Goal: Task Accomplishment & Management: Complete application form

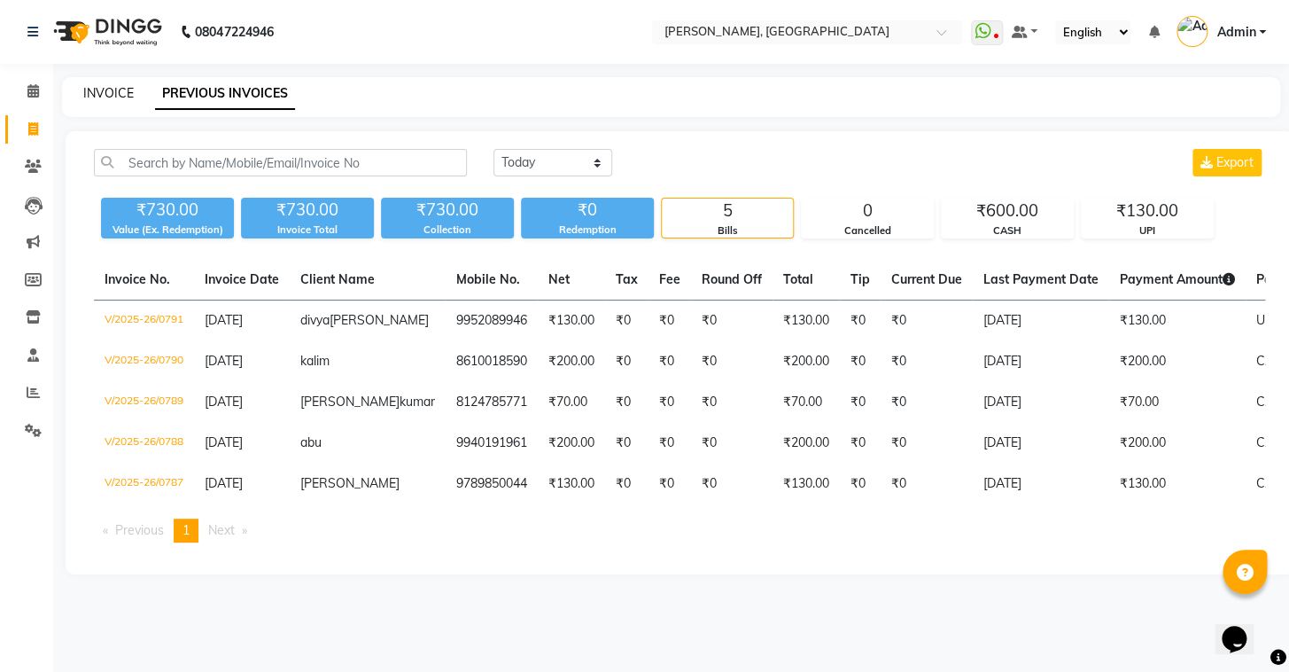
click at [114, 94] on link "INVOICE" at bounding box center [108, 93] width 50 height 16
select select "8667"
select select "service"
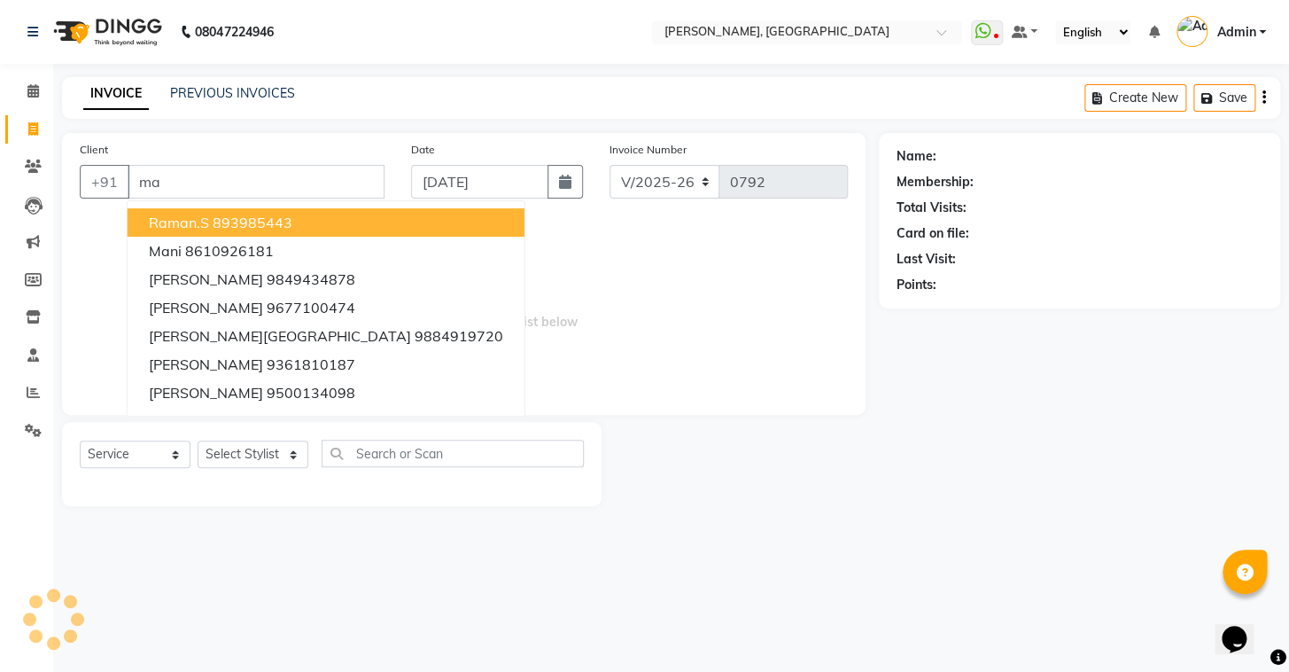
type input "m"
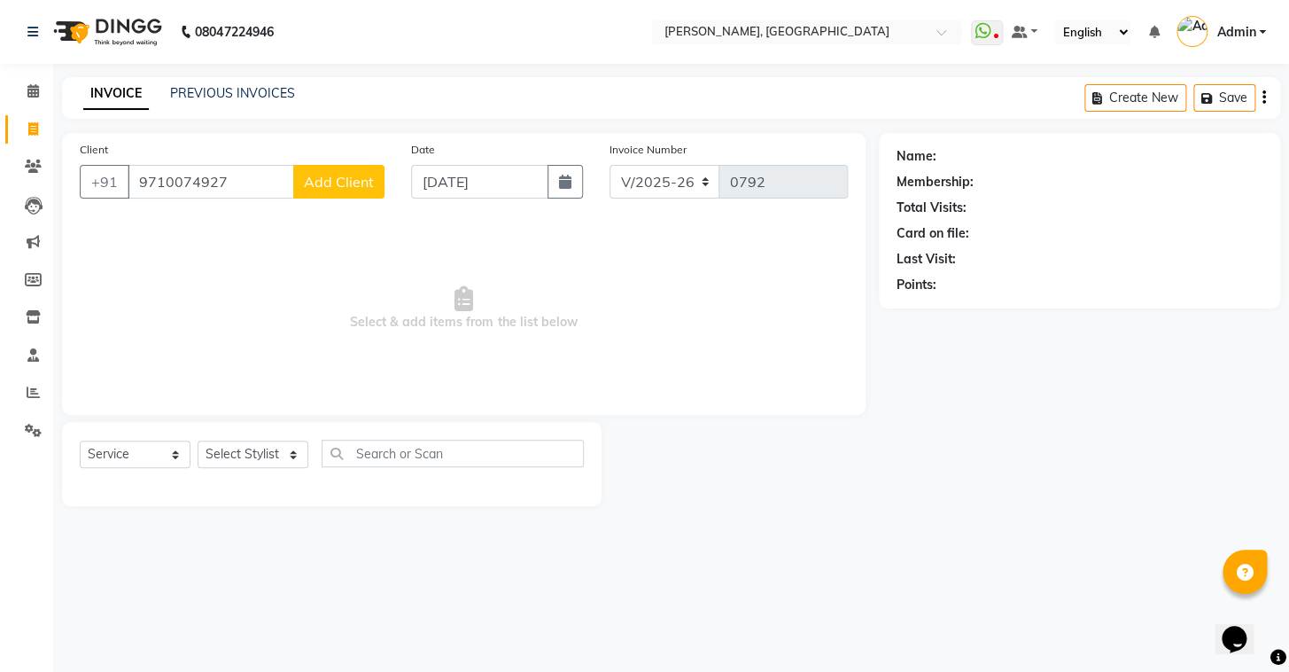
type input "9710074927"
click at [363, 175] on span "Add Client" at bounding box center [339, 182] width 70 height 18
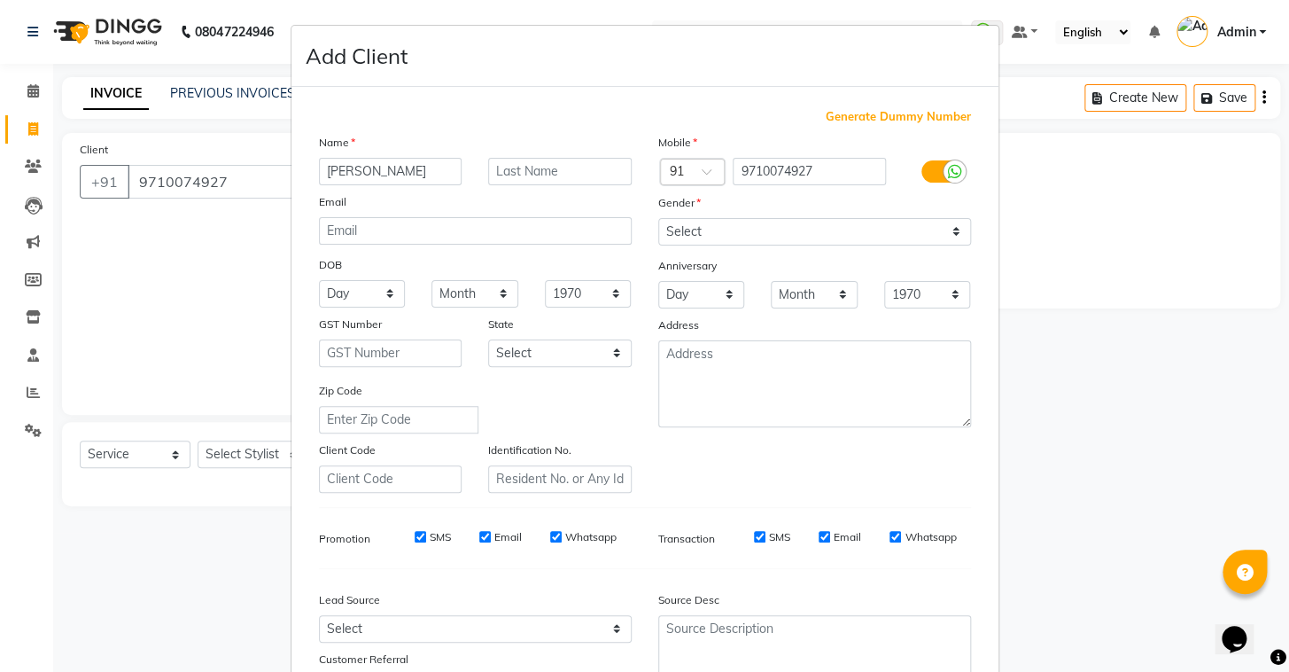
type input "[PERSON_NAME]"
click at [565, 171] on input "text" at bounding box center [560, 171] width 144 height 27
type input "b"
click at [709, 237] on select "Select Male Female Other Prefer Not To Say" at bounding box center [814, 231] width 313 height 27
select select "male"
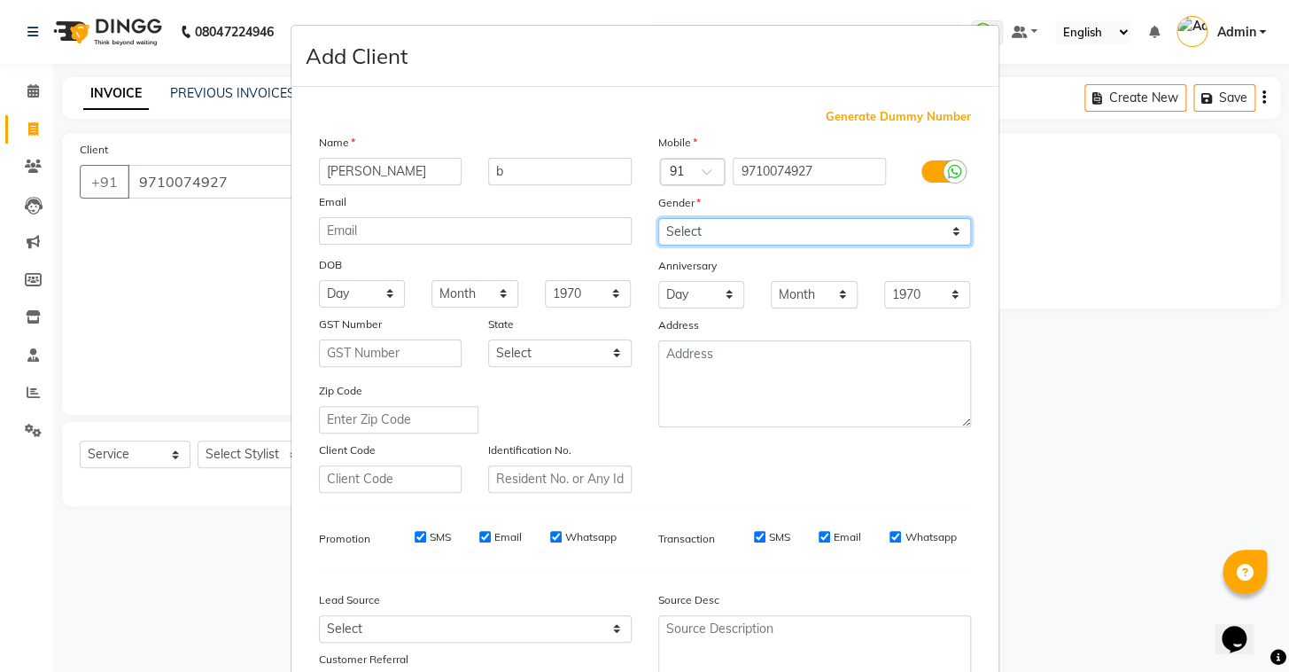
click at [658, 218] on select "Select Male Female Other Prefer Not To Say" at bounding box center [814, 231] width 313 height 27
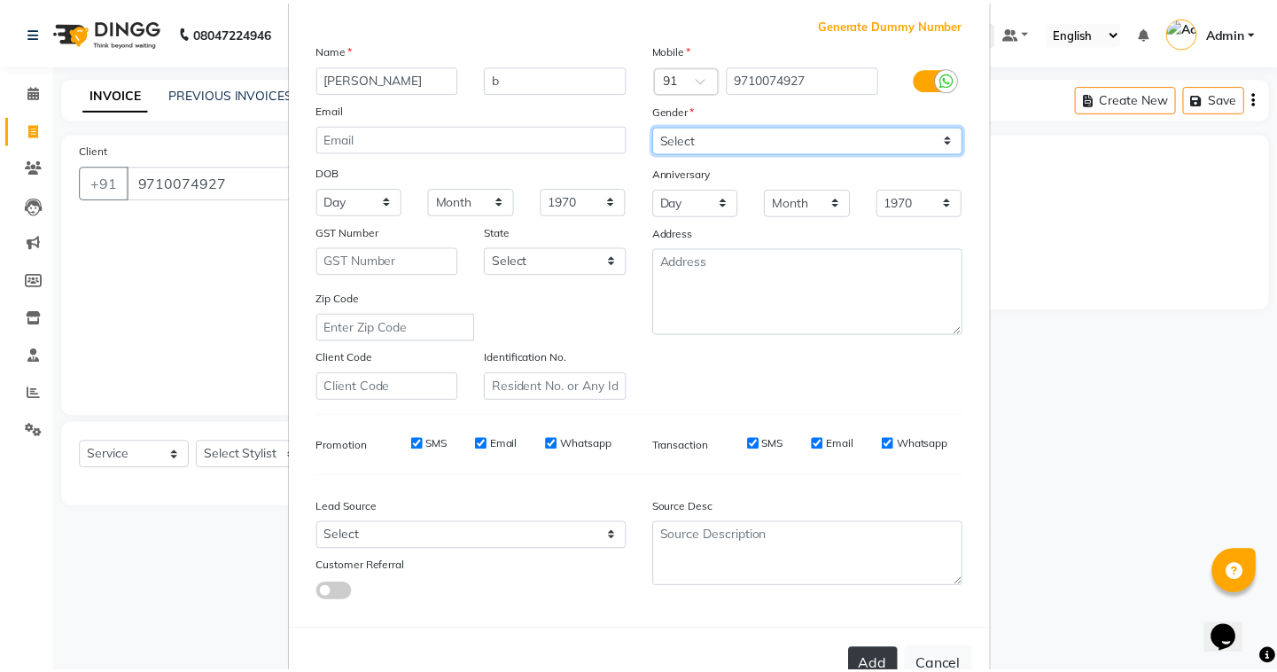
scroll to position [151, 0]
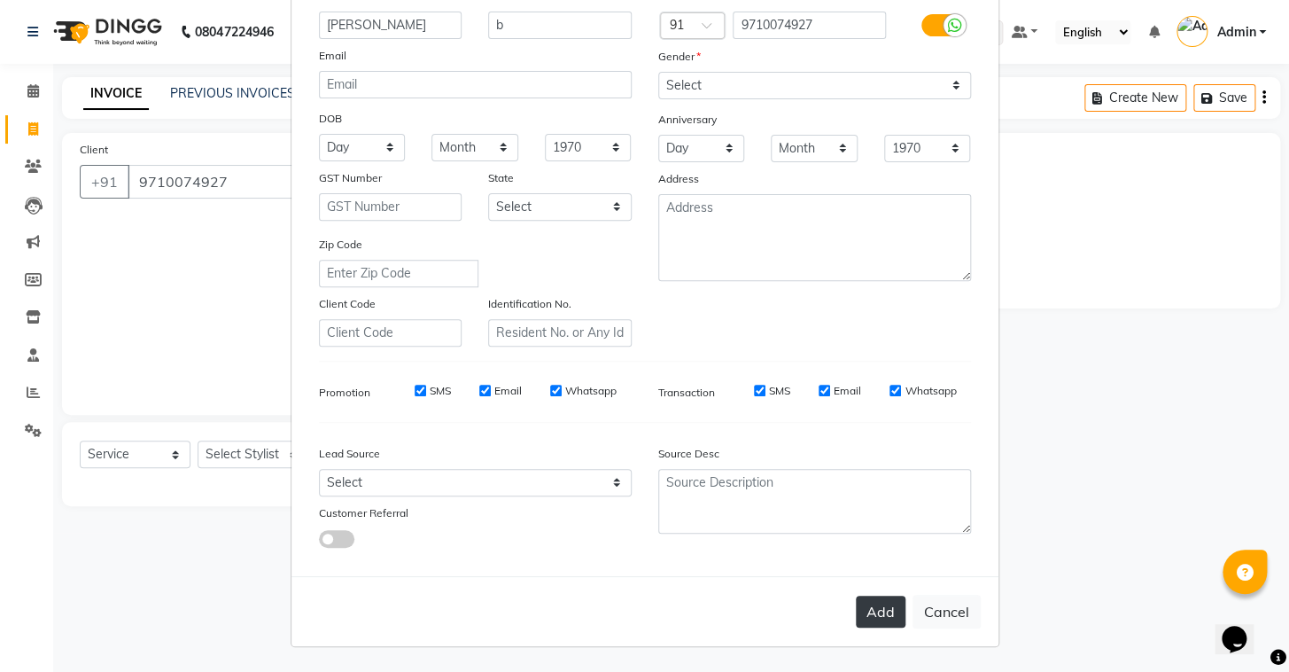
click at [881, 616] on button "Add" at bounding box center [881, 611] width 50 height 32
select select
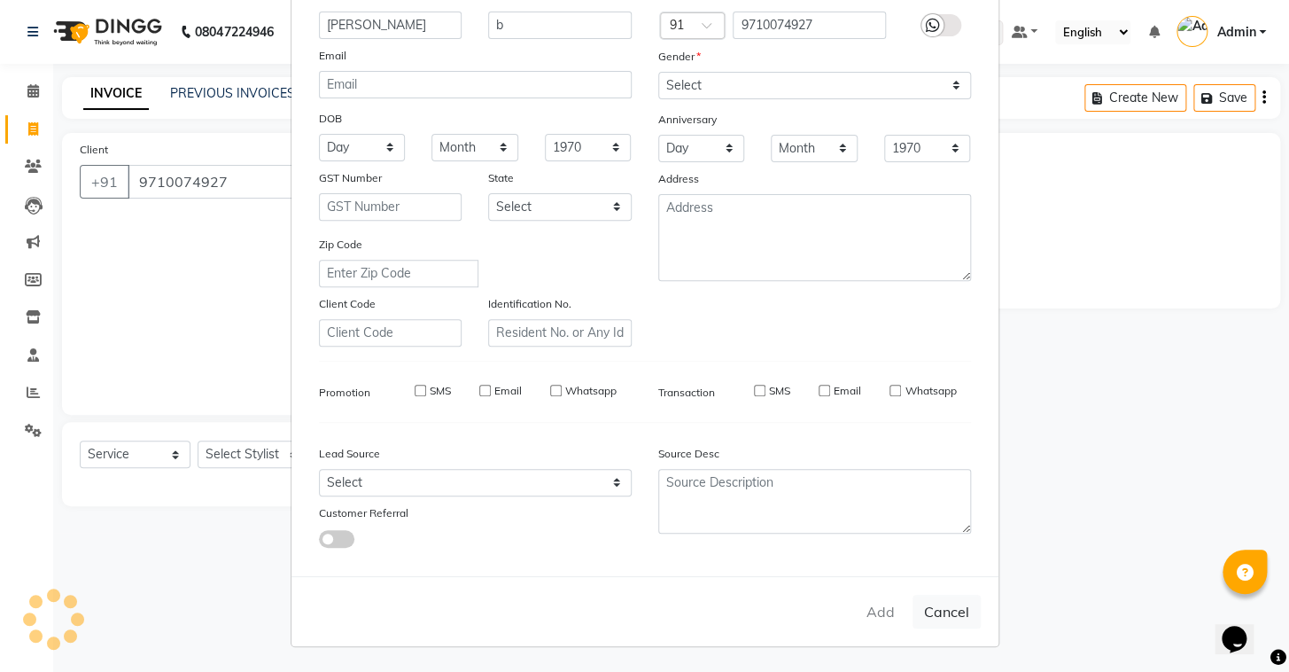
select select
checkbox input "false"
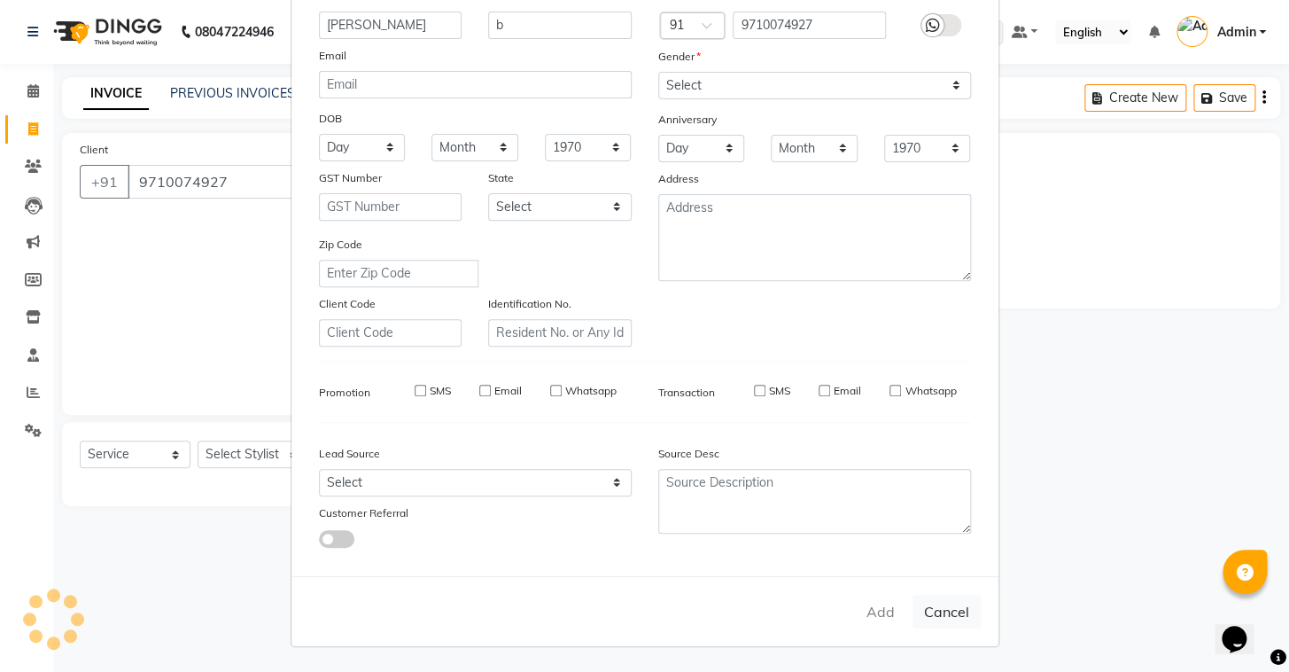
checkbox input "false"
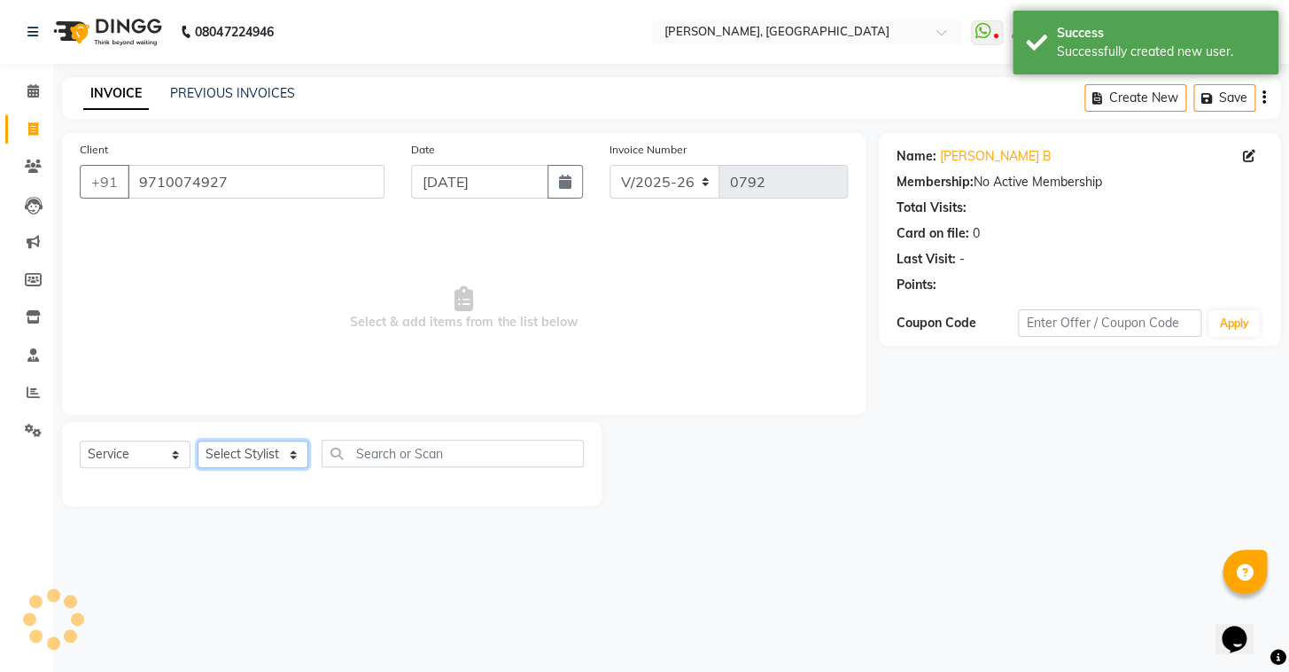
click at [236, 455] on select "Select Stylist Admin AMEER AHMAD MOHAMMED NAVAJISH MOHAMMED SANIR SHIVAM" at bounding box center [253, 453] width 111 height 27
select select "87513"
click at [198, 440] on select "Select Stylist Admin AMEER AHMAD MOHAMMED NAVAJISH MOHAMMED SANIR SHIVAM" at bounding box center [253, 453] width 111 height 27
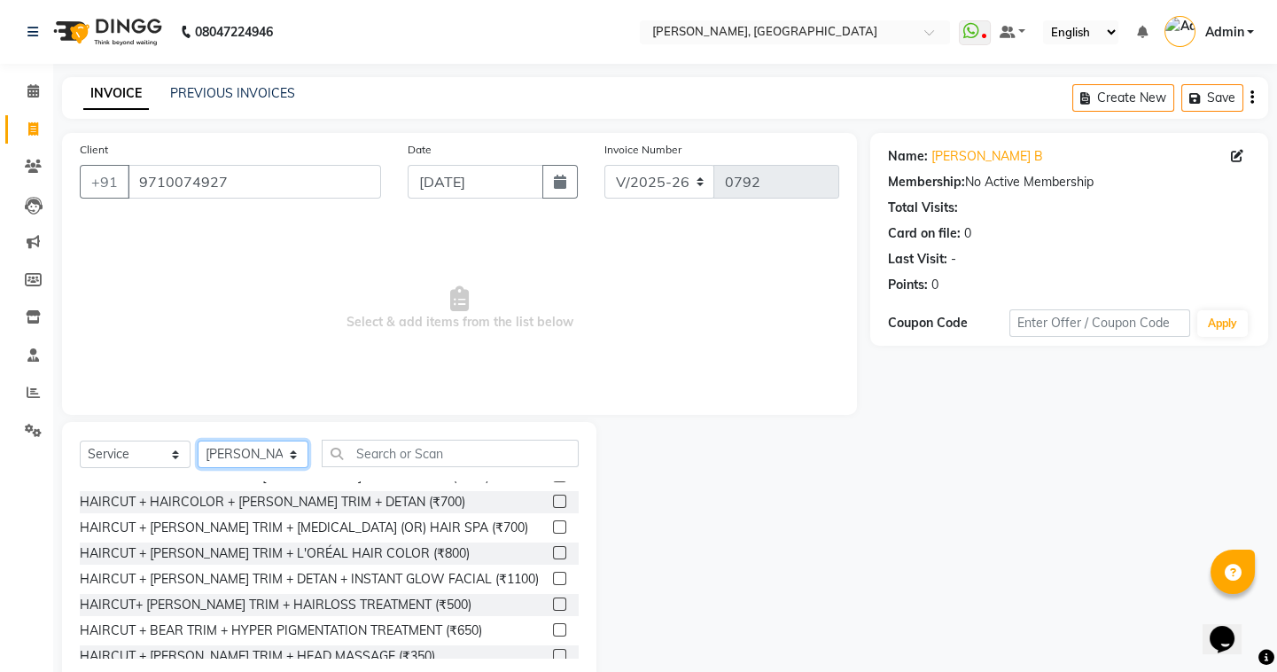
scroll to position [1261, 0]
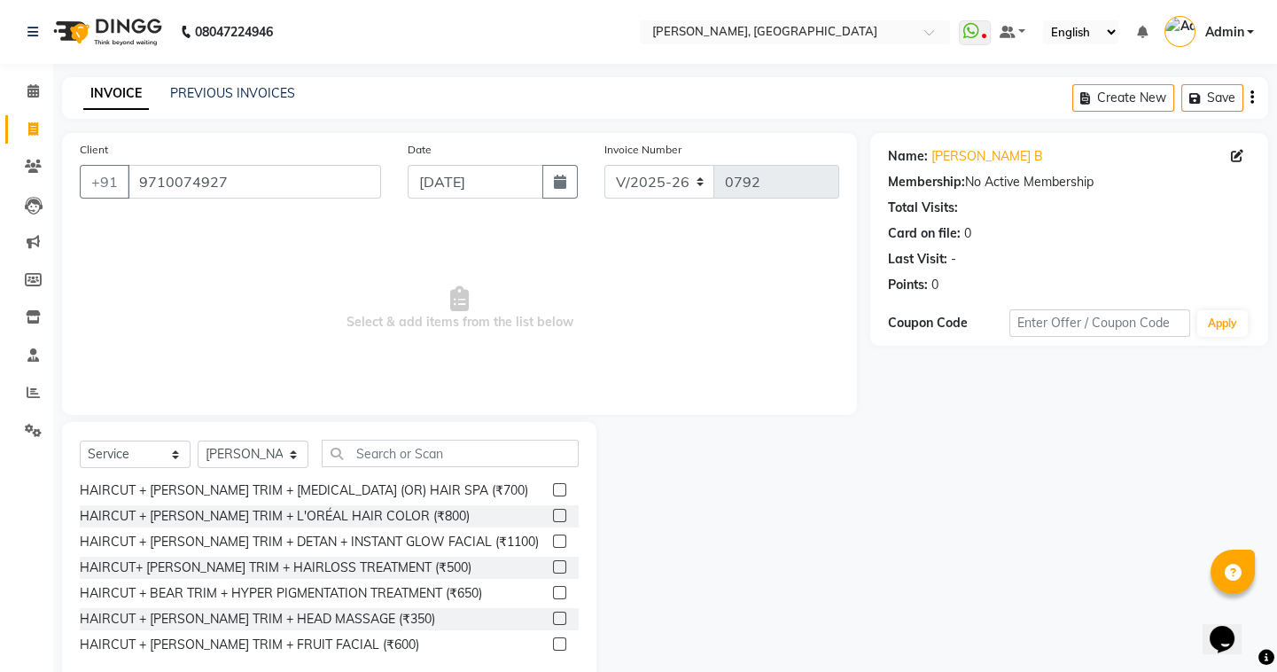
click at [553, 618] on label at bounding box center [559, 617] width 13 height 13
click at [553, 618] on input "checkbox" at bounding box center [559, 619] width 12 height 12
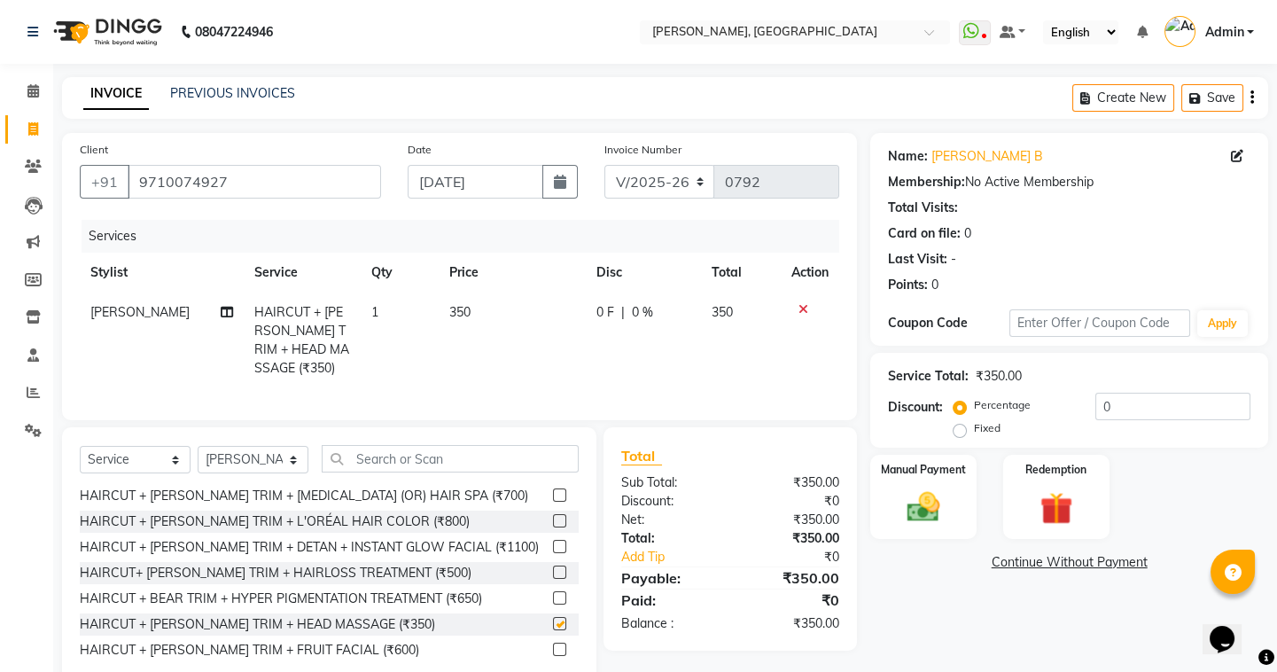
checkbox input "false"
click at [454, 314] on span "350" at bounding box center [459, 312] width 21 height 16
select select "87513"
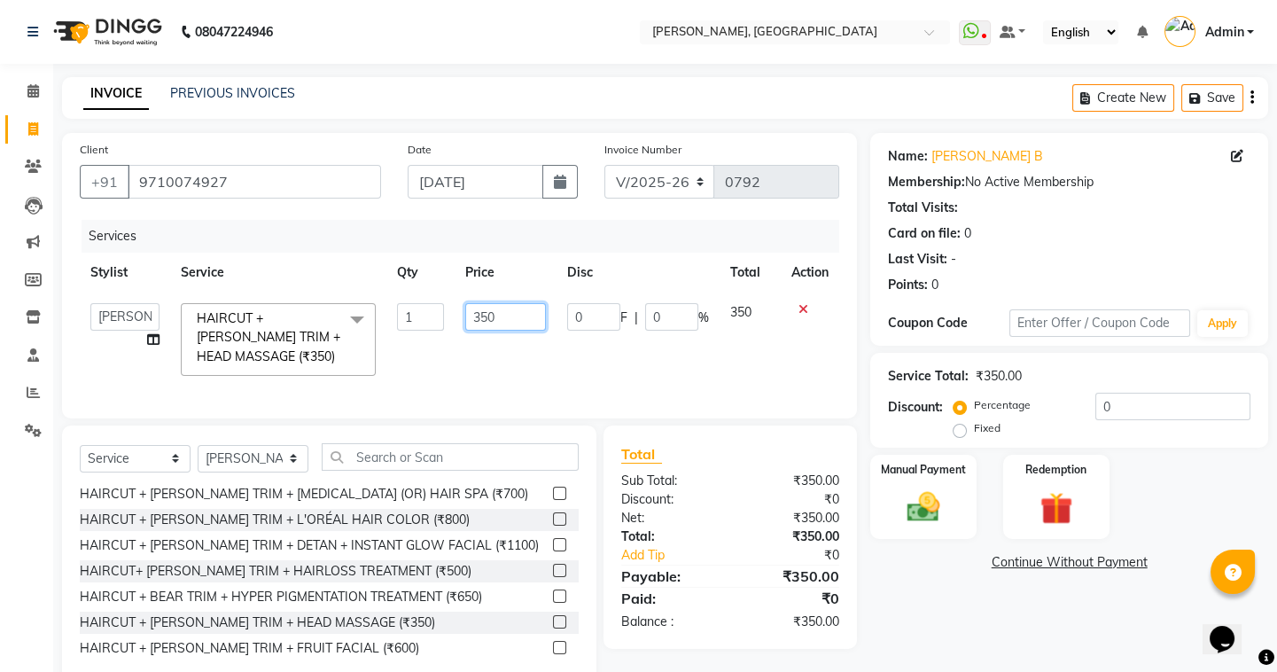
click at [511, 319] on input "350" at bounding box center [505, 316] width 81 height 27
type input "300"
click at [532, 433] on div "Client +91 9710074927 Date 03-09-2025 Invoice Number V/2025 V/2025-26 0792 Serv…" at bounding box center [459, 410] width 821 height 554
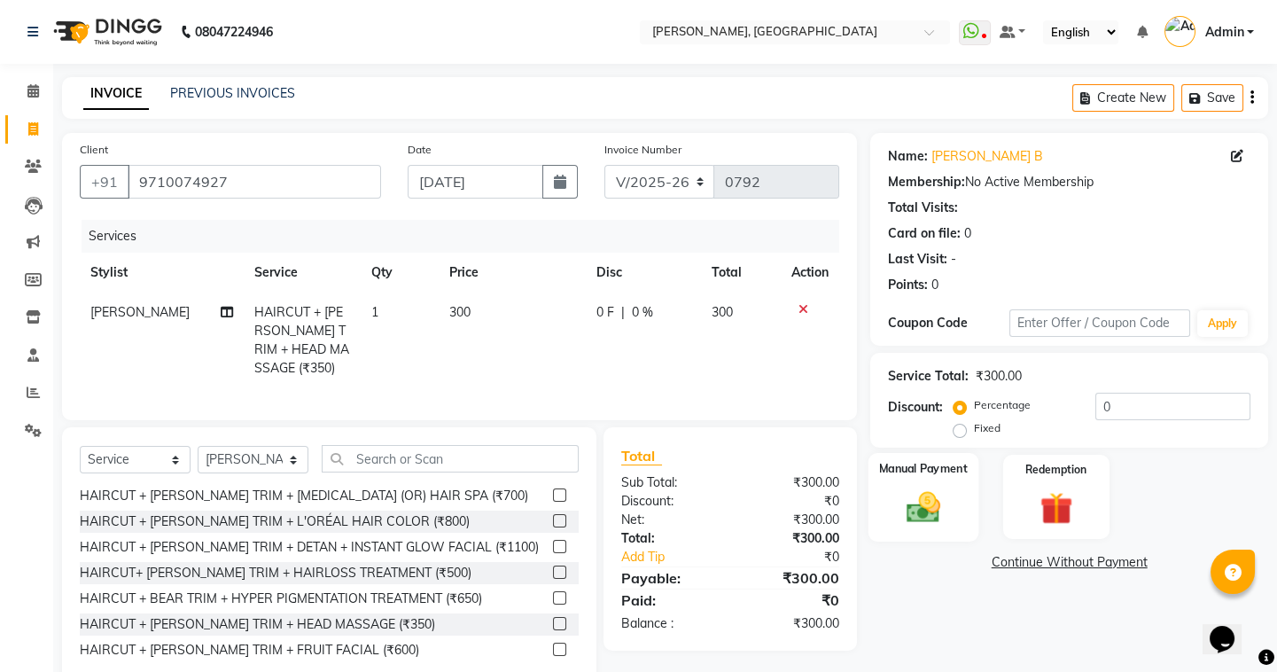
click at [886, 493] on div "Manual Payment" at bounding box center [923, 497] width 110 height 88
click at [1009, 560] on span "UPI" at bounding box center [1011, 563] width 27 height 20
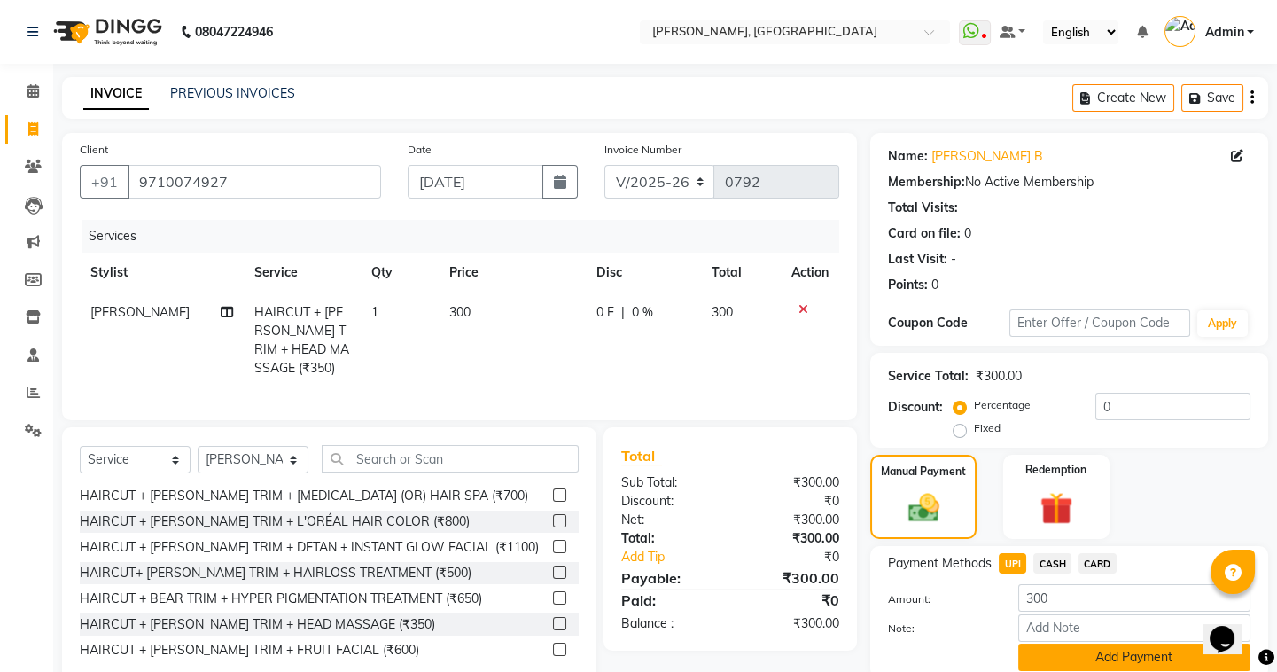
click at [1069, 656] on button "Add Payment" at bounding box center [1134, 656] width 232 height 27
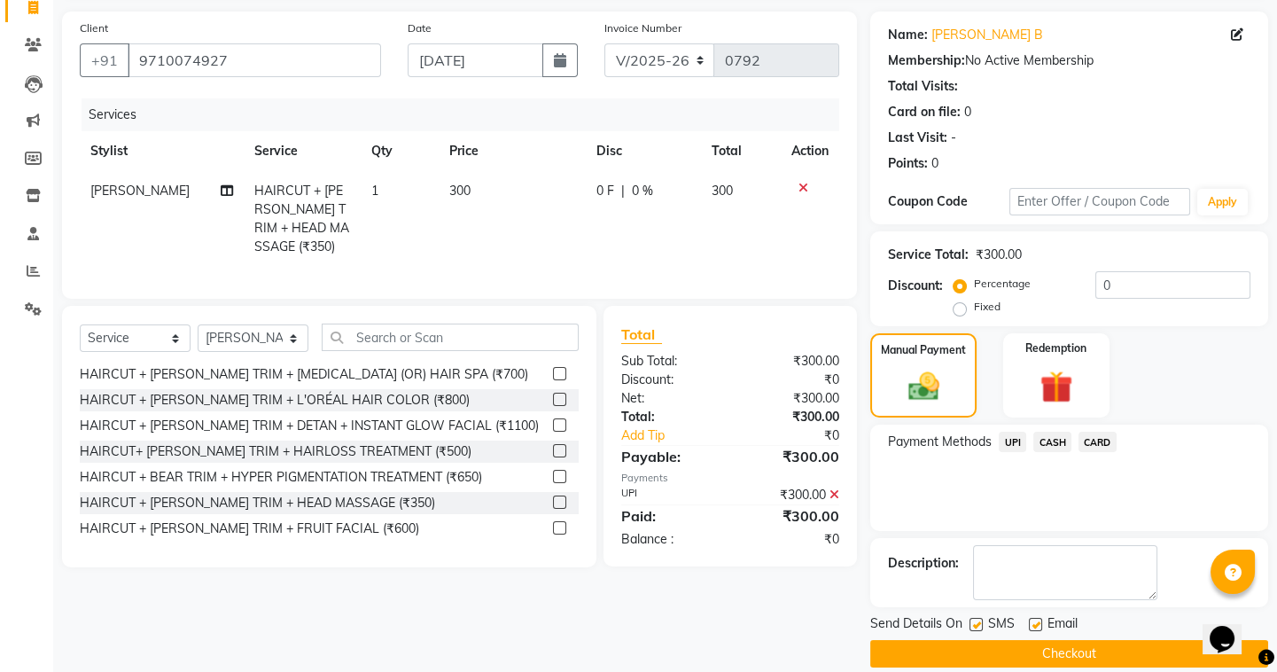
scroll to position [142, 0]
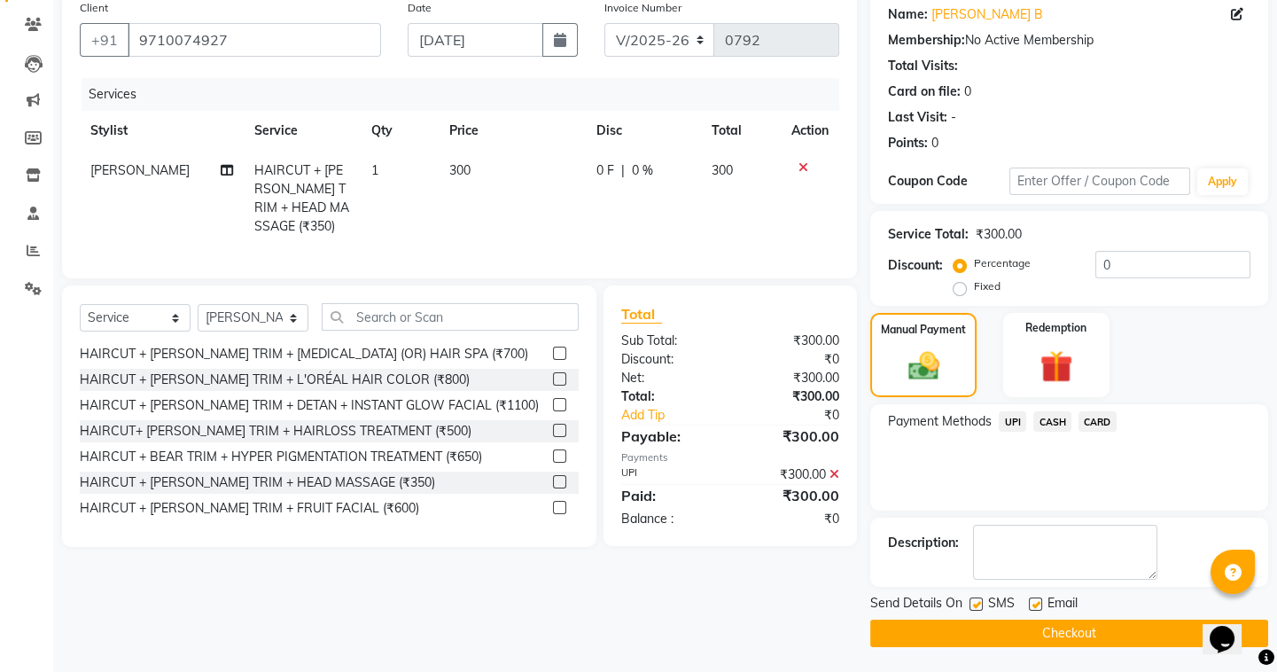
click at [983, 630] on button "Checkout" at bounding box center [1069, 632] width 398 height 27
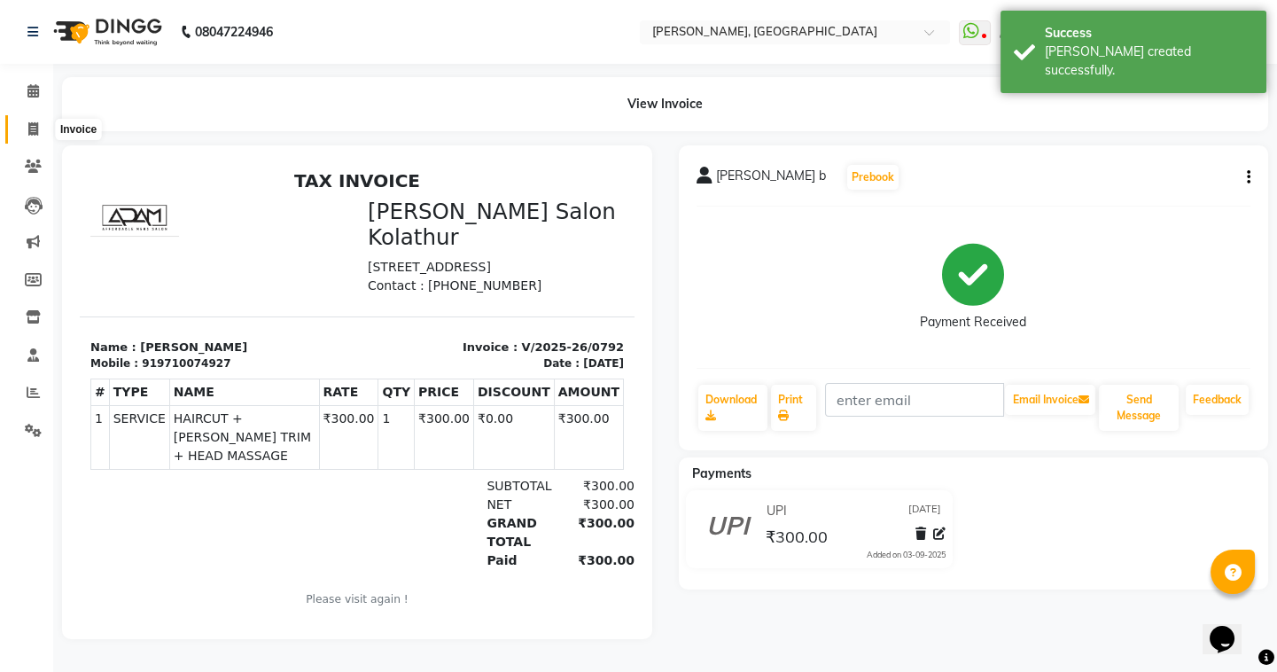
click at [29, 128] on icon at bounding box center [33, 128] width 10 height 13
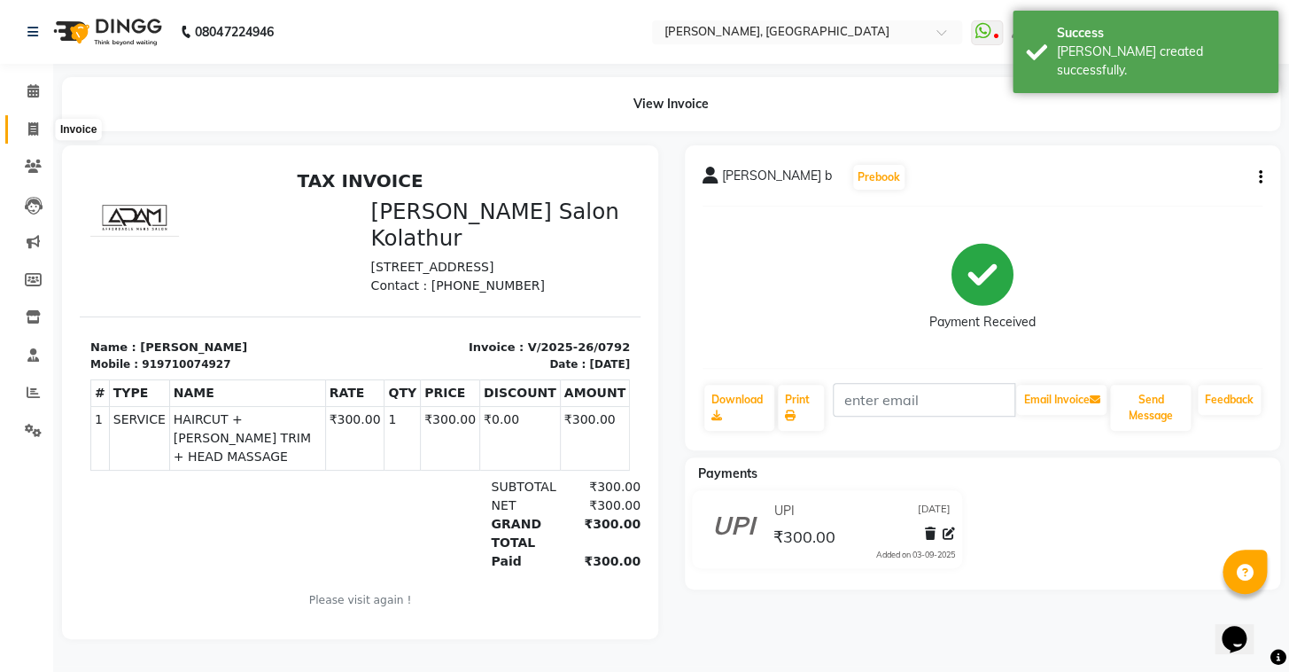
select select "8667"
select select "service"
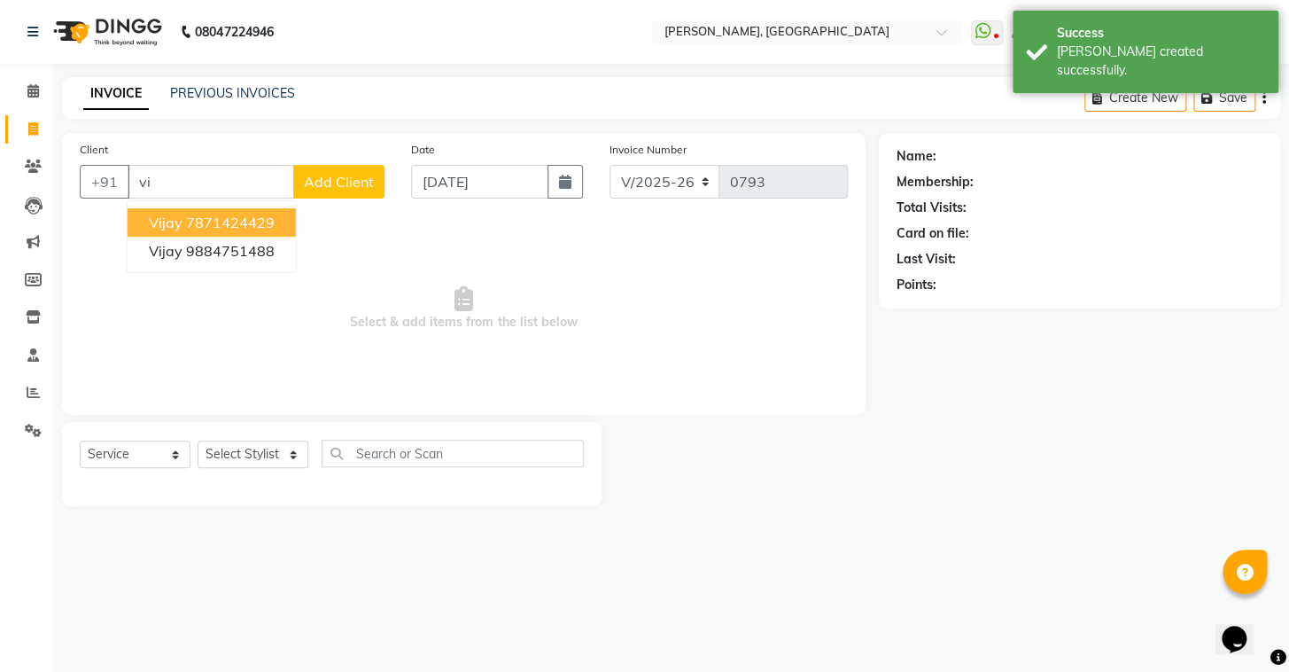
type input "v"
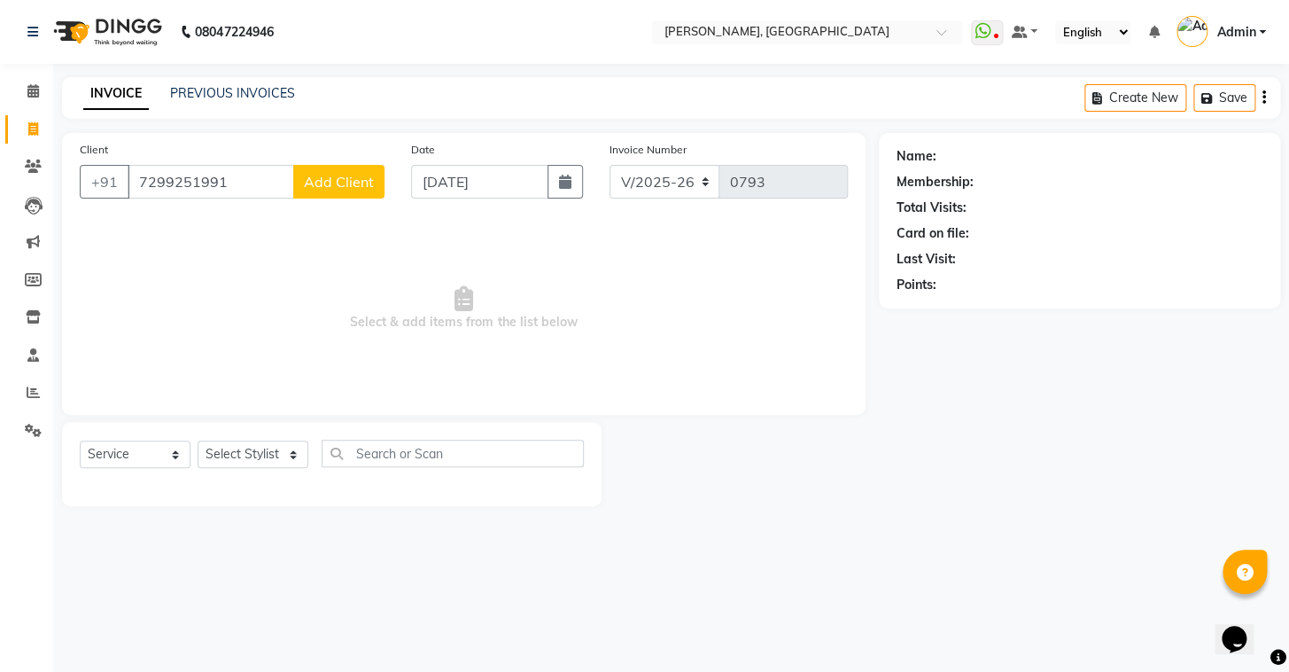
type input "7299251991"
click at [328, 192] on button "Add Client" at bounding box center [338, 182] width 91 height 34
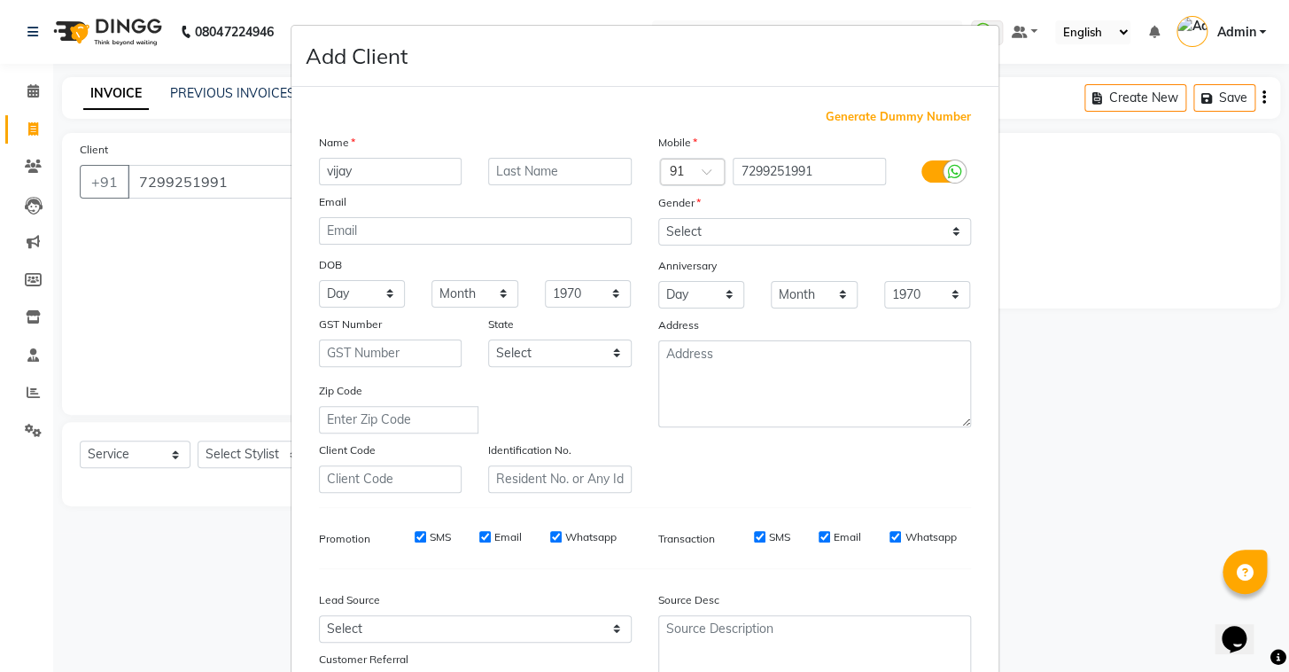
type input "vijay"
click at [569, 173] on input "text" at bounding box center [560, 171] width 144 height 27
type input "m"
click at [835, 239] on select "Select Male Female Other Prefer Not To Say" at bounding box center [814, 231] width 313 height 27
select select "male"
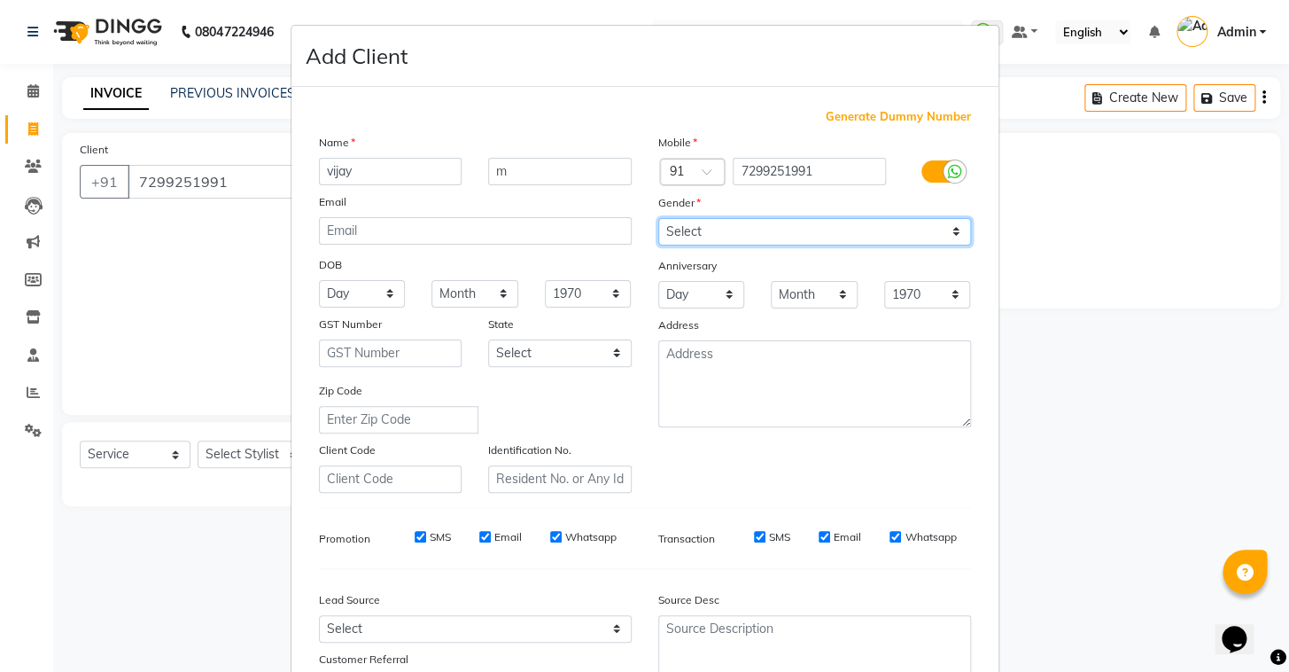
click at [658, 218] on select "Select Male Female Other Prefer Not To Say" at bounding box center [814, 231] width 313 height 27
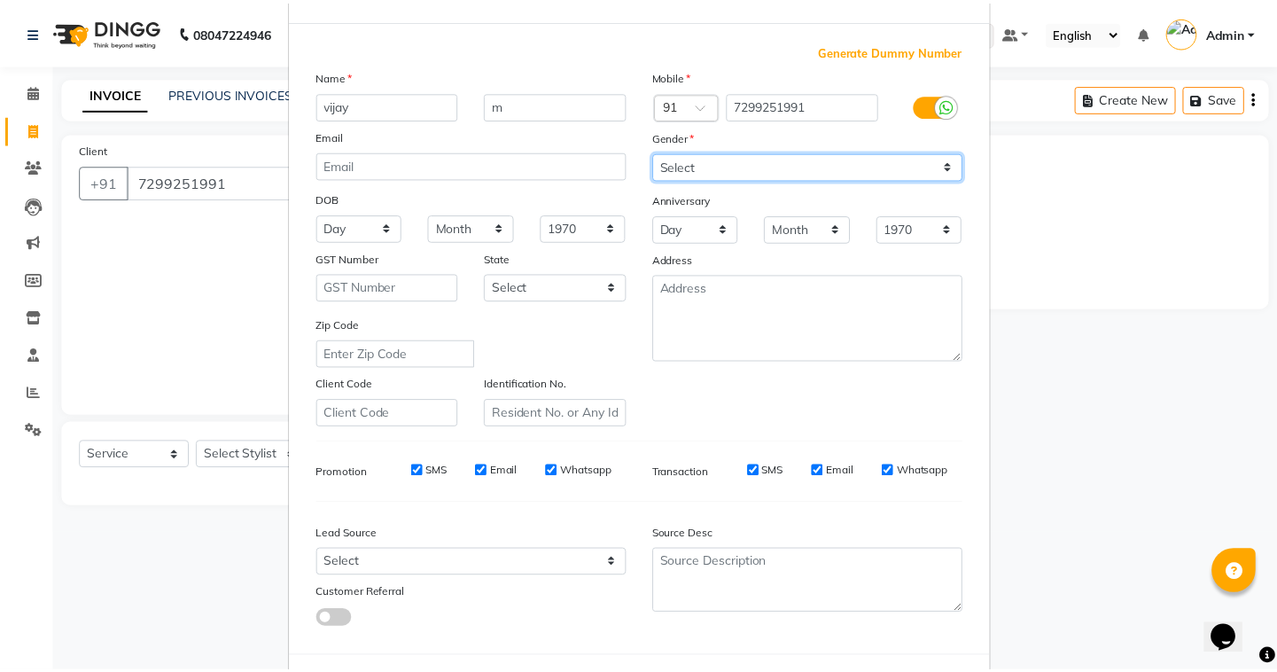
scroll to position [151, 0]
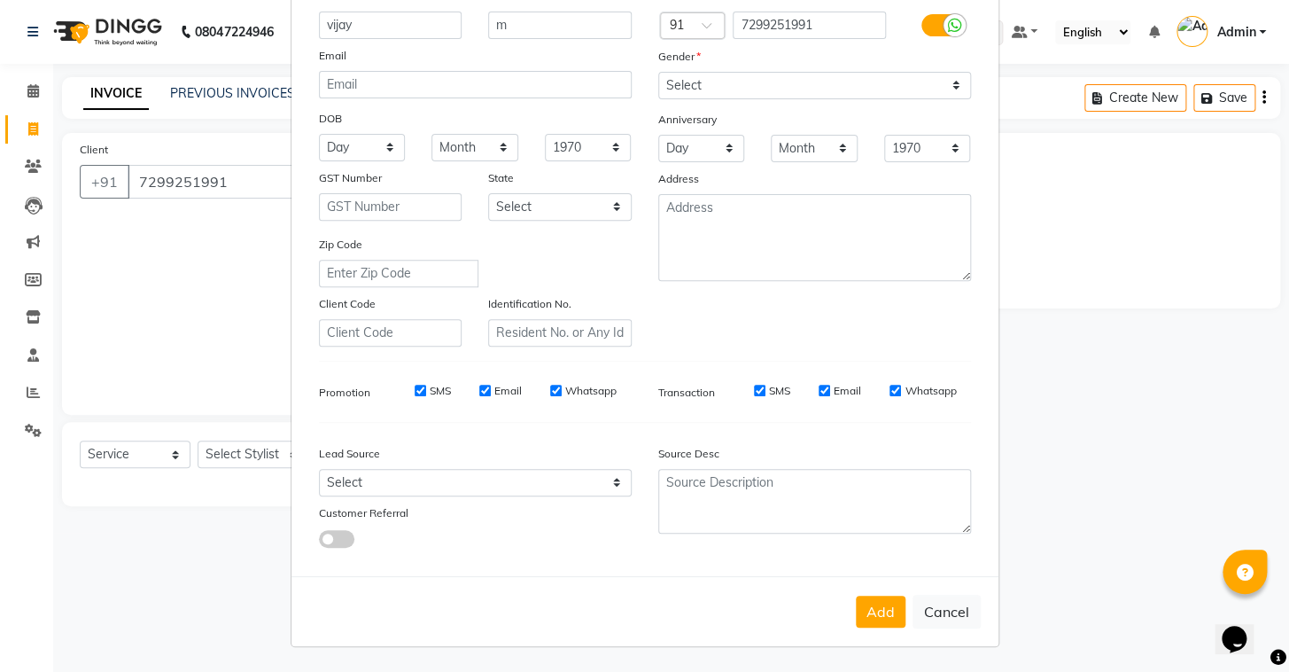
click at [858, 594] on div "Add Cancel" at bounding box center [644, 611] width 707 height 70
click at [863, 605] on button "Add" at bounding box center [881, 611] width 50 height 32
select select
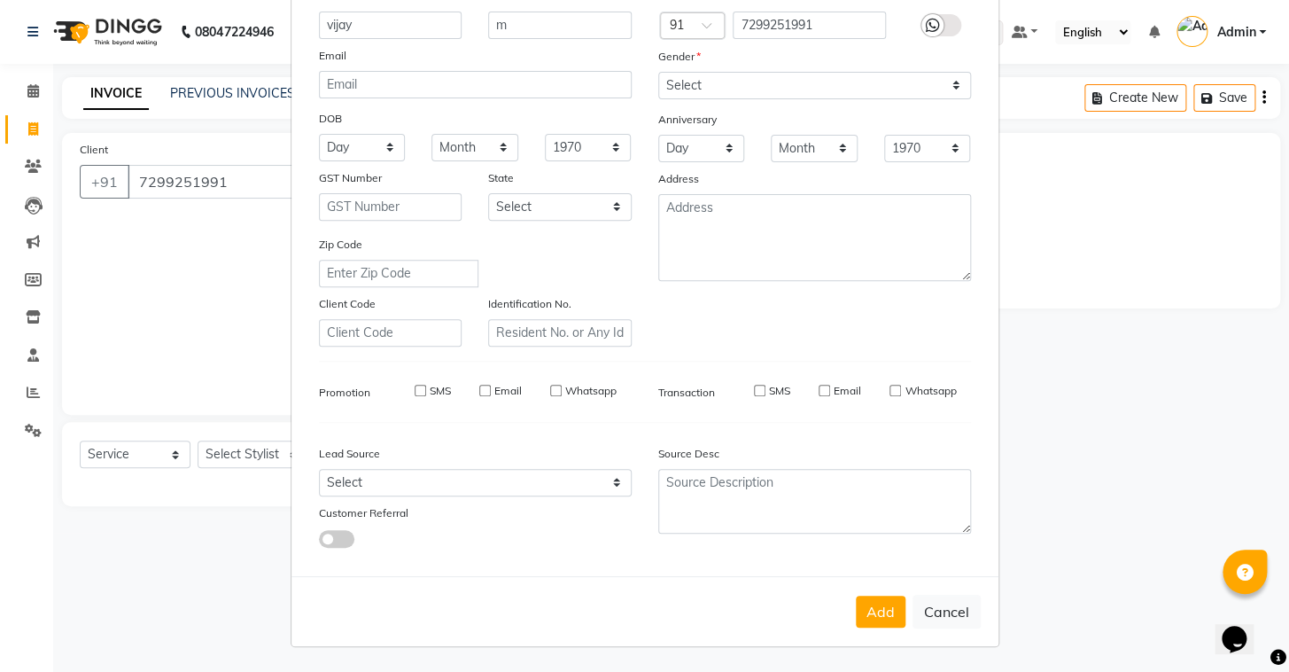
select select
checkbox input "false"
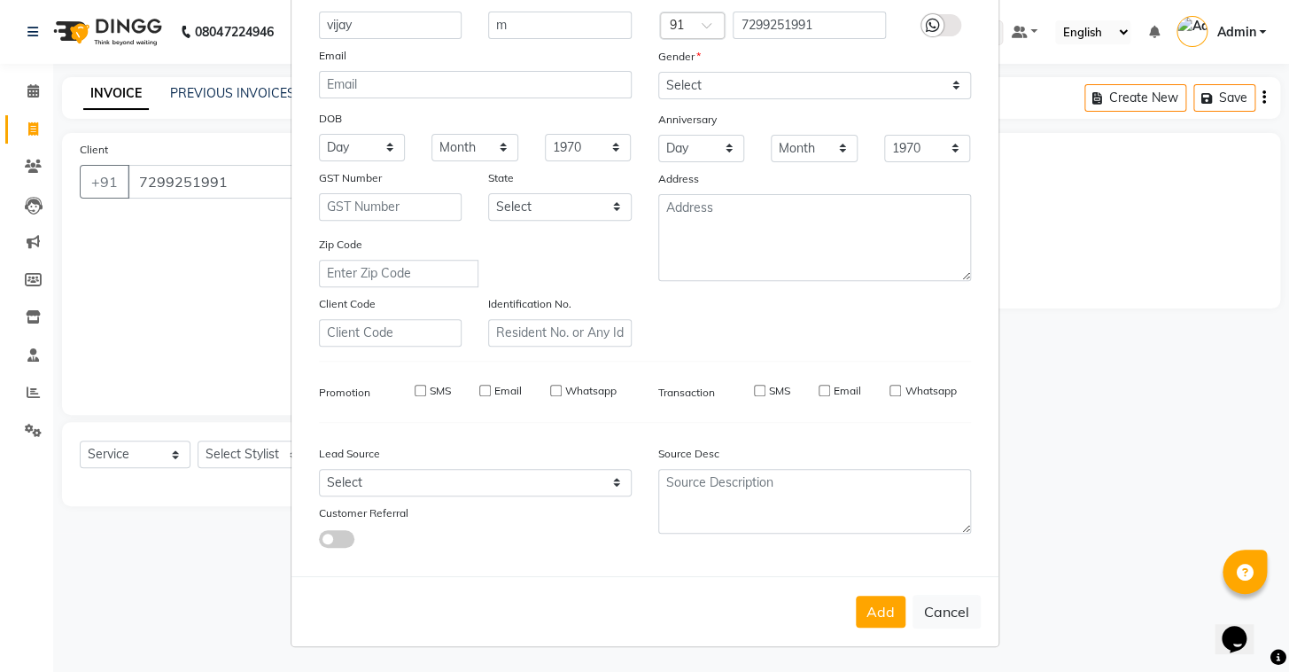
checkbox input "false"
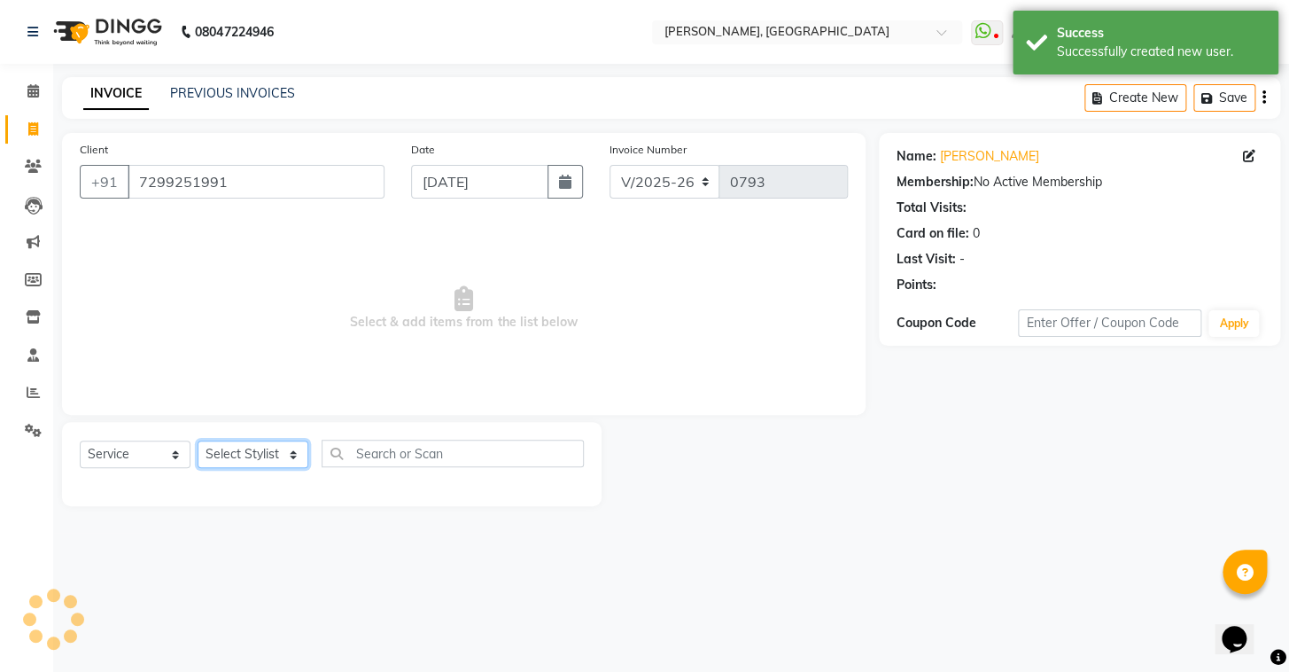
click at [243, 454] on select "Select Stylist Admin AMEER AHMAD MOHAMMED NAVAJISH MOHAMMED SANIR SHIVAM" at bounding box center [253, 453] width 111 height 27
select select "87509"
click at [198, 440] on select "Select Stylist Admin AMEER AHMAD MOHAMMED NAVAJISH MOHAMMED SANIR SHIVAM" at bounding box center [253, 453] width 111 height 27
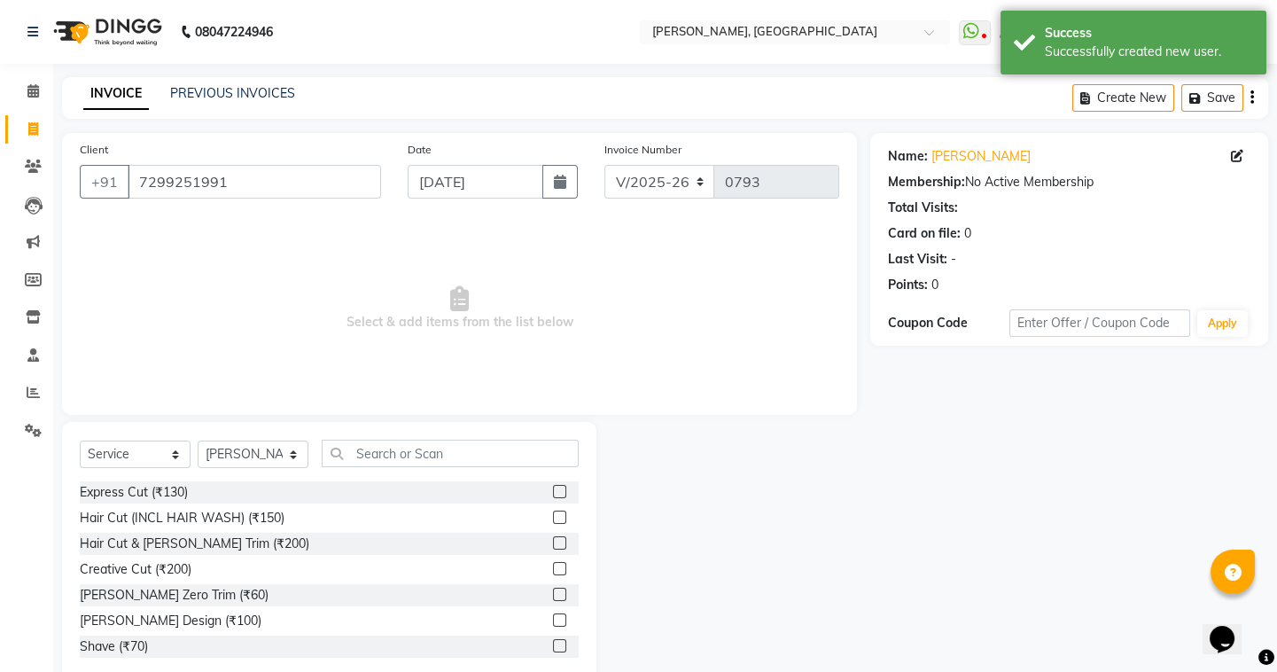
click at [553, 622] on label at bounding box center [559, 619] width 13 height 13
click at [553, 622] on input "checkbox" at bounding box center [559, 621] width 12 height 12
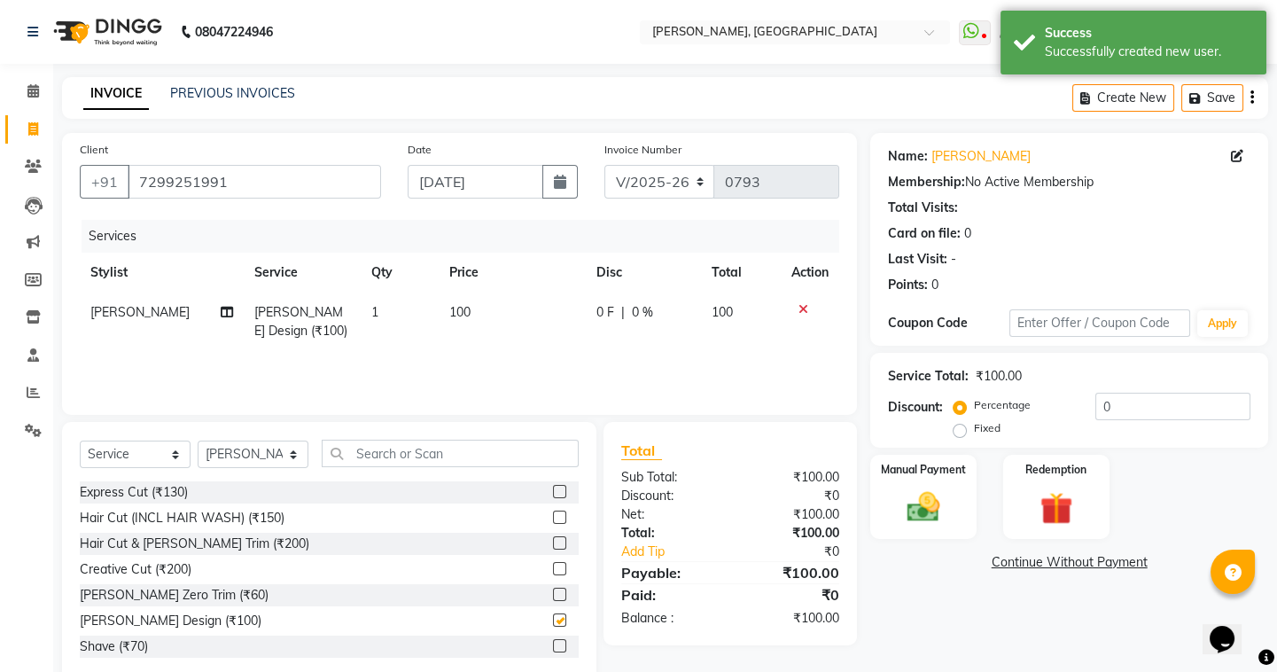
checkbox input "false"
click at [941, 487] on img at bounding box center [923, 506] width 55 height 39
click at [1075, 556] on div "CARD" at bounding box center [1093, 565] width 45 height 24
click at [1047, 561] on span "CASH" at bounding box center [1052, 563] width 38 height 20
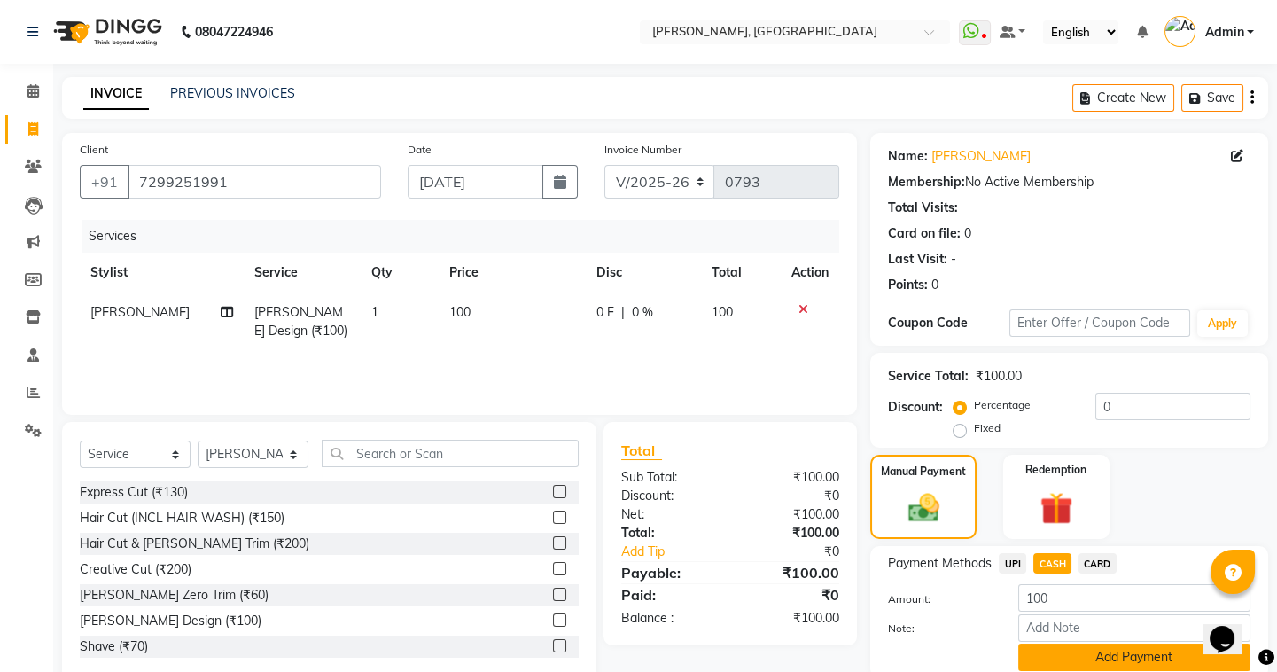
click at [1087, 653] on button "Add Payment" at bounding box center [1134, 656] width 232 height 27
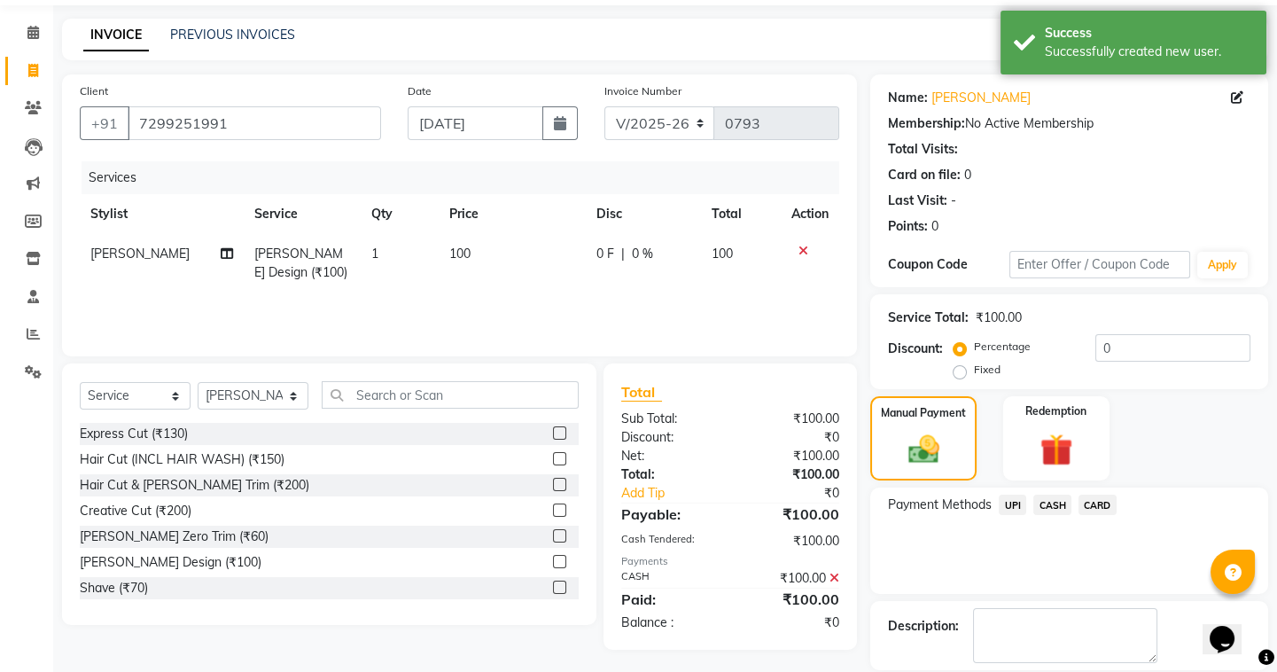
scroll to position [142, 0]
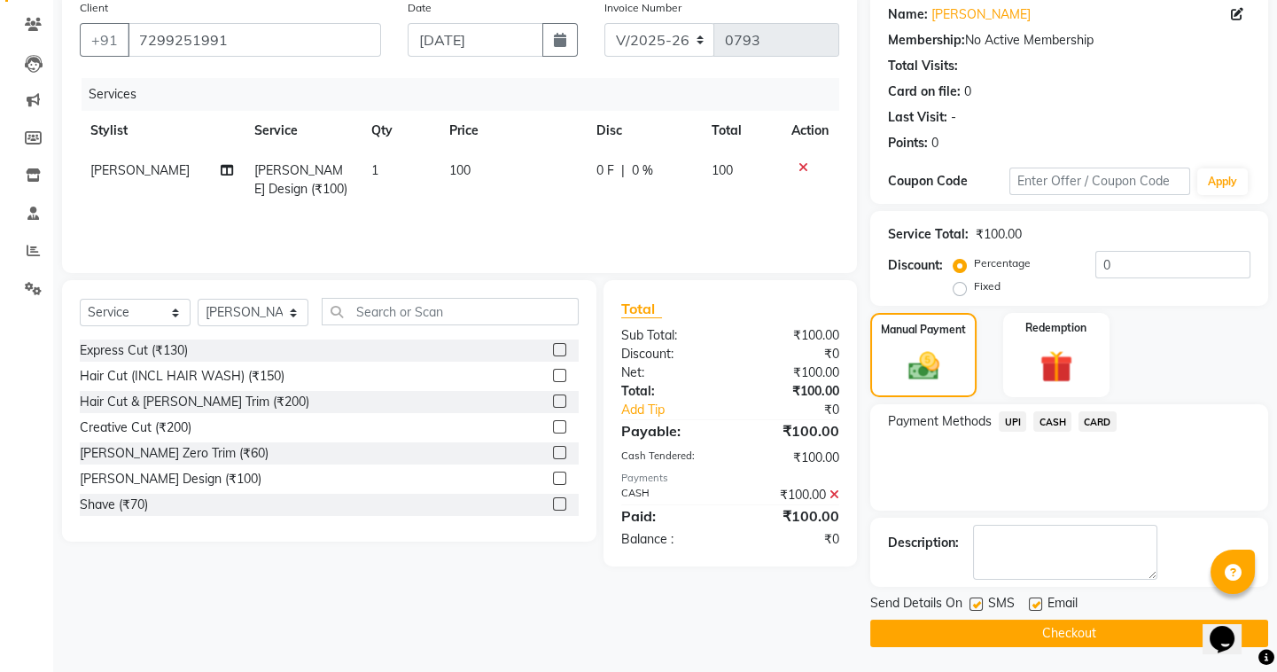
click at [996, 639] on button "Checkout" at bounding box center [1069, 632] width 398 height 27
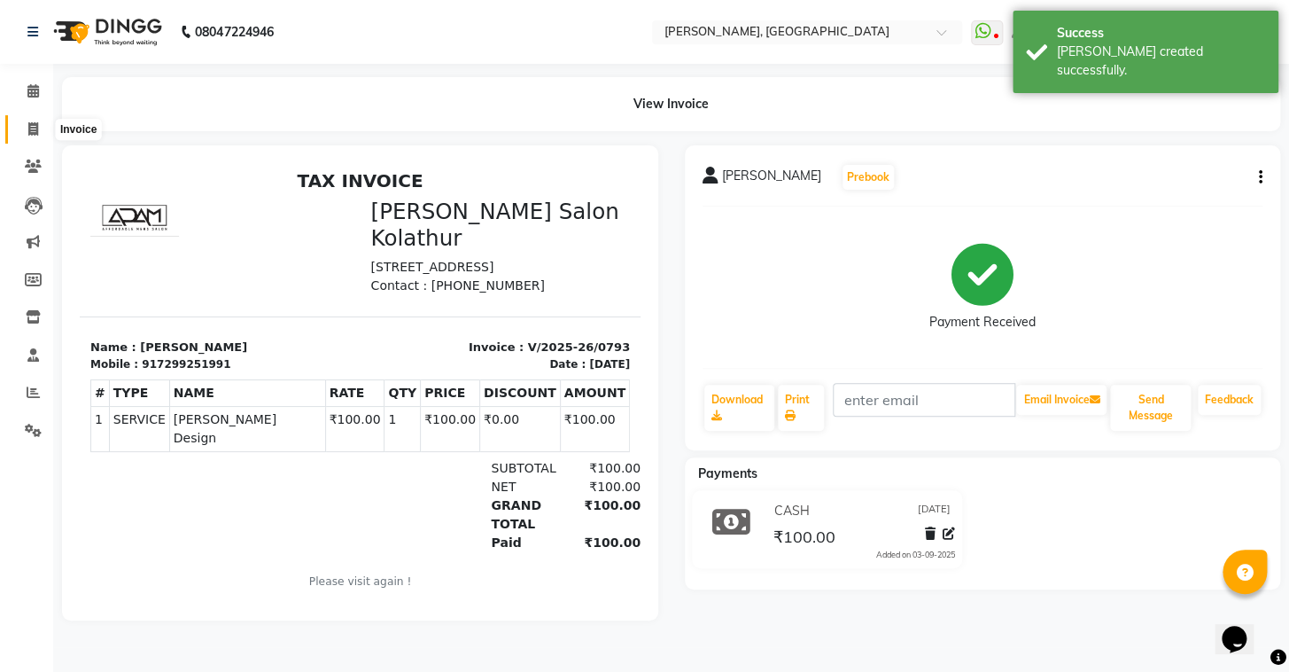
click at [33, 137] on span at bounding box center [33, 130] width 31 height 20
select select "8667"
select select "service"
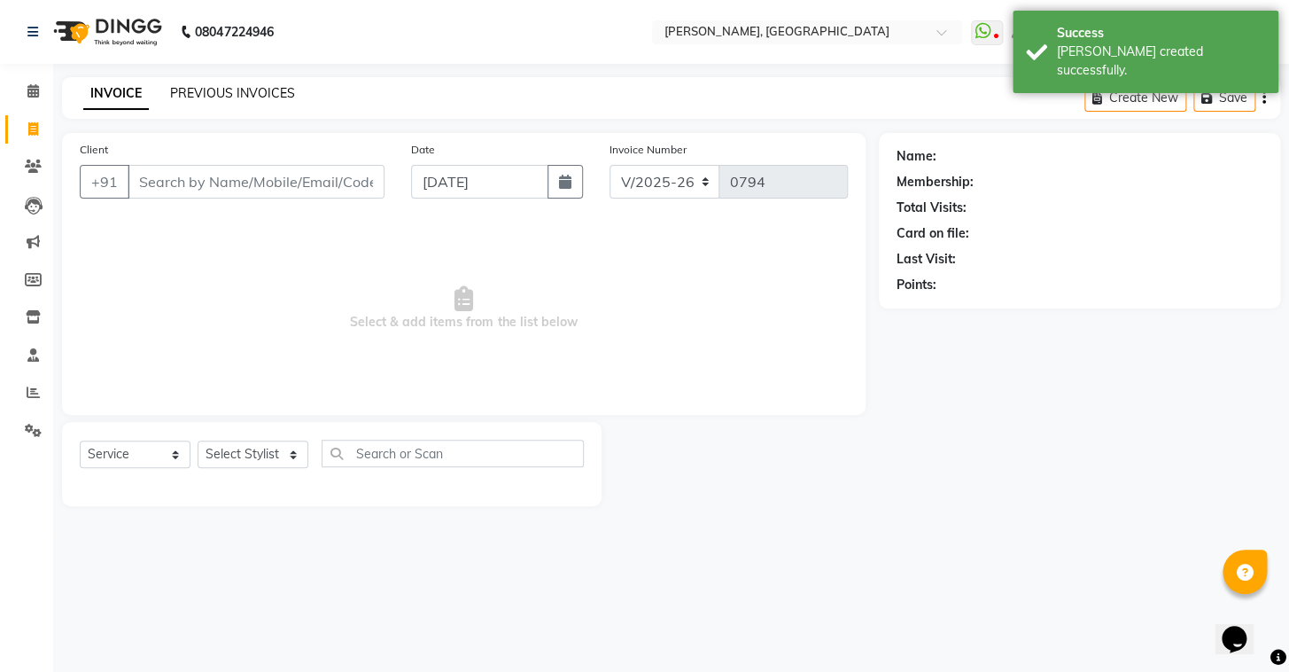
click at [203, 97] on link "PREVIOUS INVOICES" at bounding box center [232, 93] width 125 height 16
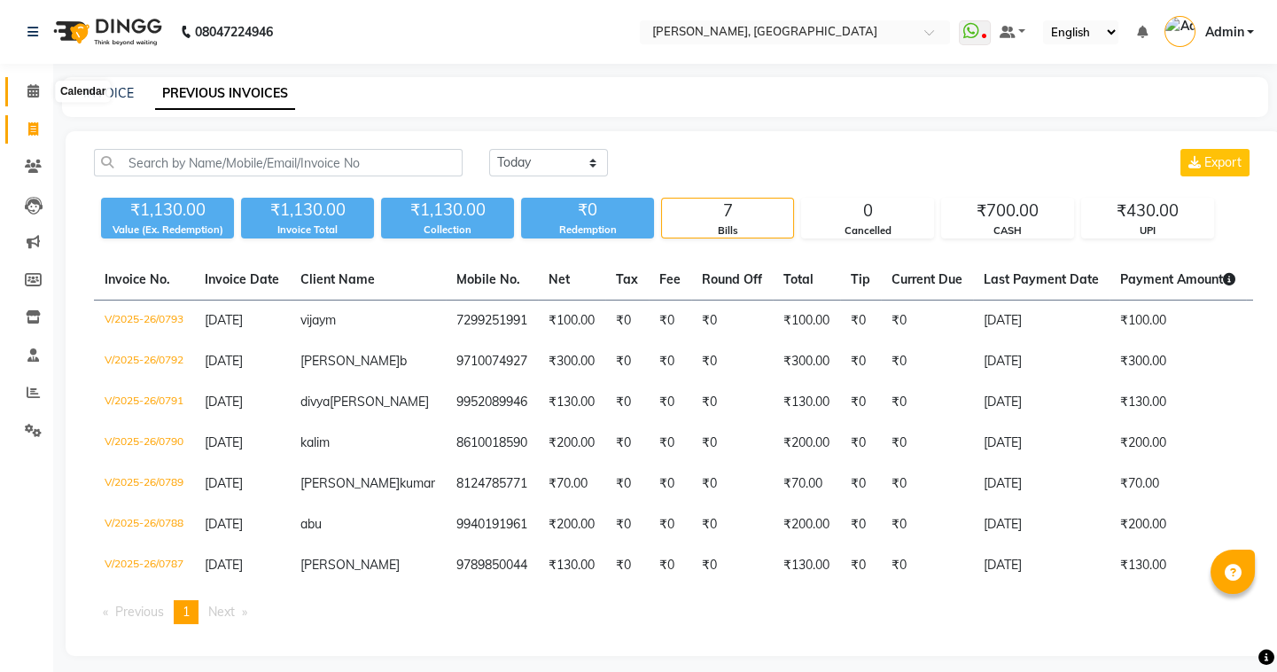
click at [30, 90] on icon at bounding box center [33, 90] width 12 height 13
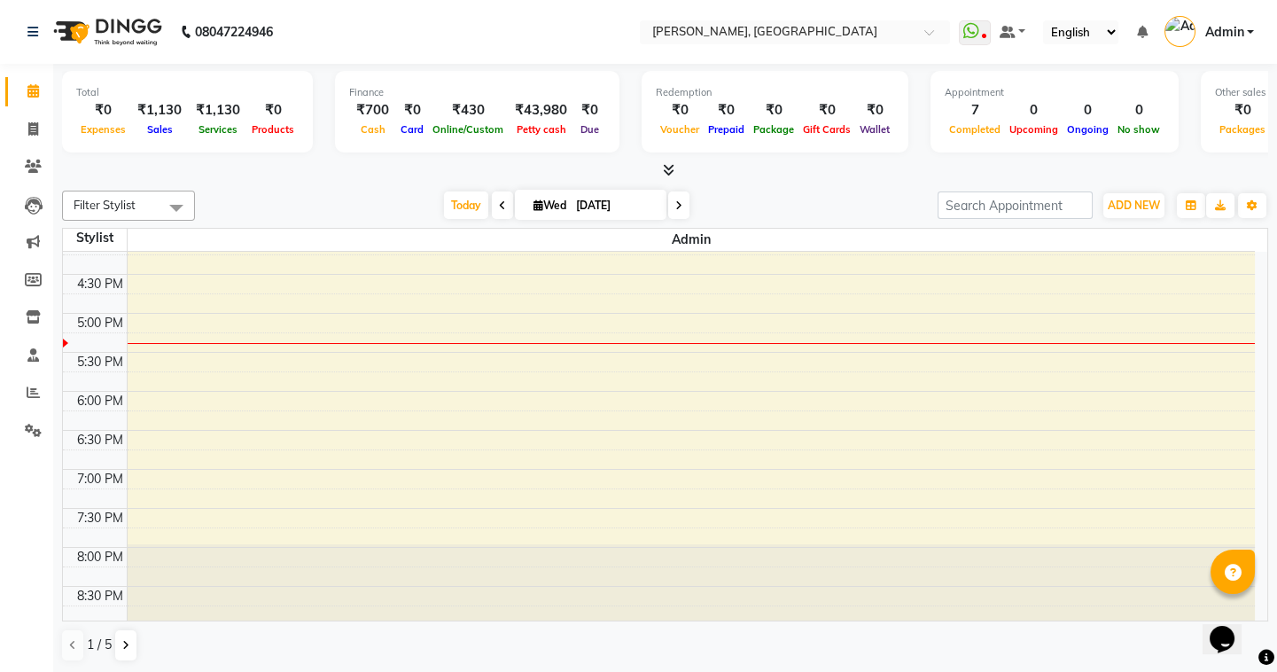
click at [672, 203] on span at bounding box center [678, 204] width 21 height 27
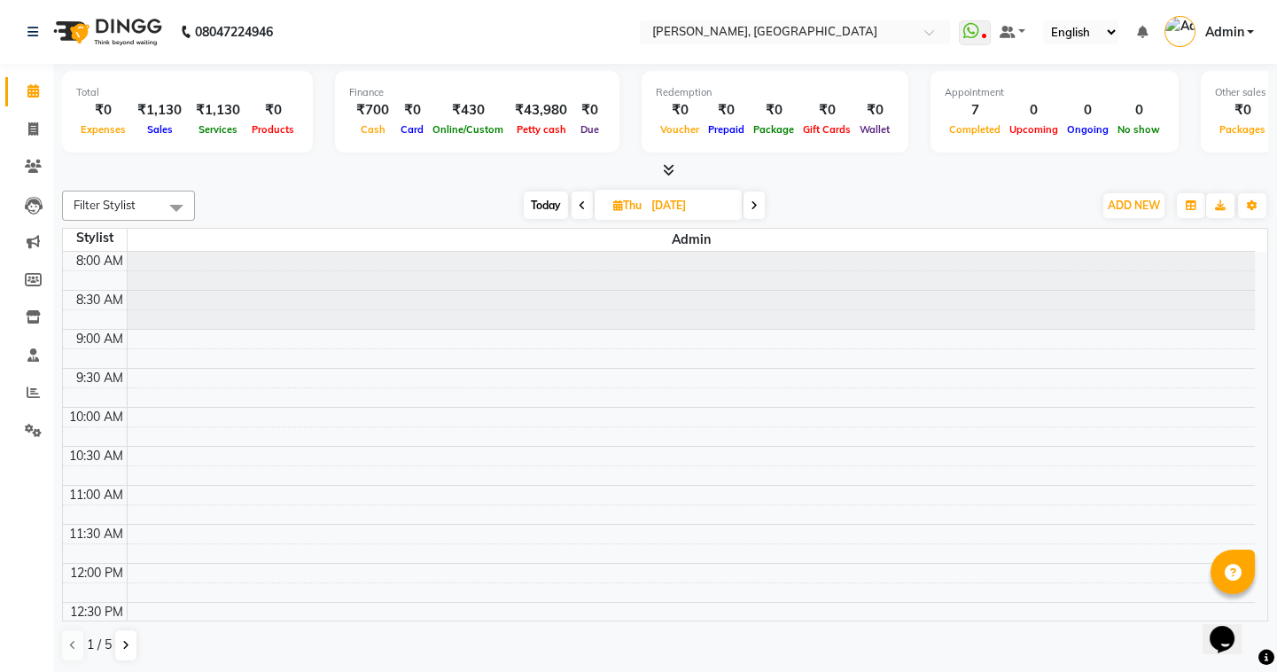
click at [752, 195] on span at bounding box center [753, 204] width 21 height 27
click at [751, 203] on icon at bounding box center [751, 205] width 7 height 11
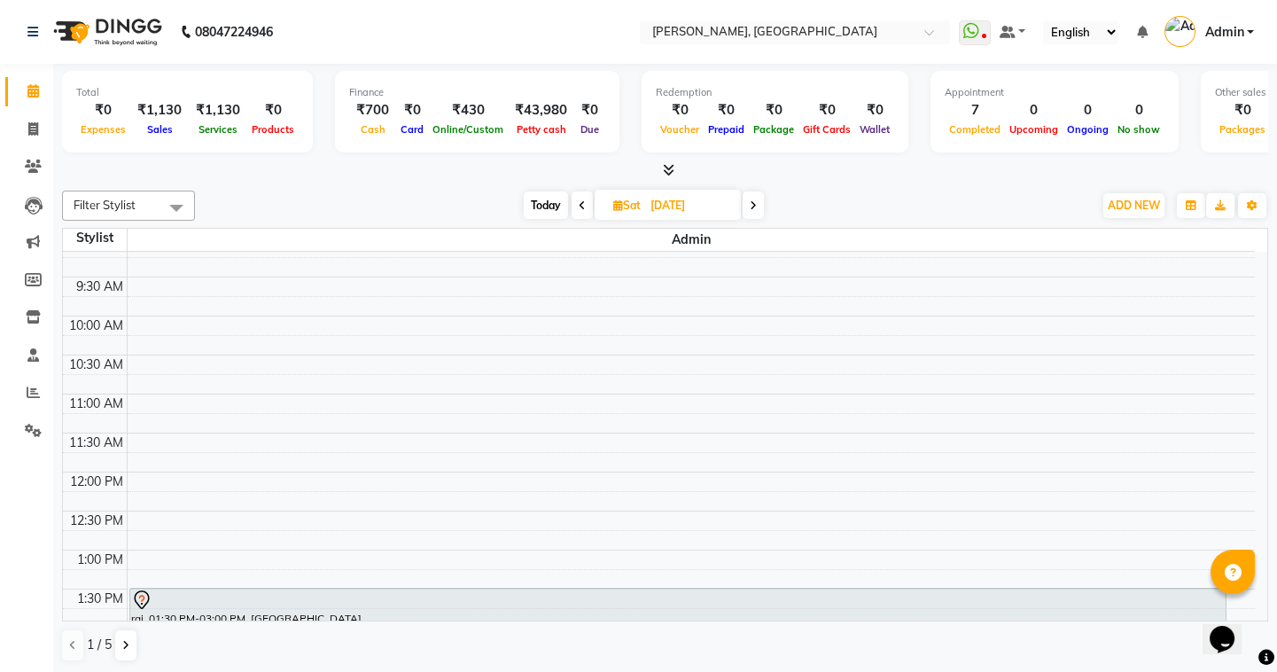
scroll to position [322, 0]
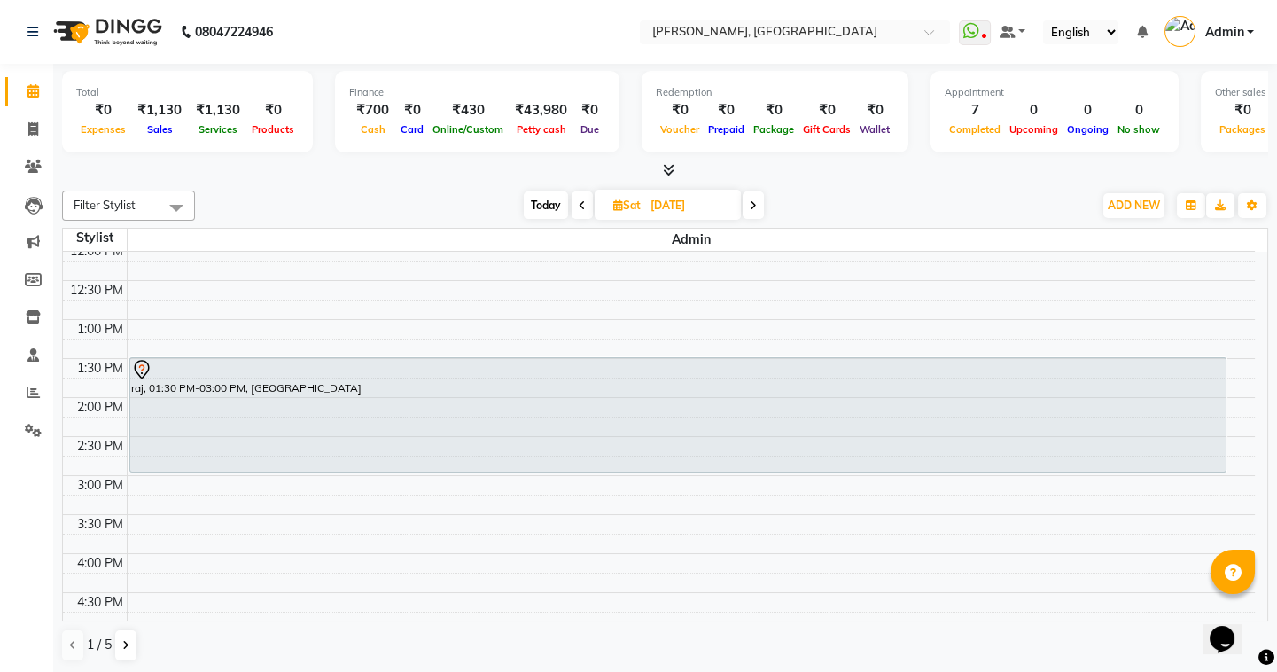
click at [753, 206] on icon at bounding box center [752, 205] width 7 height 11
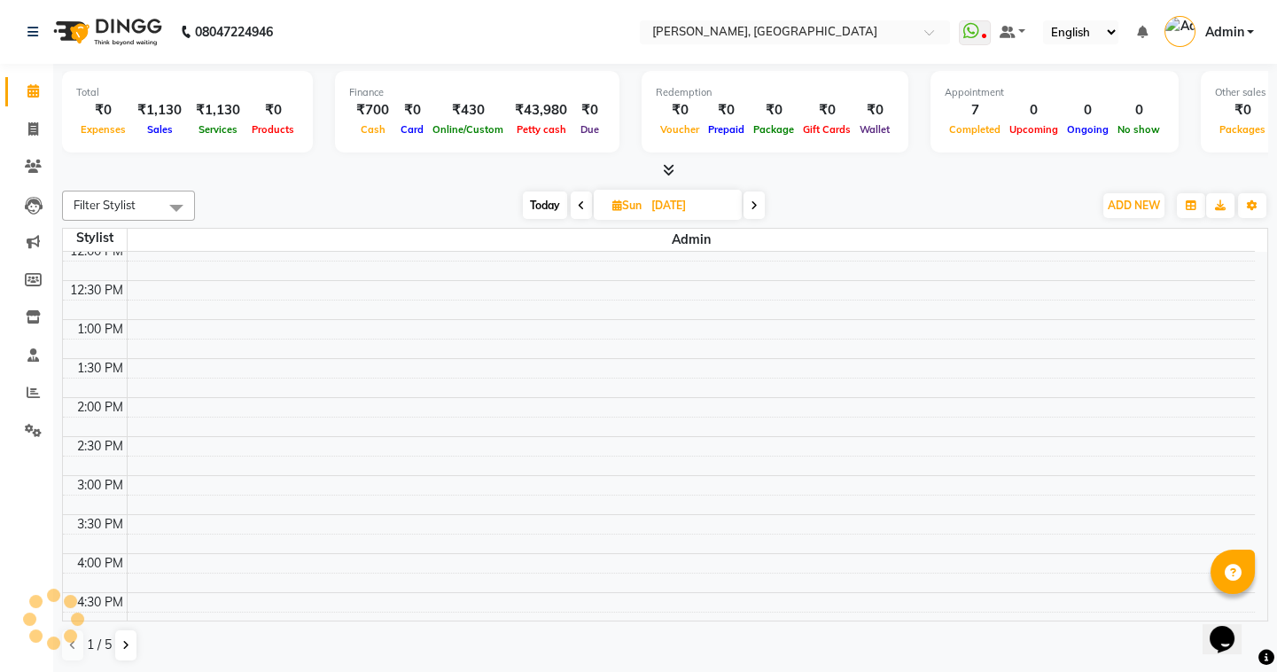
scroll to position [640, 0]
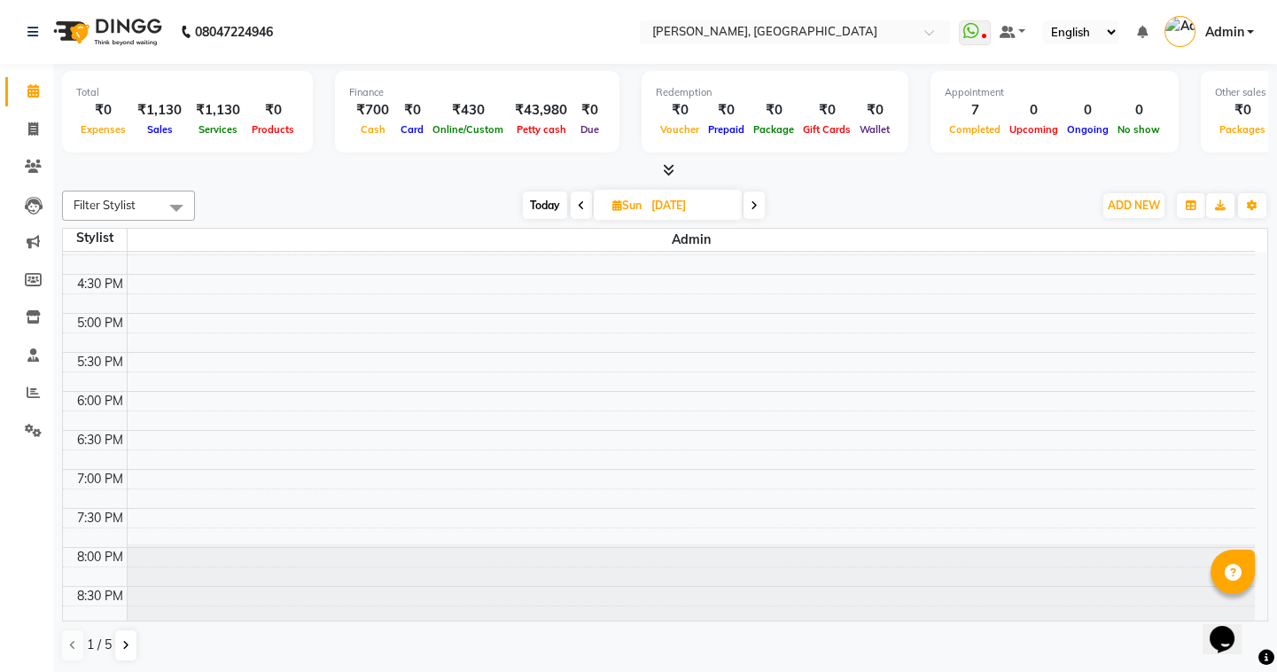
click at [578, 205] on icon at bounding box center [581, 205] width 7 height 11
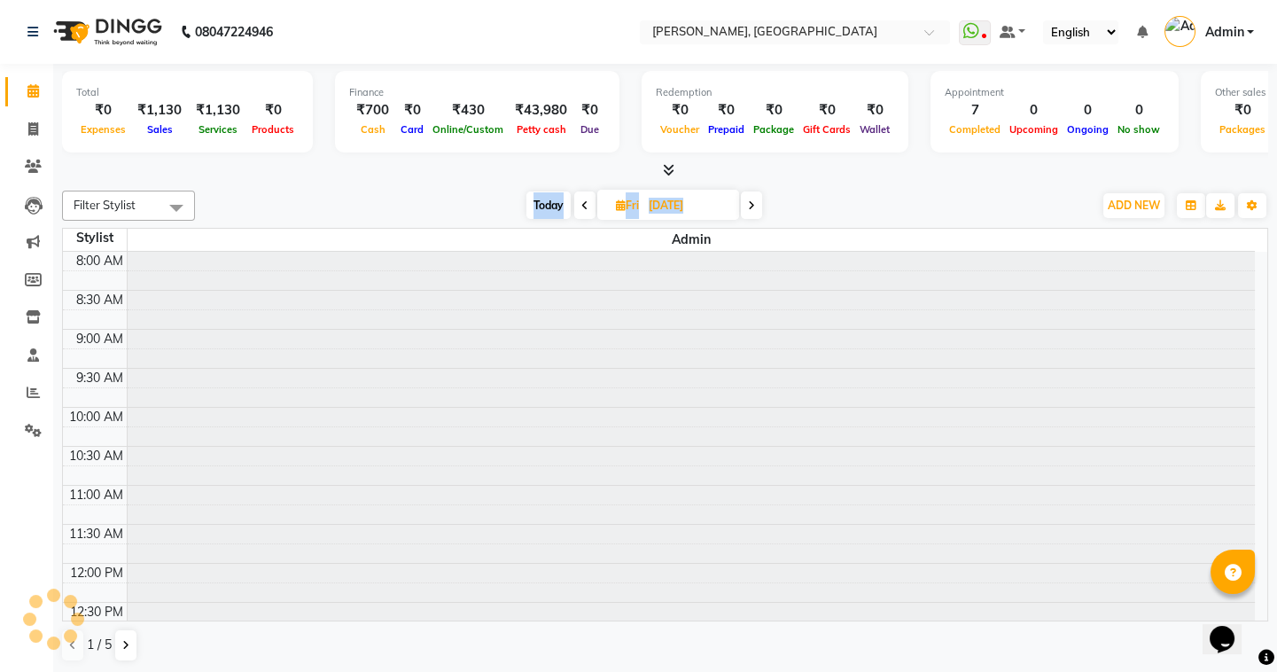
click at [578, 205] on span at bounding box center [584, 204] width 21 height 27
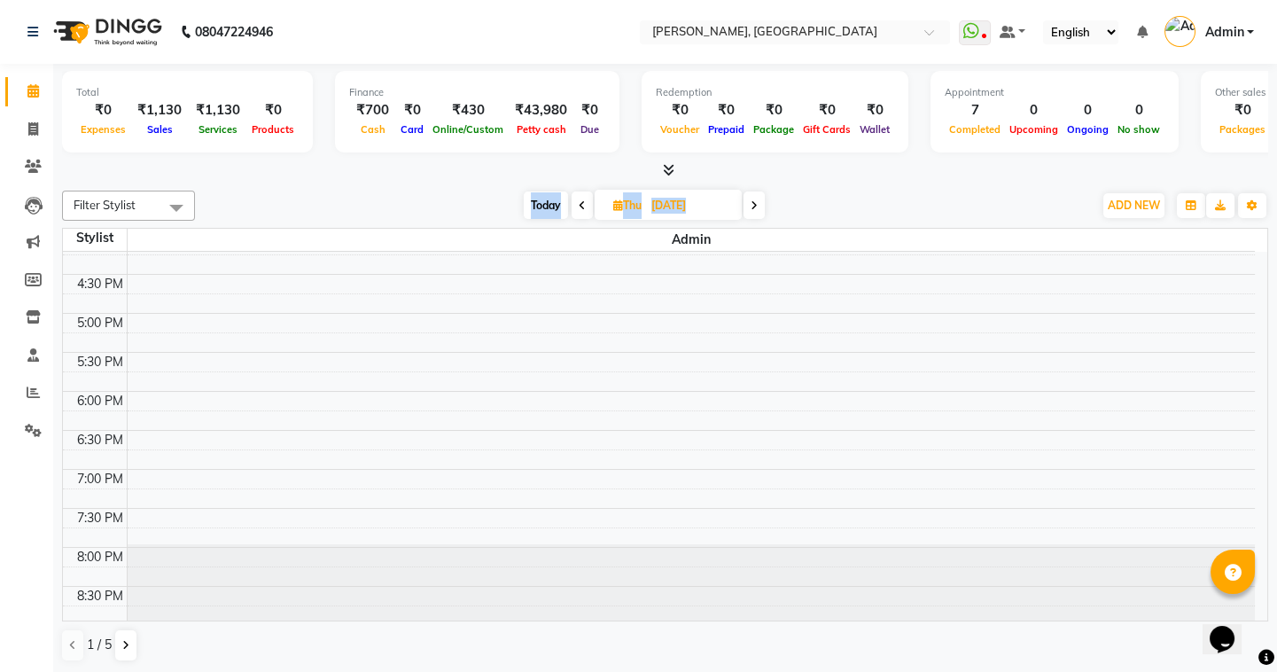
click at [578, 205] on icon at bounding box center [581, 205] width 7 height 11
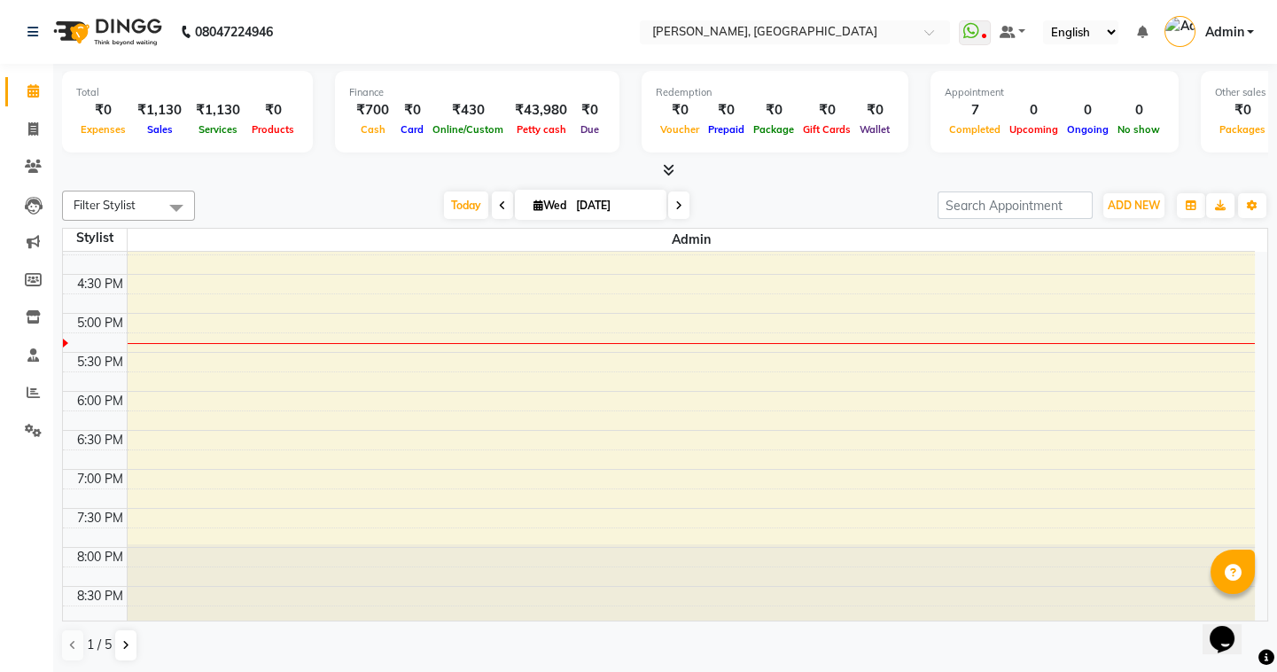
click at [502, 198] on span at bounding box center [502, 204] width 21 height 27
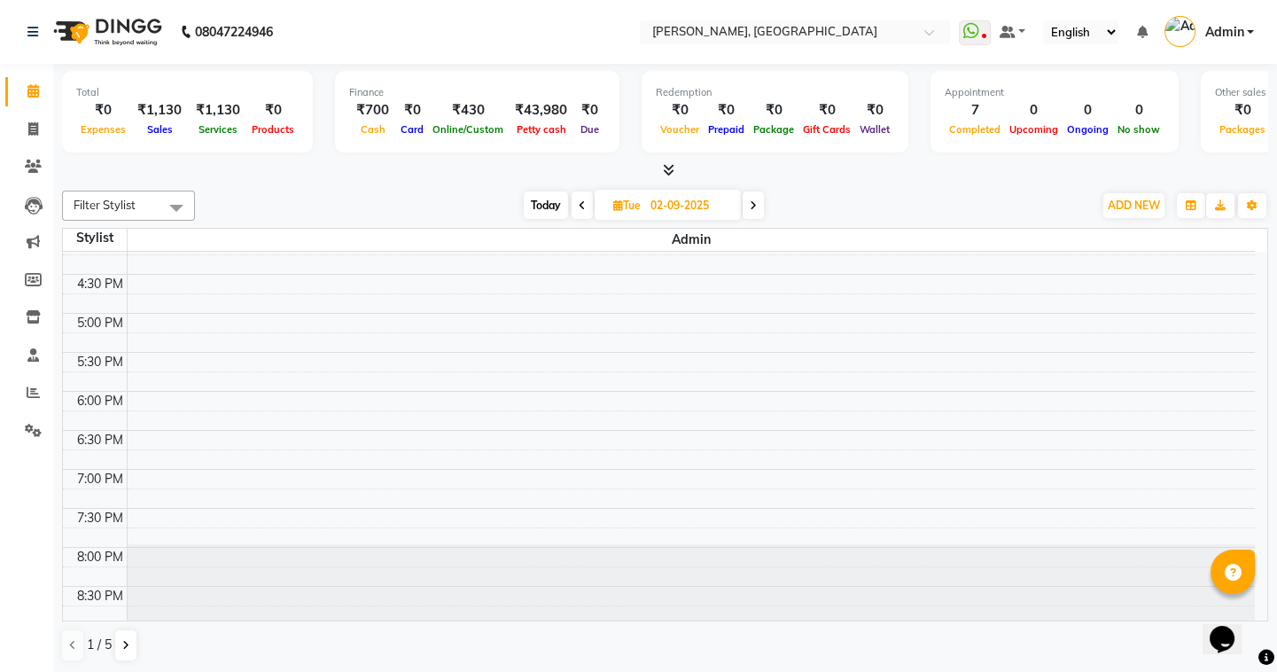
click at [581, 205] on icon at bounding box center [581, 205] width 7 height 11
click at [581, 205] on icon at bounding box center [580, 205] width 7 height 11
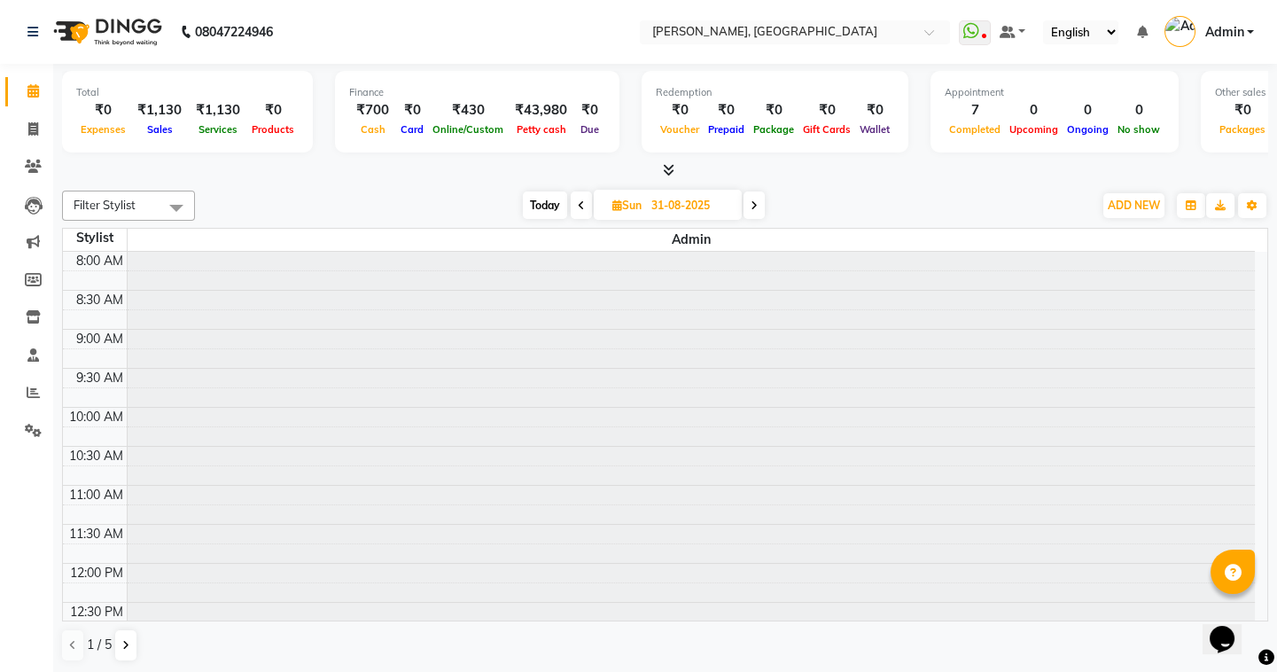
click at [581, 205] on icon at bounding box center [581, 205] width 7 height 11
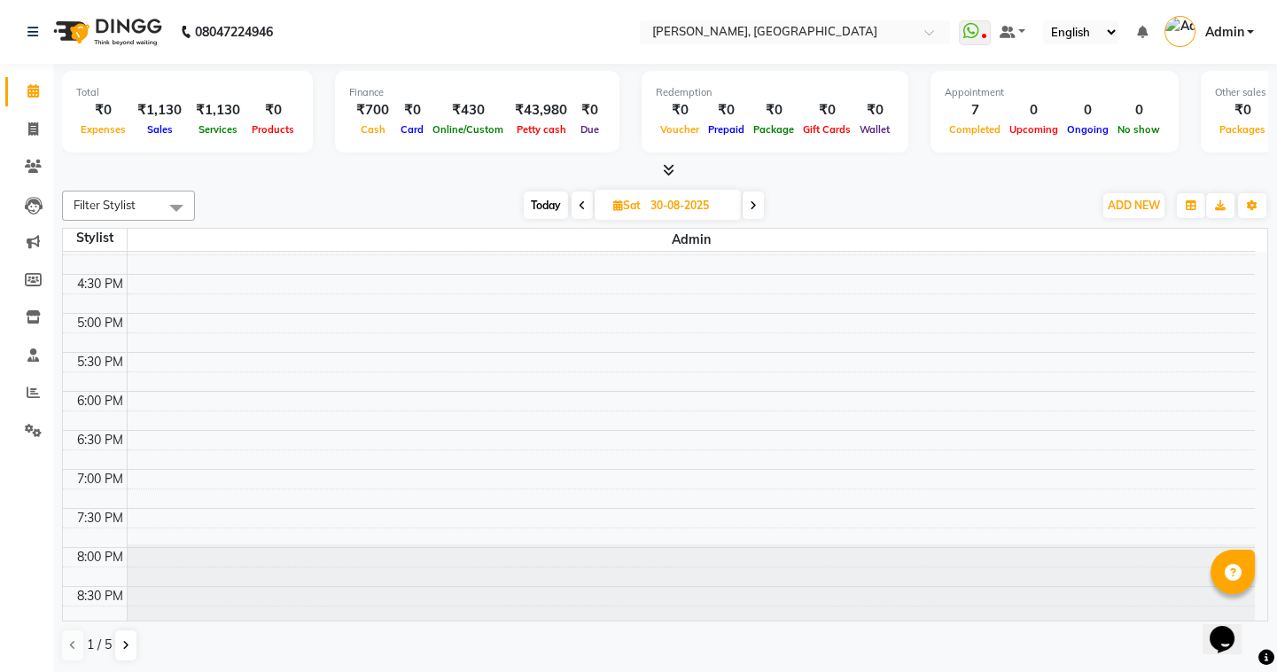
click at [753, 206] on icon at bounding box center [752, 205] width 7 height 11
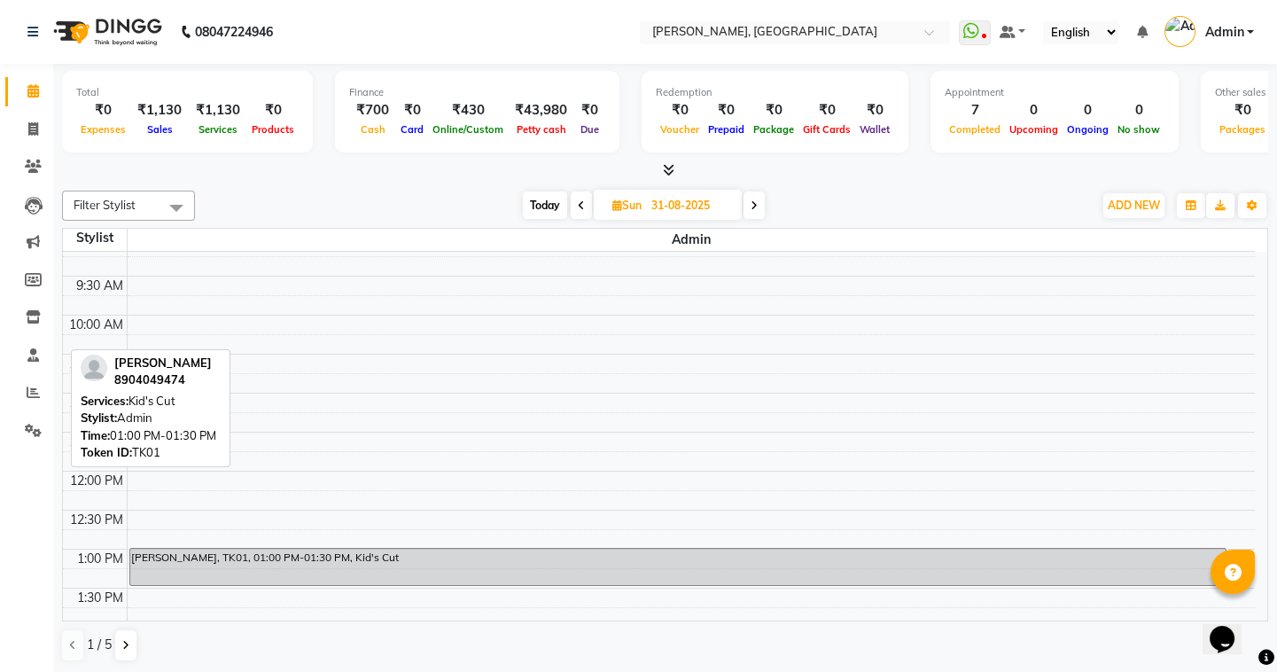
scroll to position [0, 0]
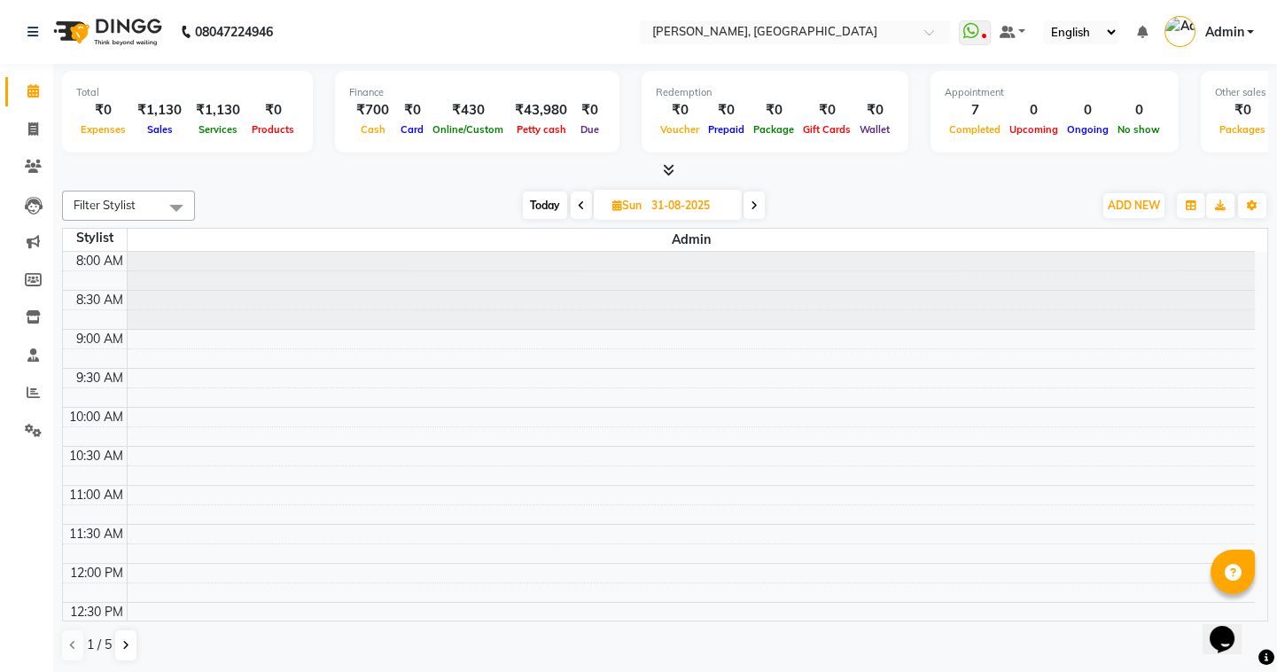
click at [578, 206] on span at bounding box center [581, 204] width 21 height 27
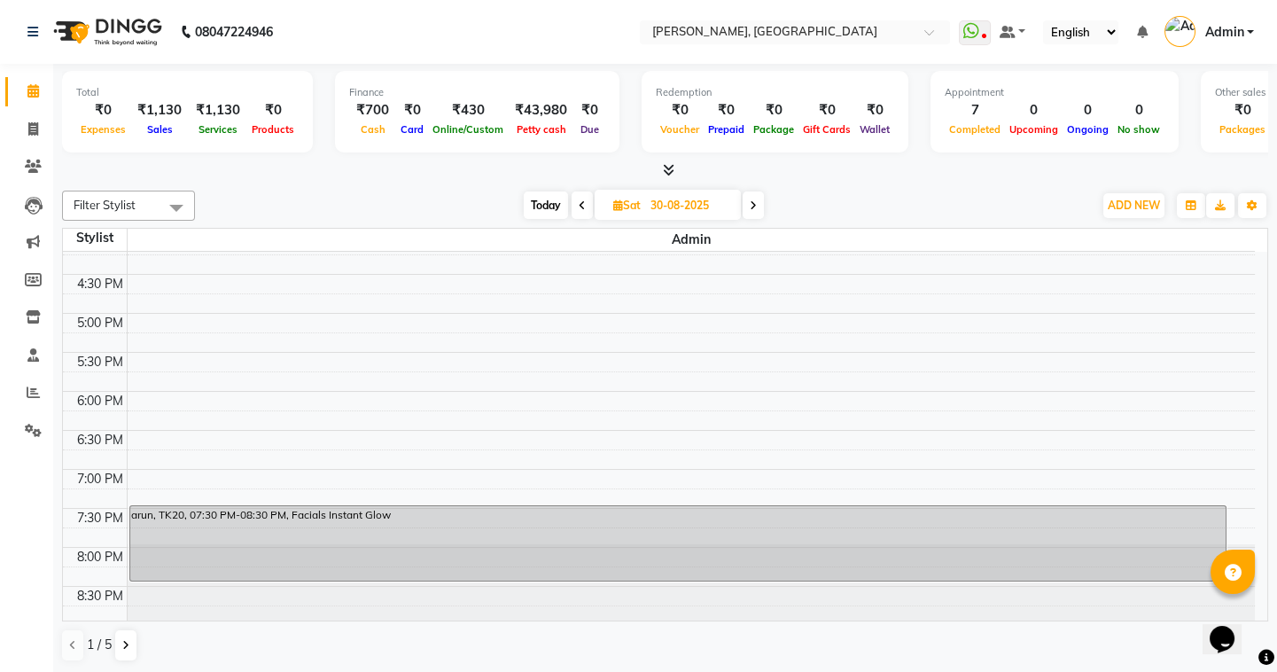
click at [581, 204] on icon at bounding box center [581, 205] width 7 height 11
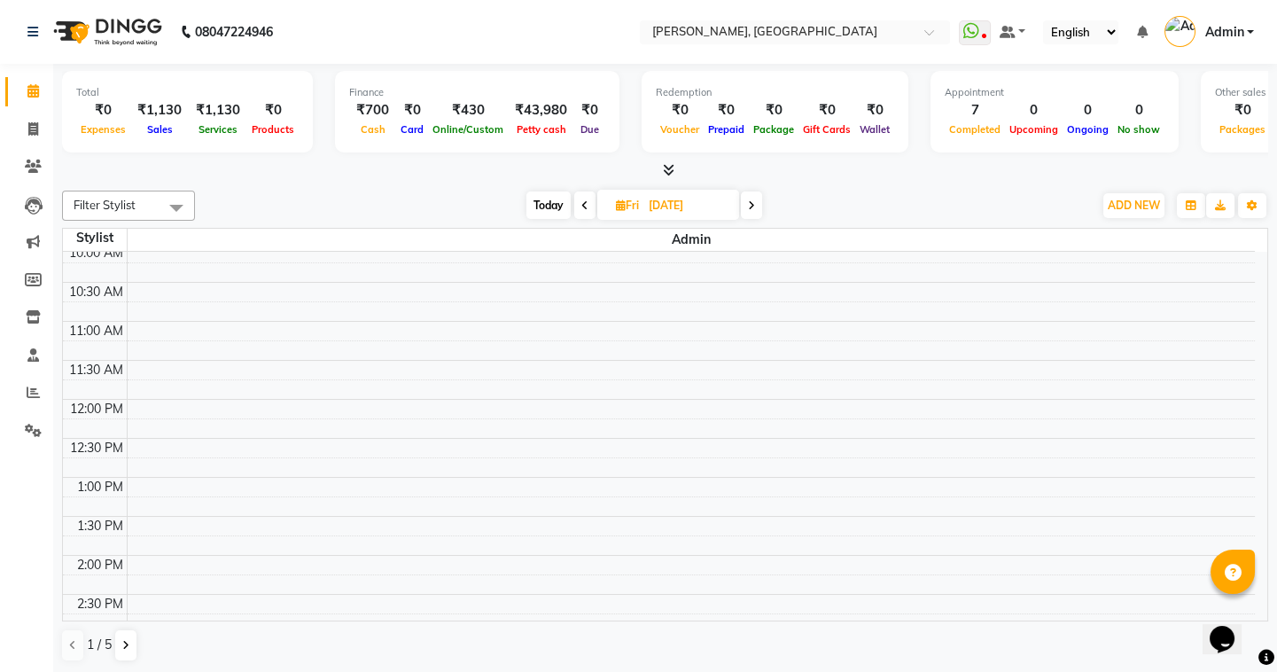
scroll to position [0, 0]
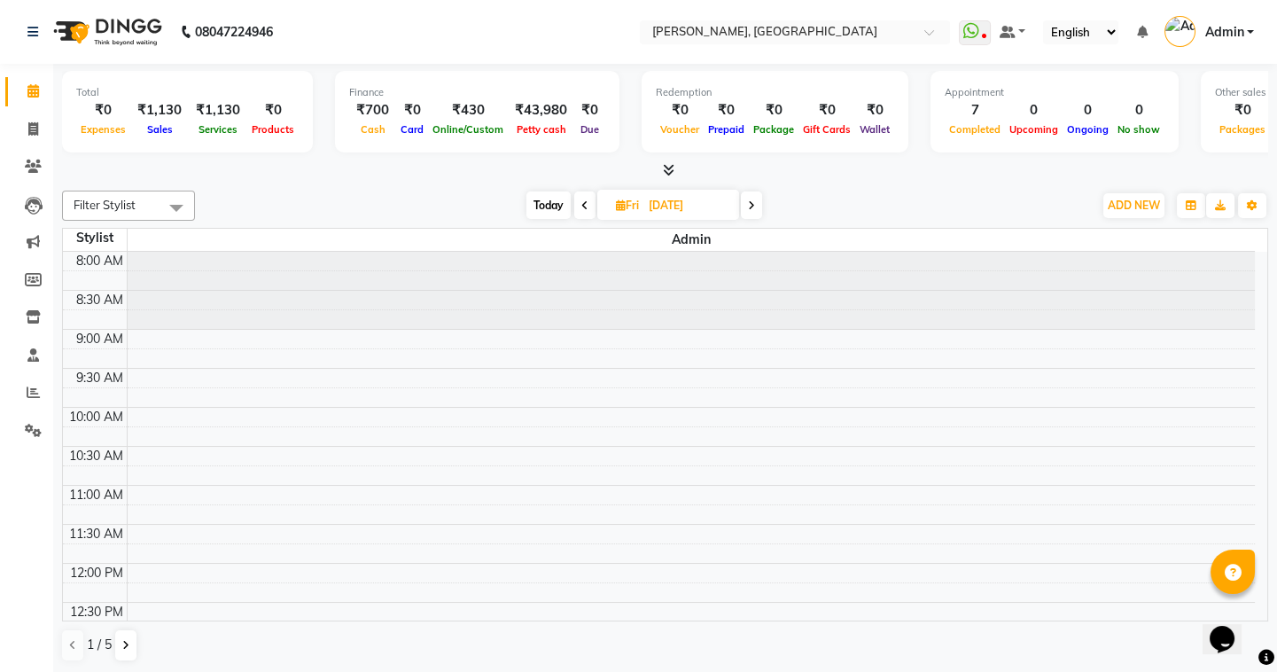
click at [584, 213] on span at bounding box center [584, 204] width 21 height 27
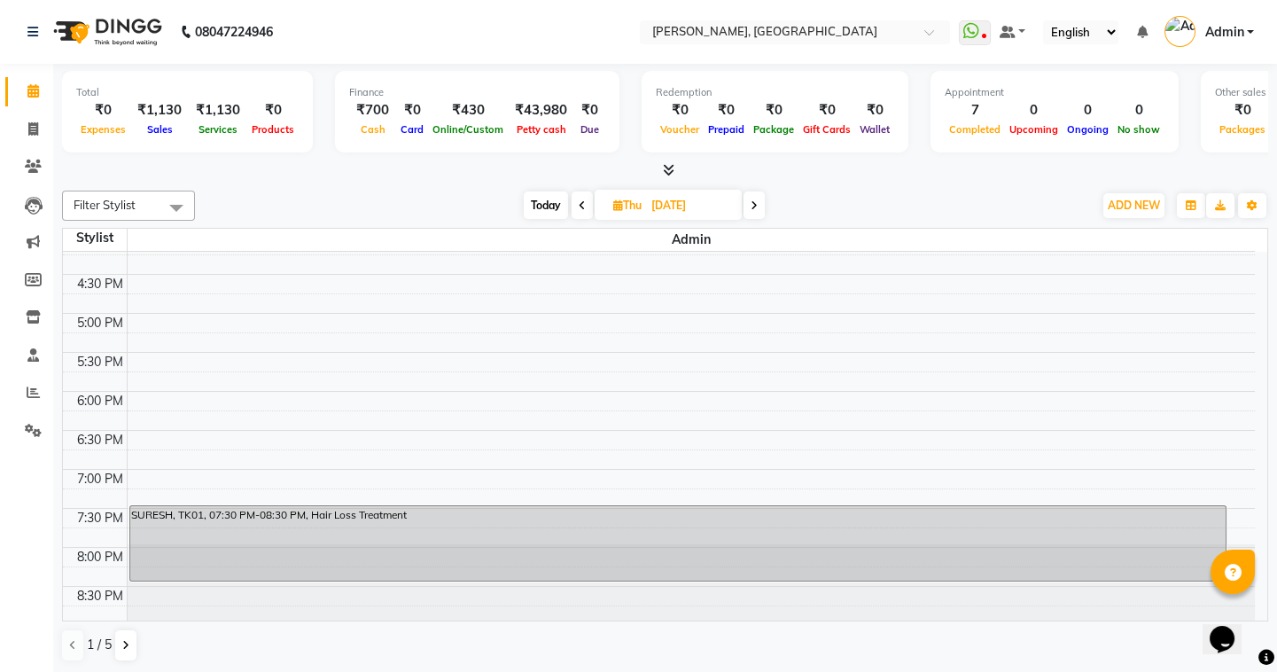
click at [580, 202] on icon at bounding box center [581, 205] width 7 height 11
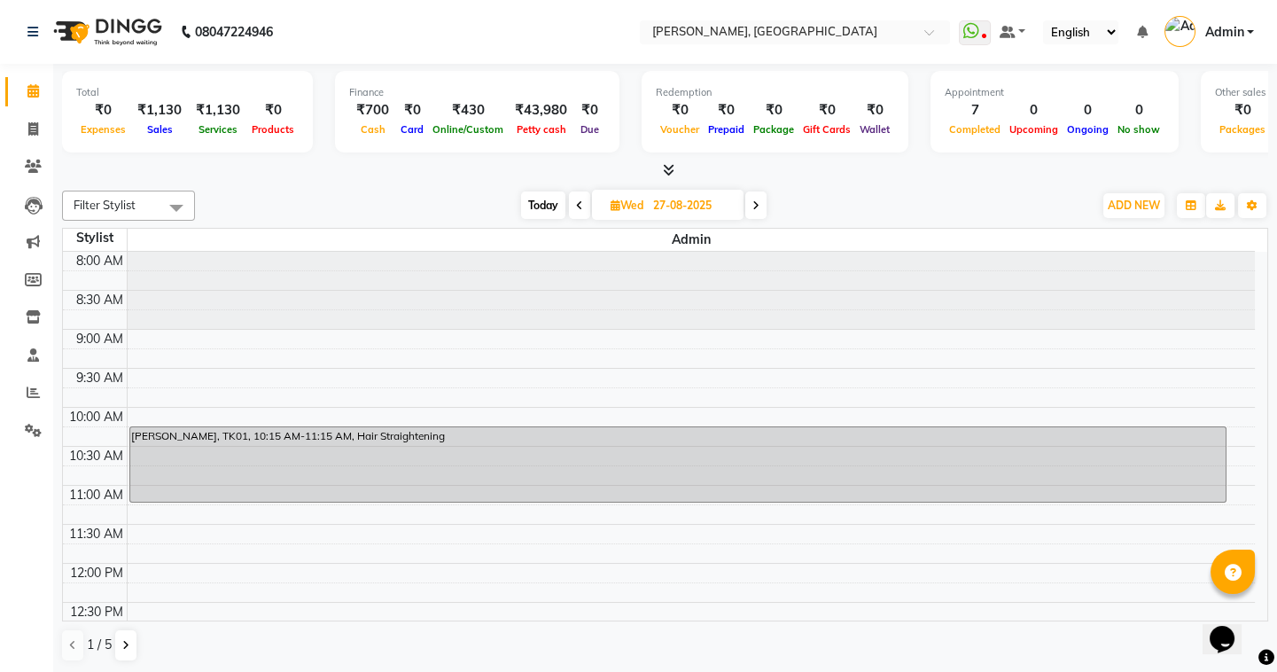
click at [576, 211] on span at bounding box center [579, 204] width 21 height 27
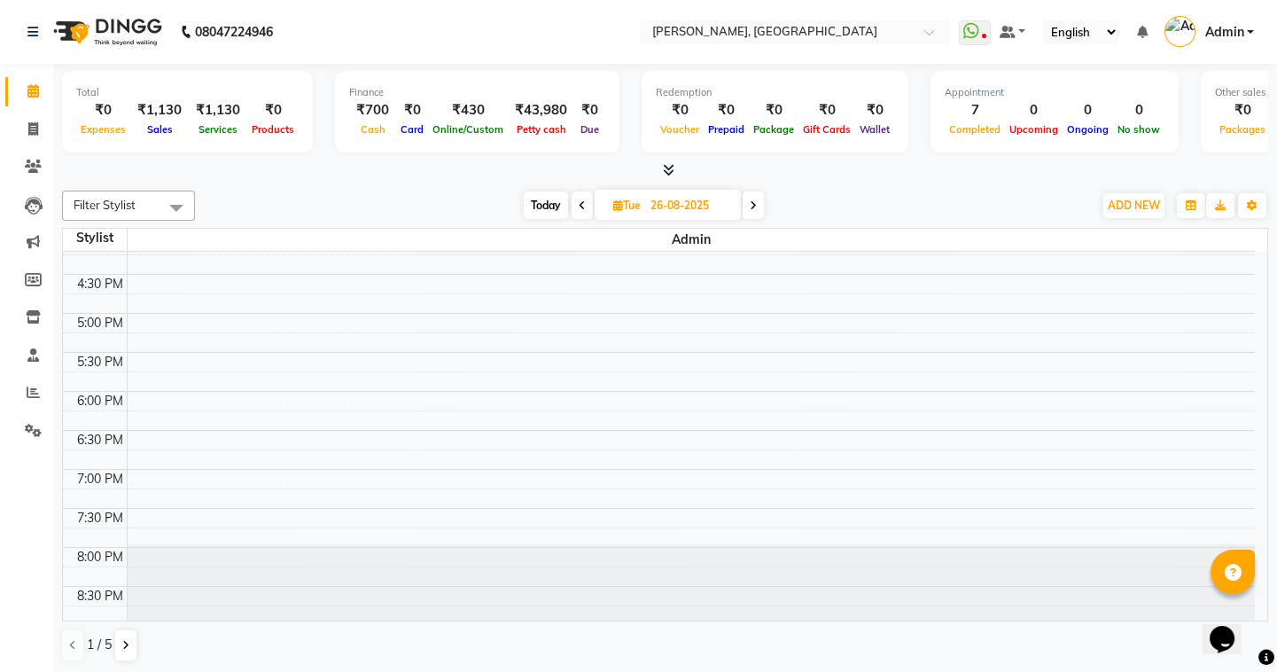
click at [584, 203] on icon at bounding box center [581, 205] width 7 height 11
click at [586, 203] on span at bounding box center [580, 204] width 21 height 27
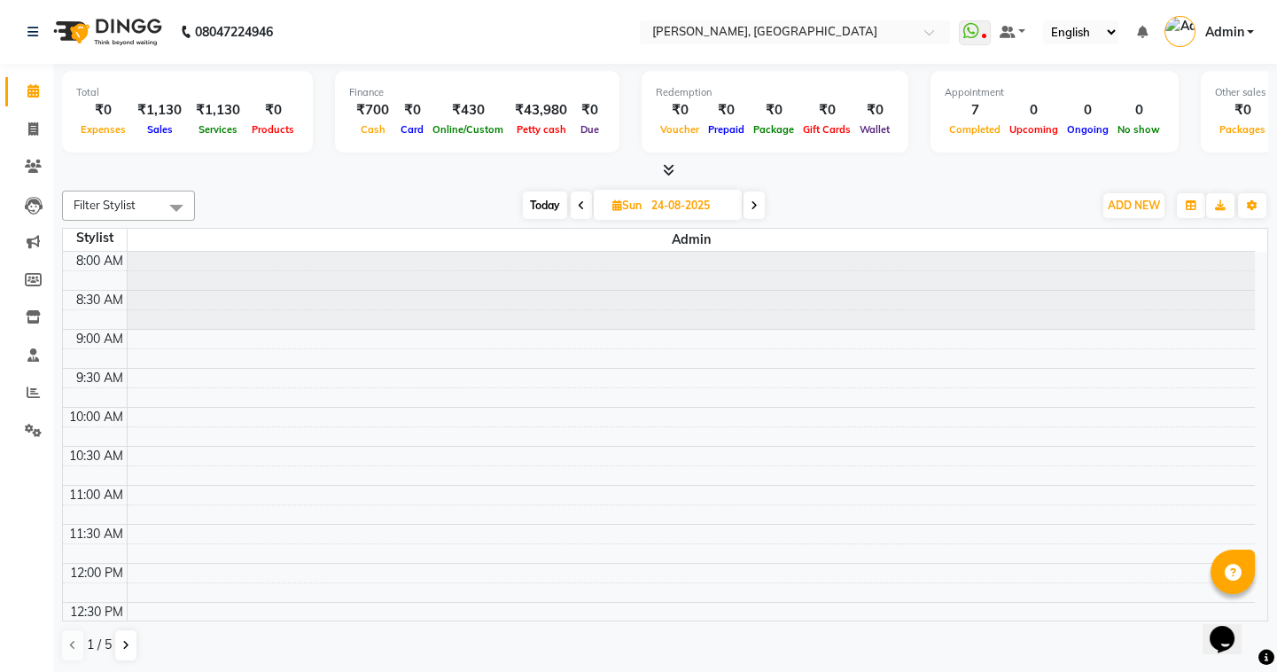
click at [586, 197] on span at bounding box center [581, 204] width 21 height 27
click at [582, 206] on icon at bounding box center [581, 205] width 7 height 11
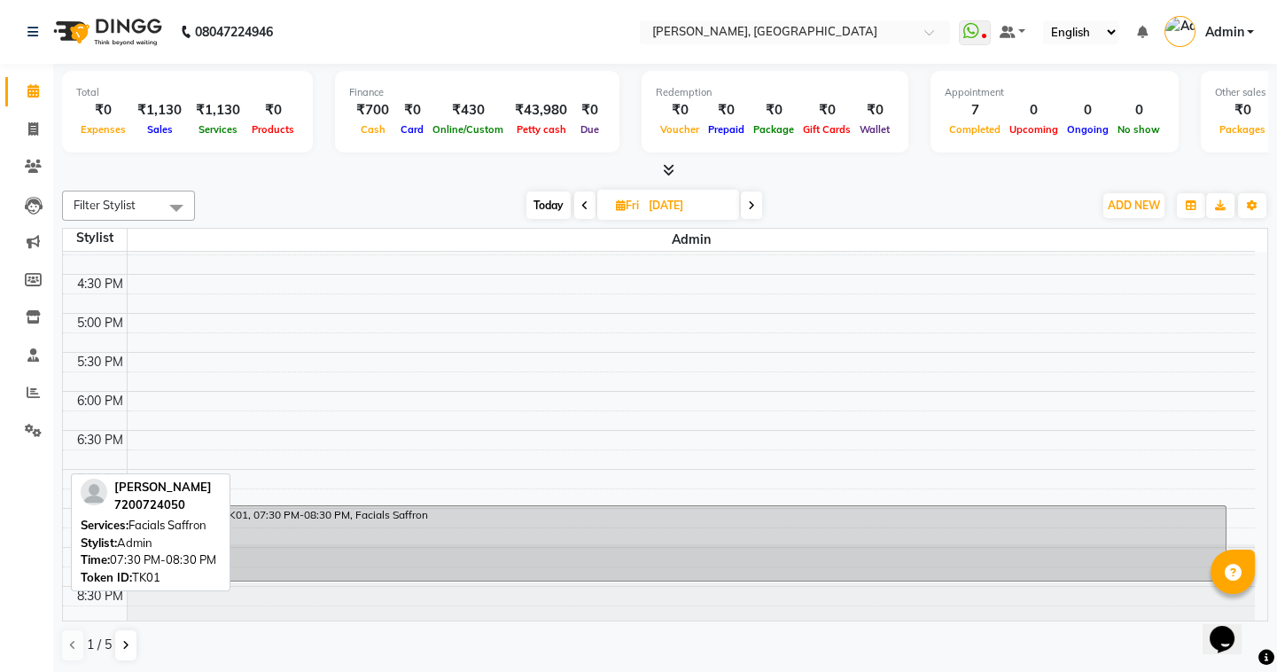
scroll to position [237, 0]
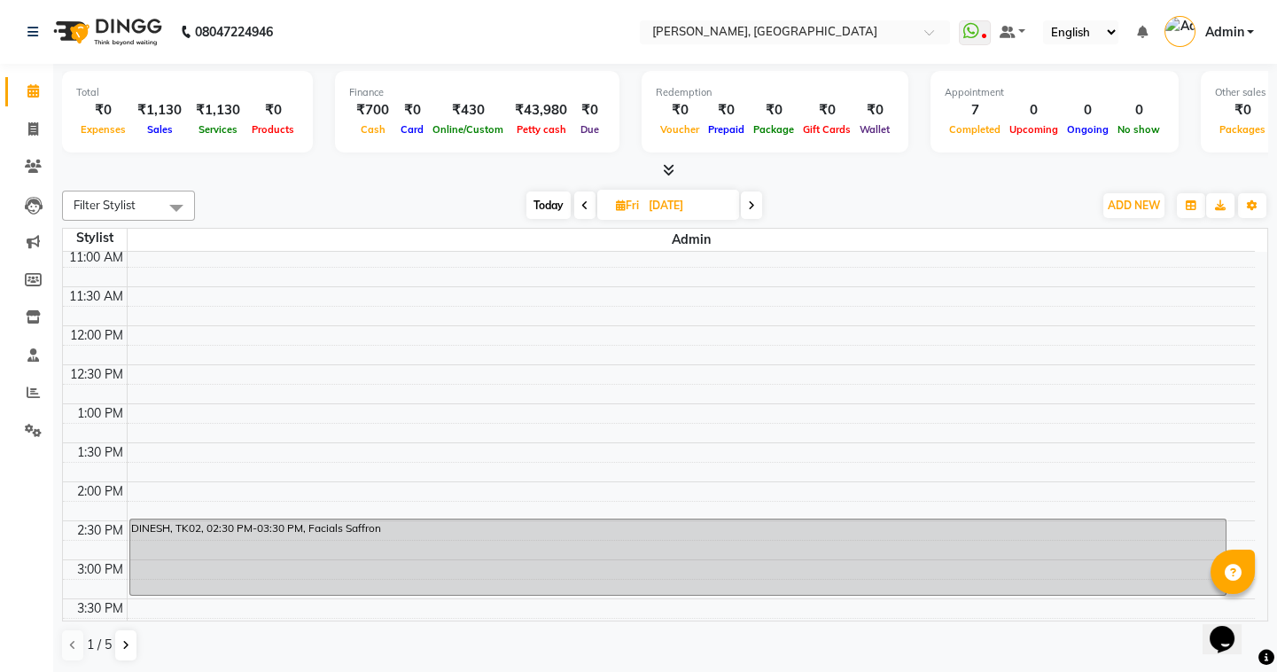
click at [583, 200] on icon at bounding box center [584, 205] width 7 height 11
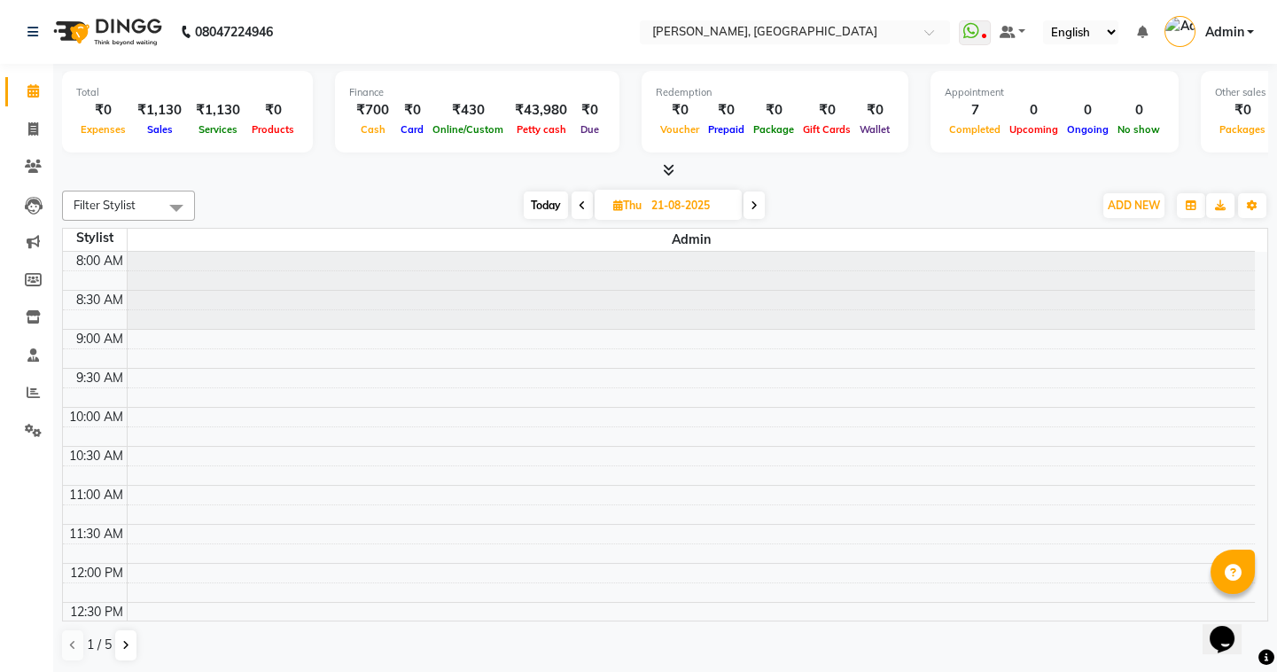
scroll to position [483, 0]
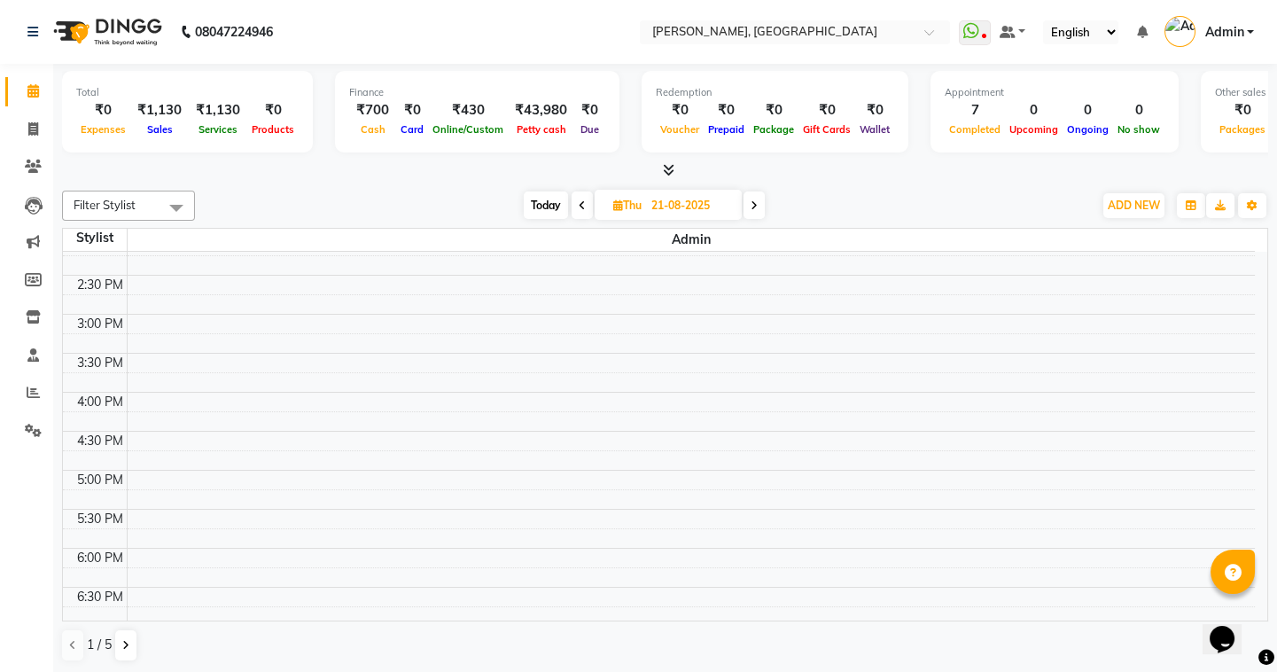
click at [757, 196] on span at bounding box center [753, 204] width 21 height 27
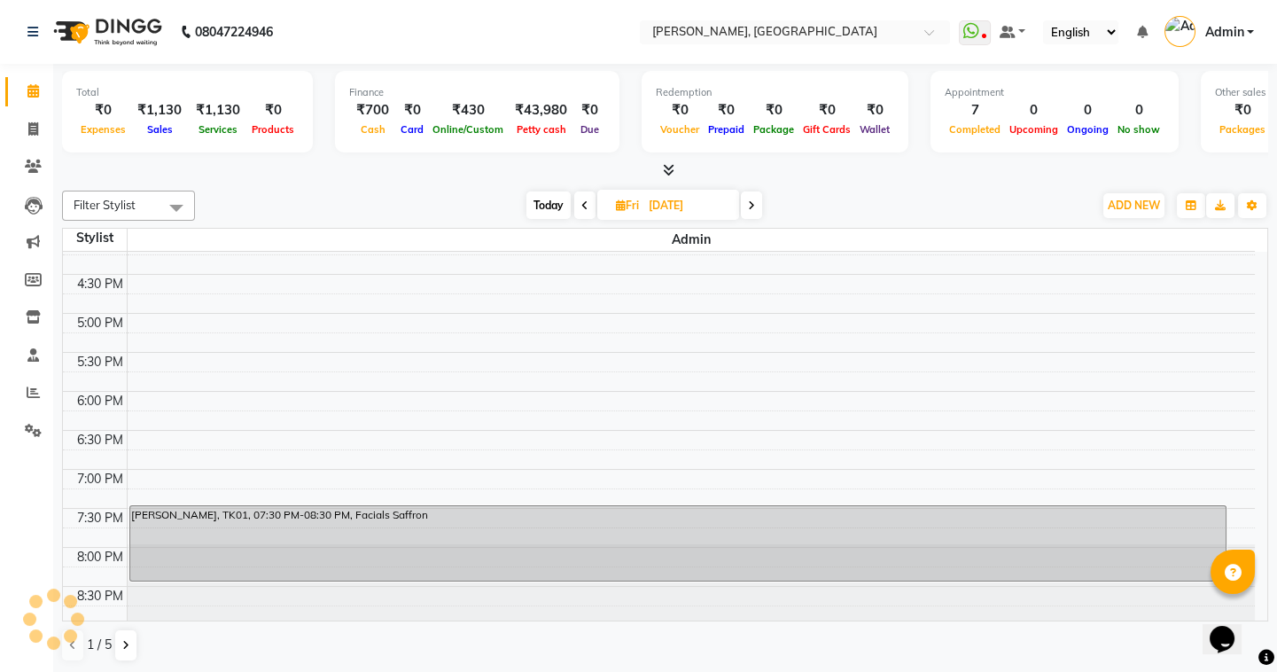
click at [757, 196] on span at bounding box center [751, 204] width 21 height 27
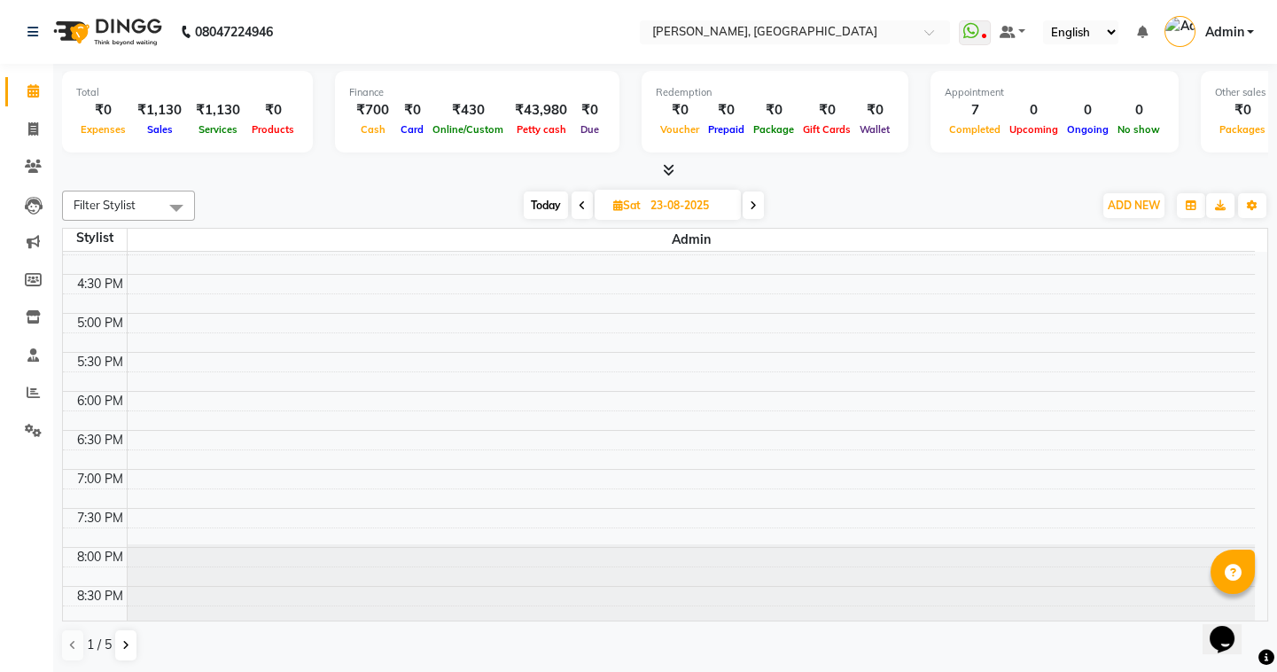
click at [757, 196] on span at bounding box center [752, 204] width 21 height 27
click at [578, 200] on icon at bounding box center [581, 205] width 7 height 11
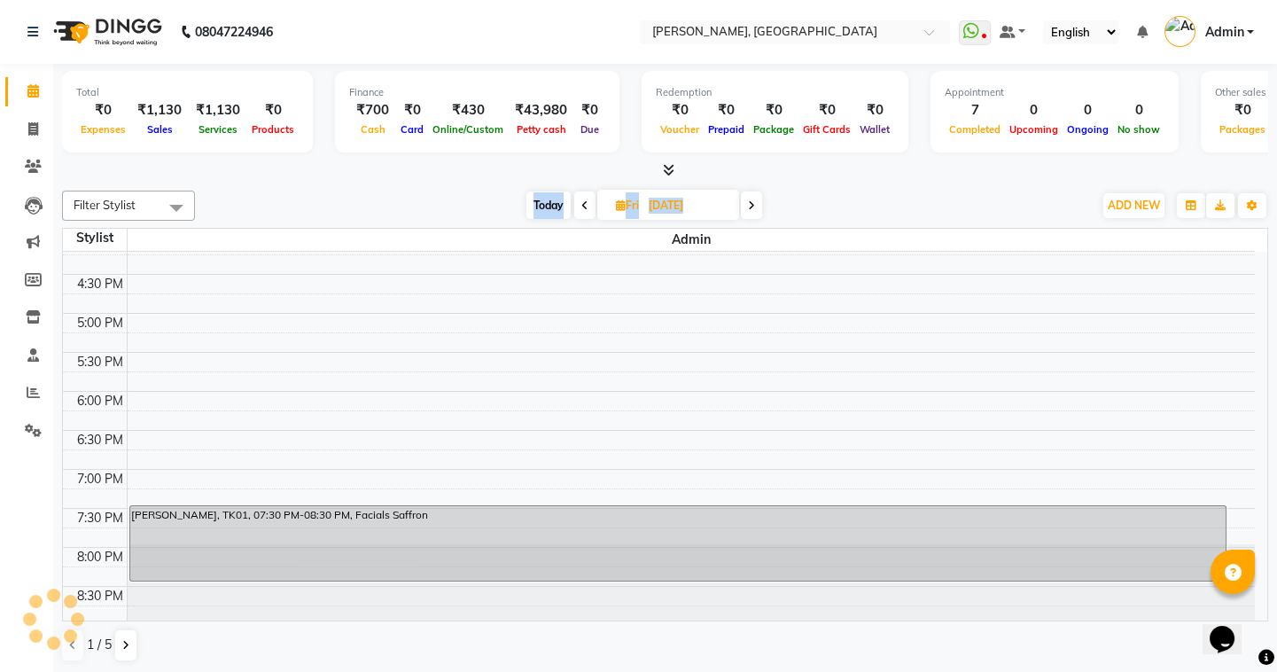
click at [578, 198] on span at bounding box center [584, 204] width 21 height 27
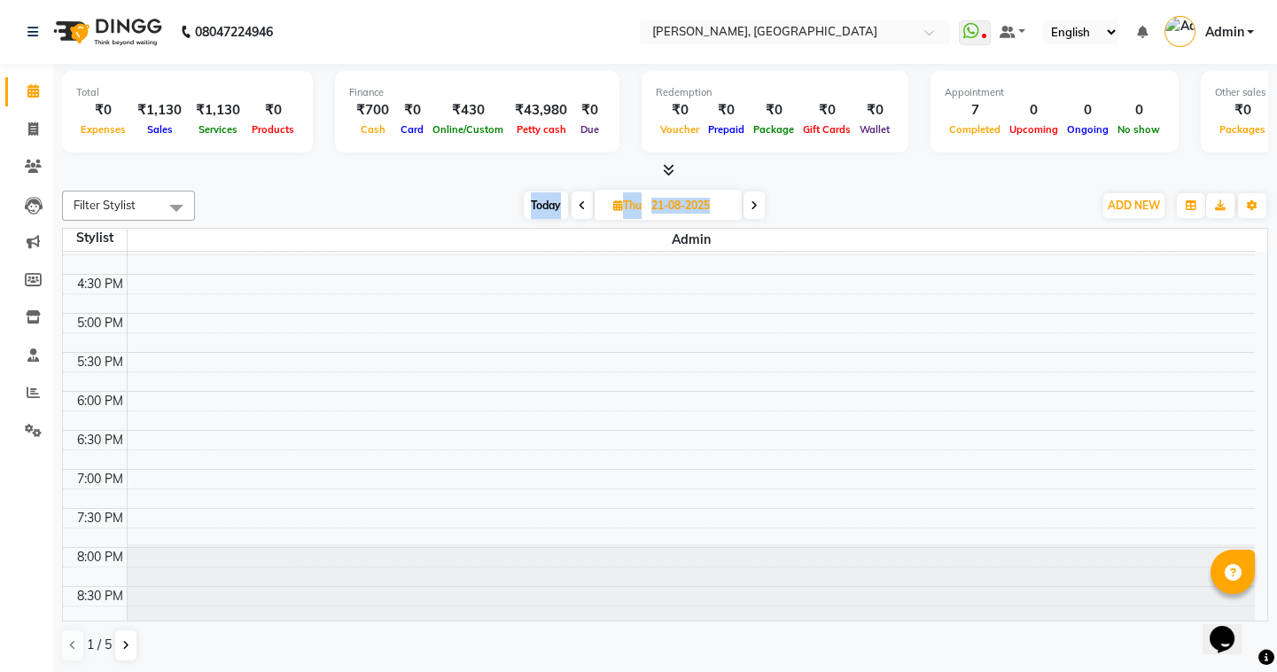
click at [578, 200] on icon at bounding box center [581, 205] width 7 height 11
click at [133, 639] on button at bounding box center [125, 645] width 21 height 30
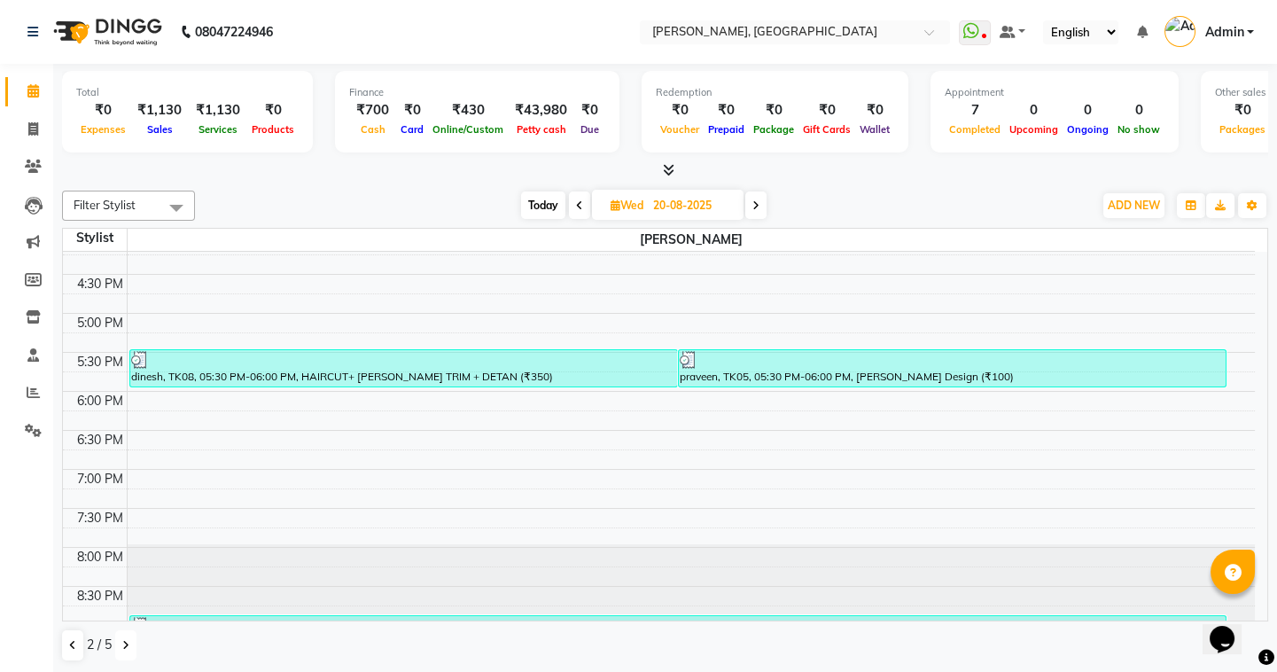
click at [133, 639] on button at bounding box center [125, 645] width 21 height 30
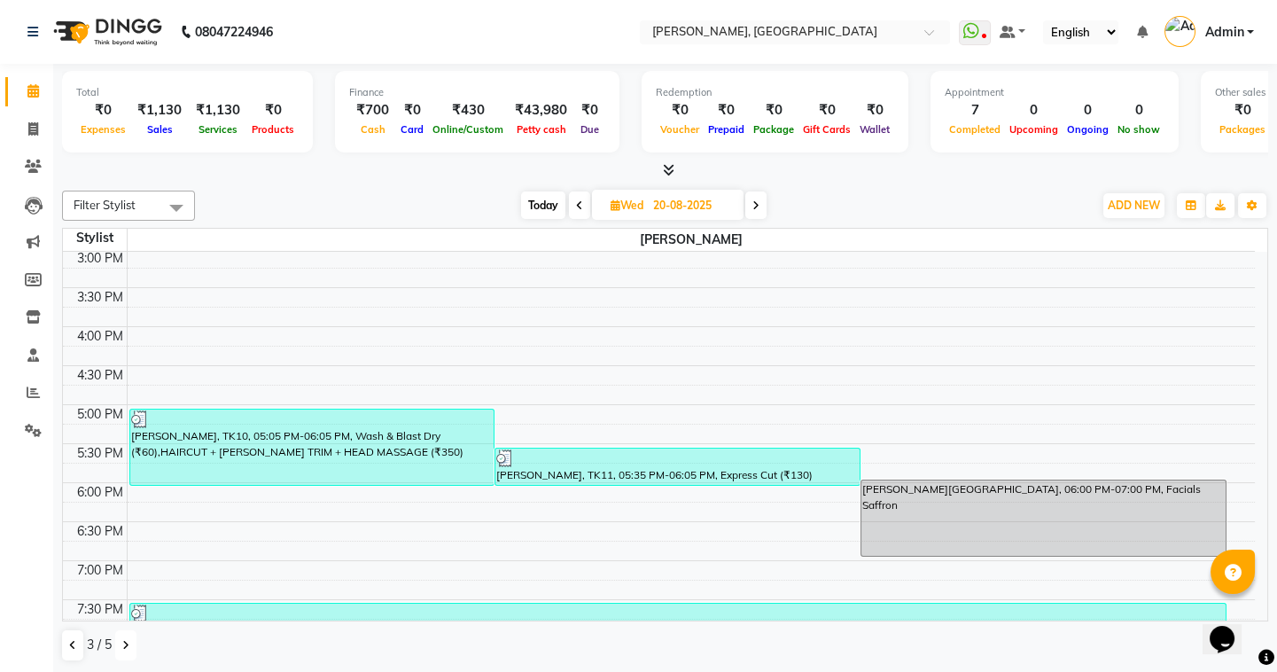
scroll to position [478, 0]
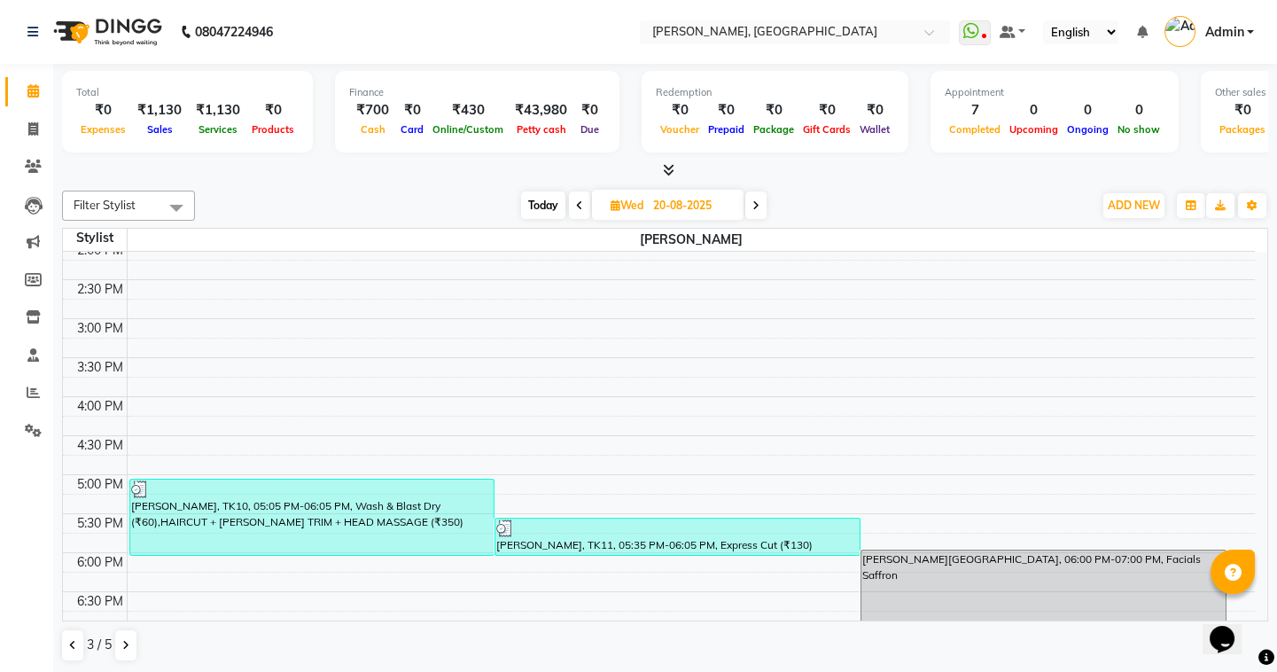
click at [764, 202] on span at bounding box center [755, 204] width 21 height 27
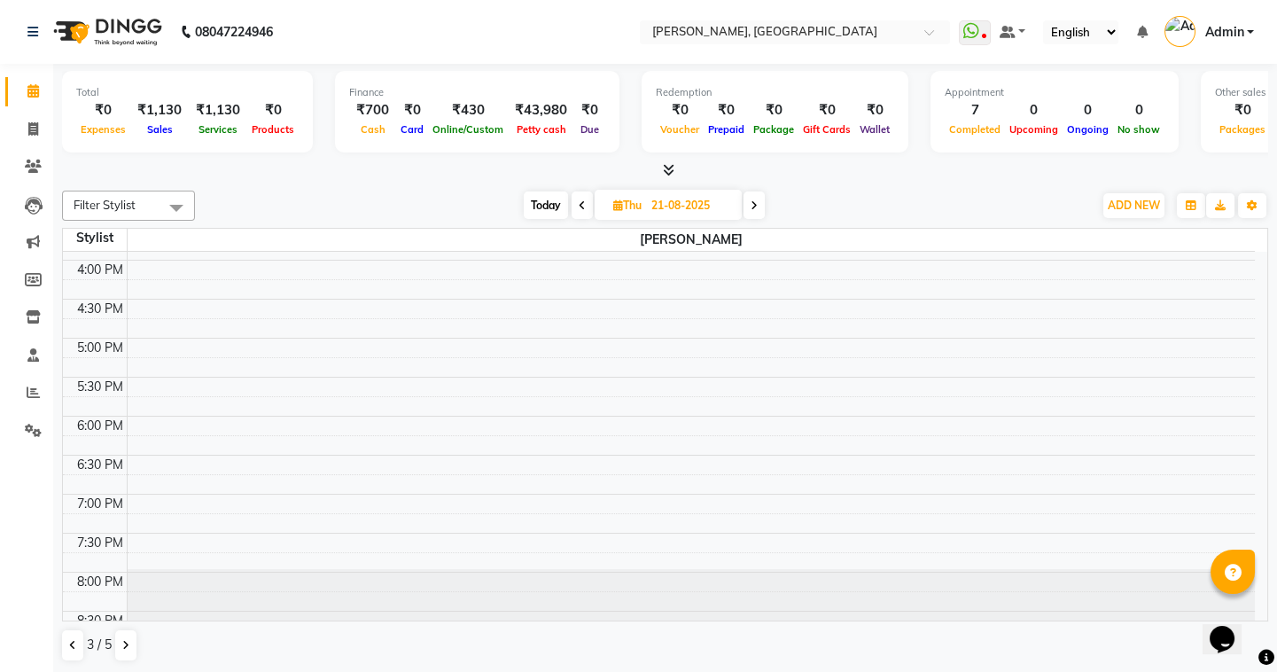
scroll to position [640, 0]
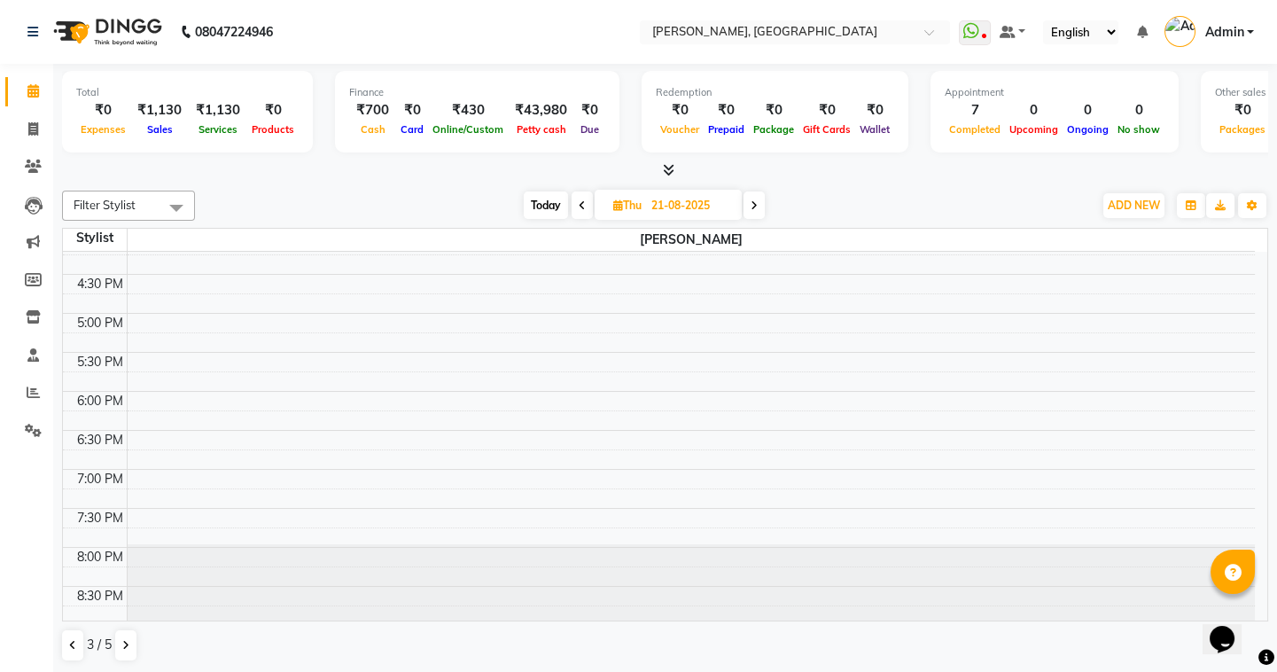
click at [757, 202] on icon at bounding box center [753, 205] width 7 height 11
type input "22-08-2025"
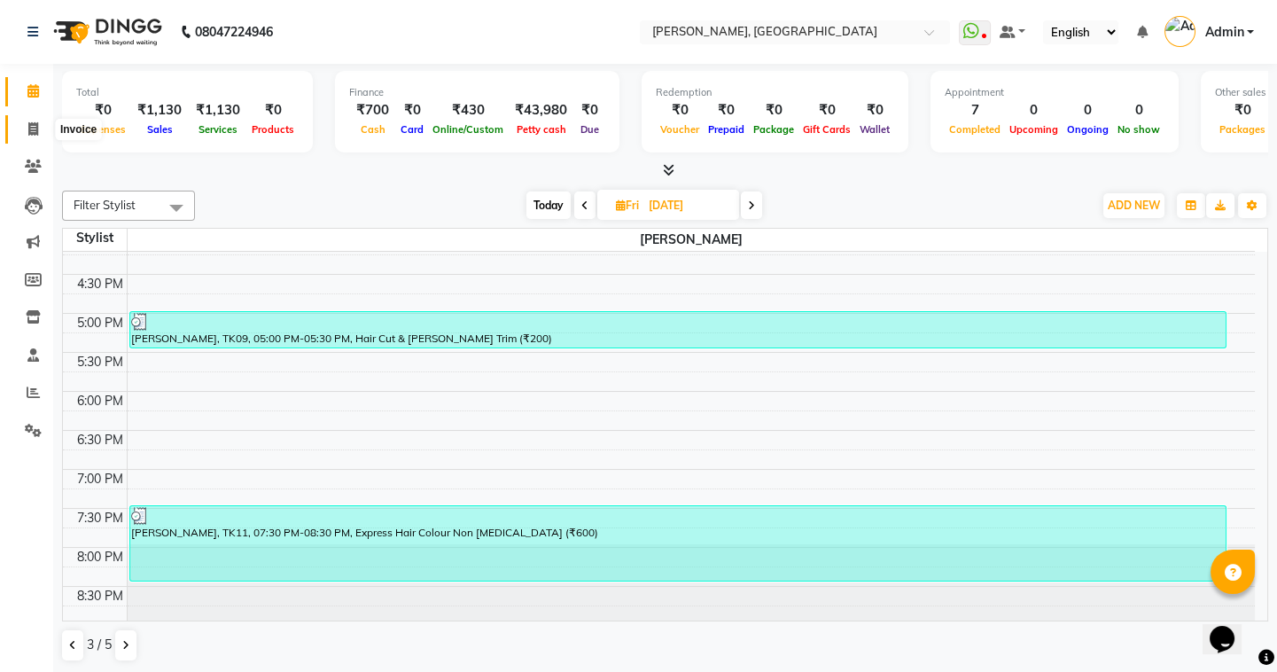
click at [33, 128] on icon at bounding box center [33, 128] width 10 height 13
select select "8667"
select select "service"
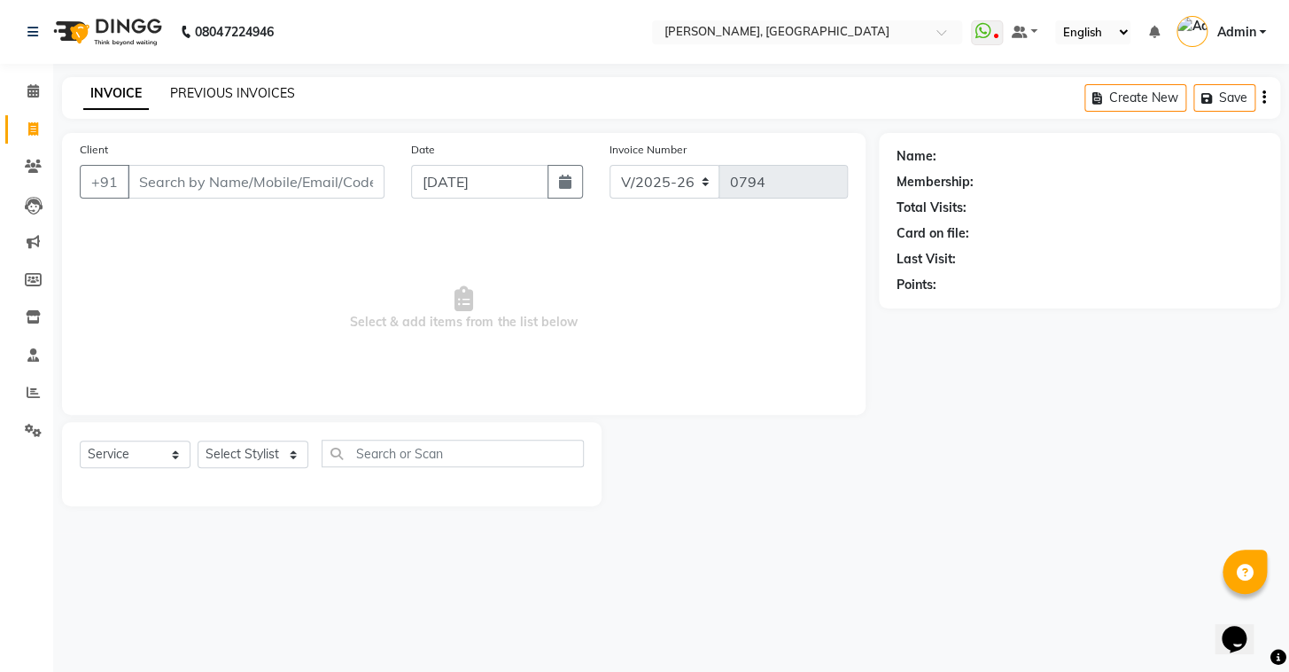
click at [260, 98] on link "PREVIOUS INVOICES" at bounding box center [232, 93] width 125 height 16
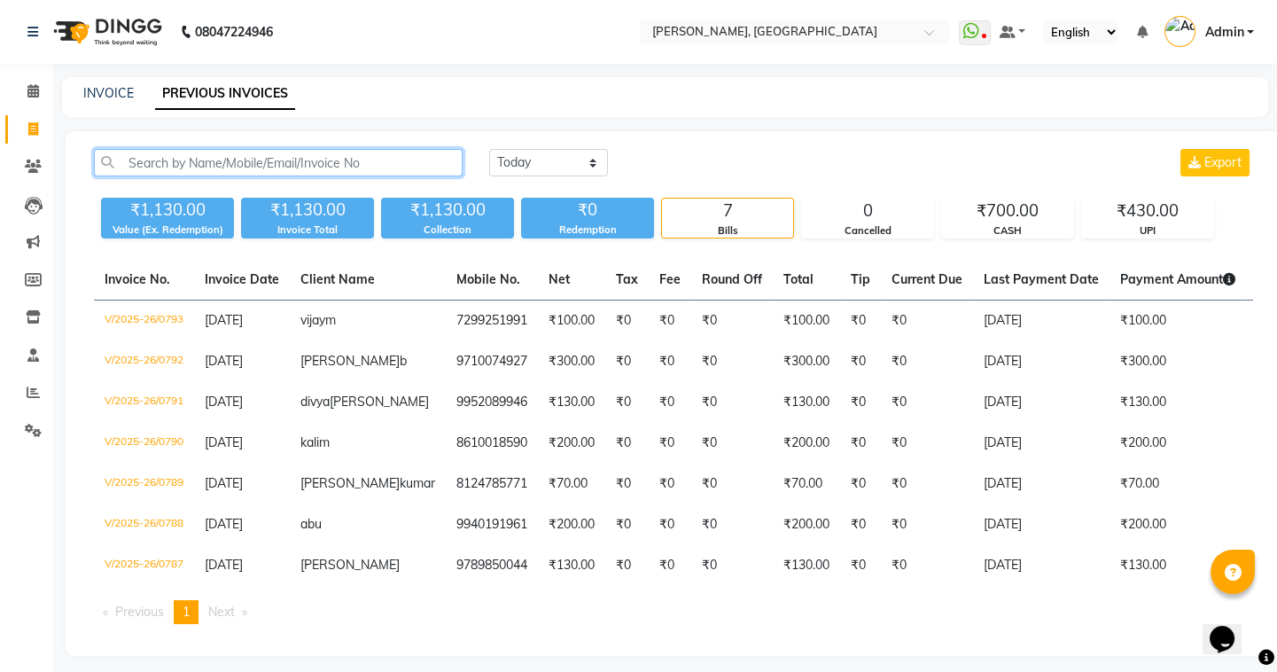
click at [252, 149] on input "text" at bounding box center [278, 162] width 369 height 27
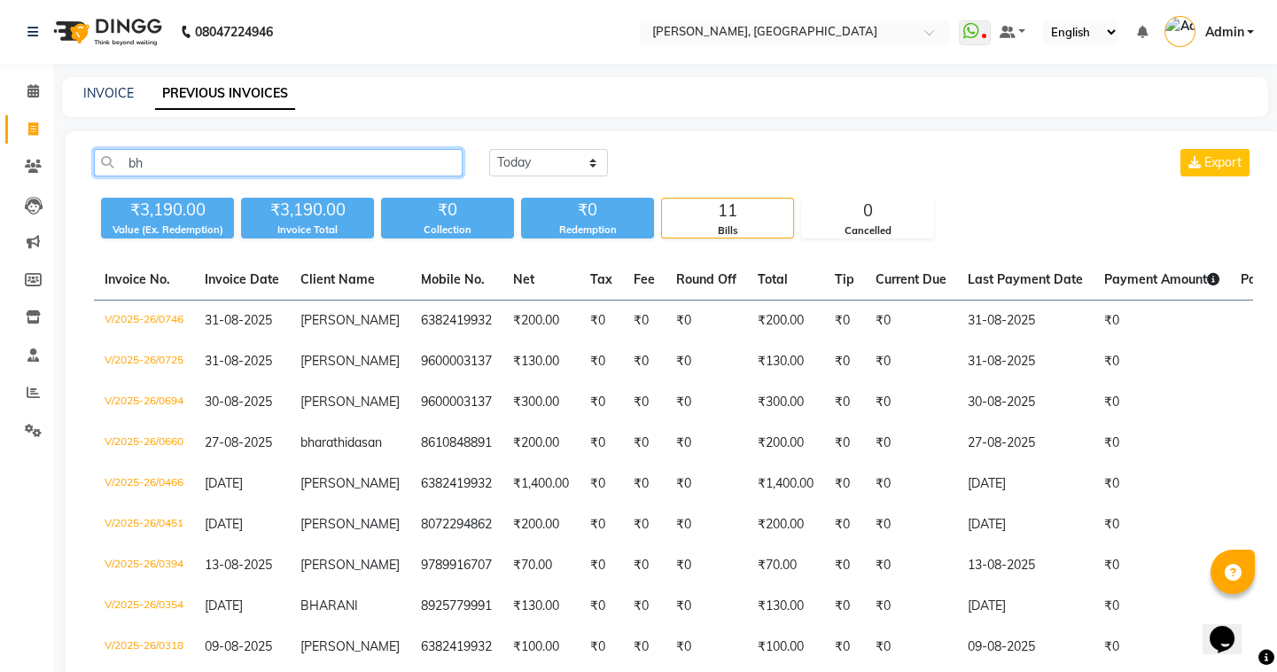
type input "b"
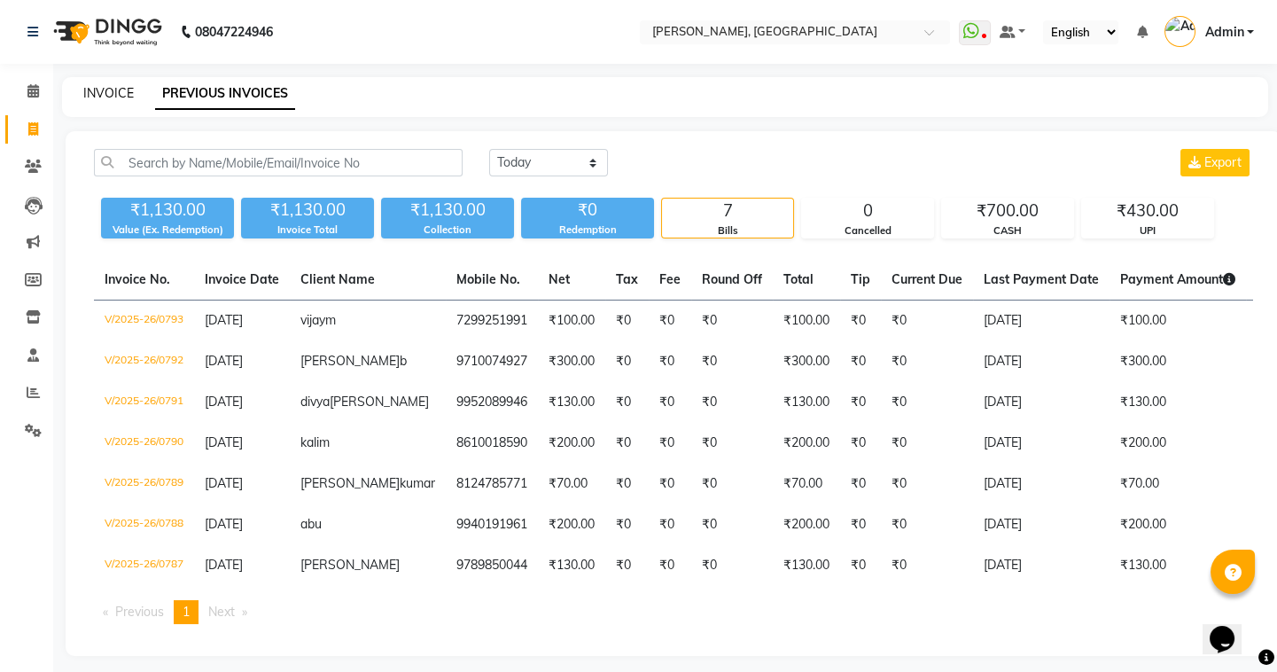
click at [95, 91] on link "INVOICE" at bounding box center [108, 93] width 50 height 16
select select "service"
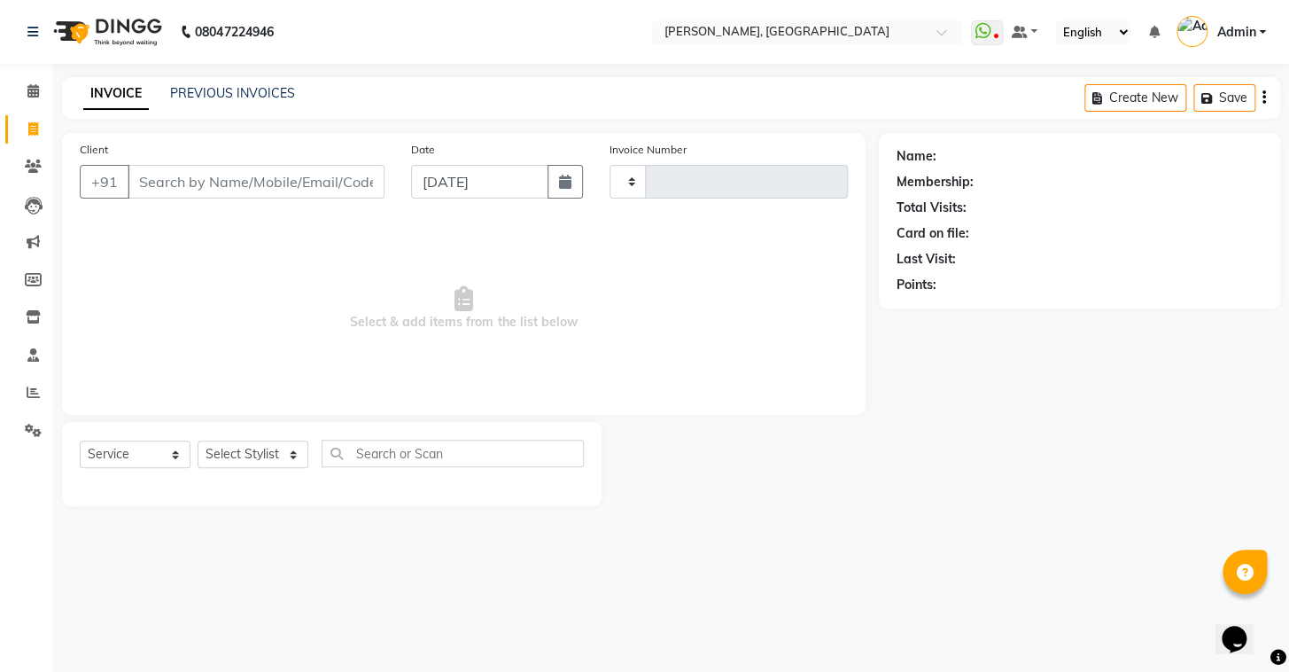
type input "0794"
select select "8667"
select select "service"
click at [266, 87] on link "PREVIOUS INVOICES" at bounding box center [232, 93] width 125 height 16
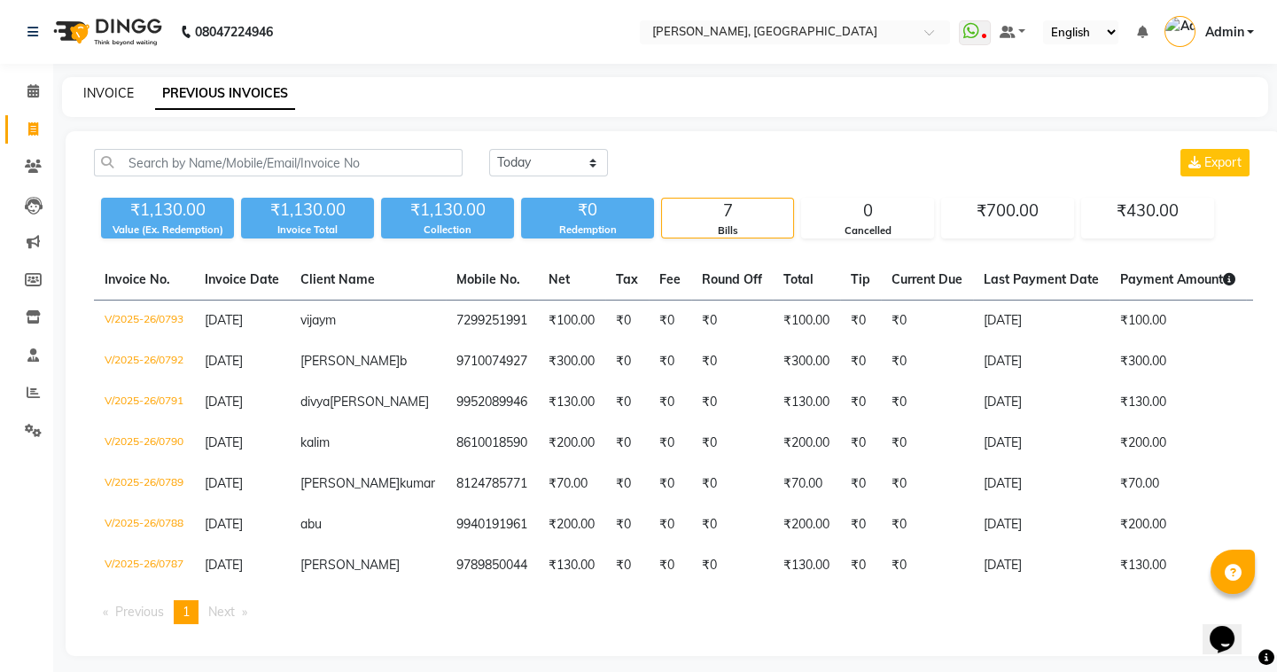
click at [100, 87] on link "INVOICE" at bounding box center [108, 93] width 50 height 16
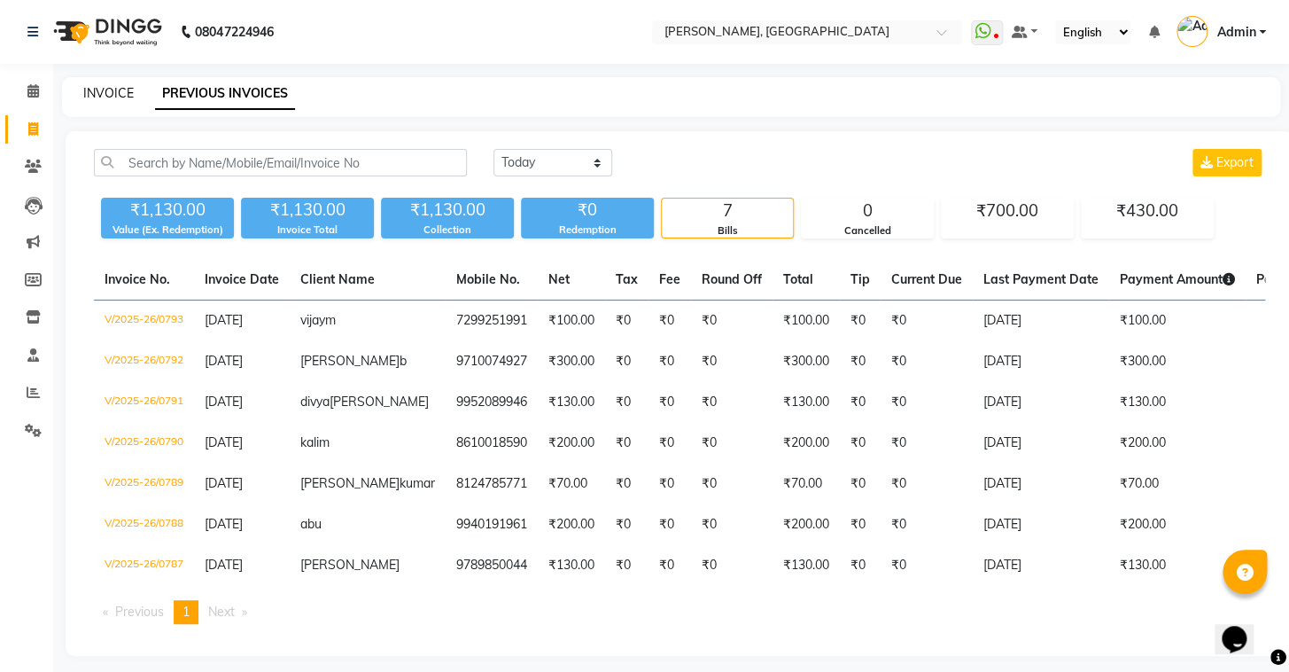
select select "8667"
select select "service"
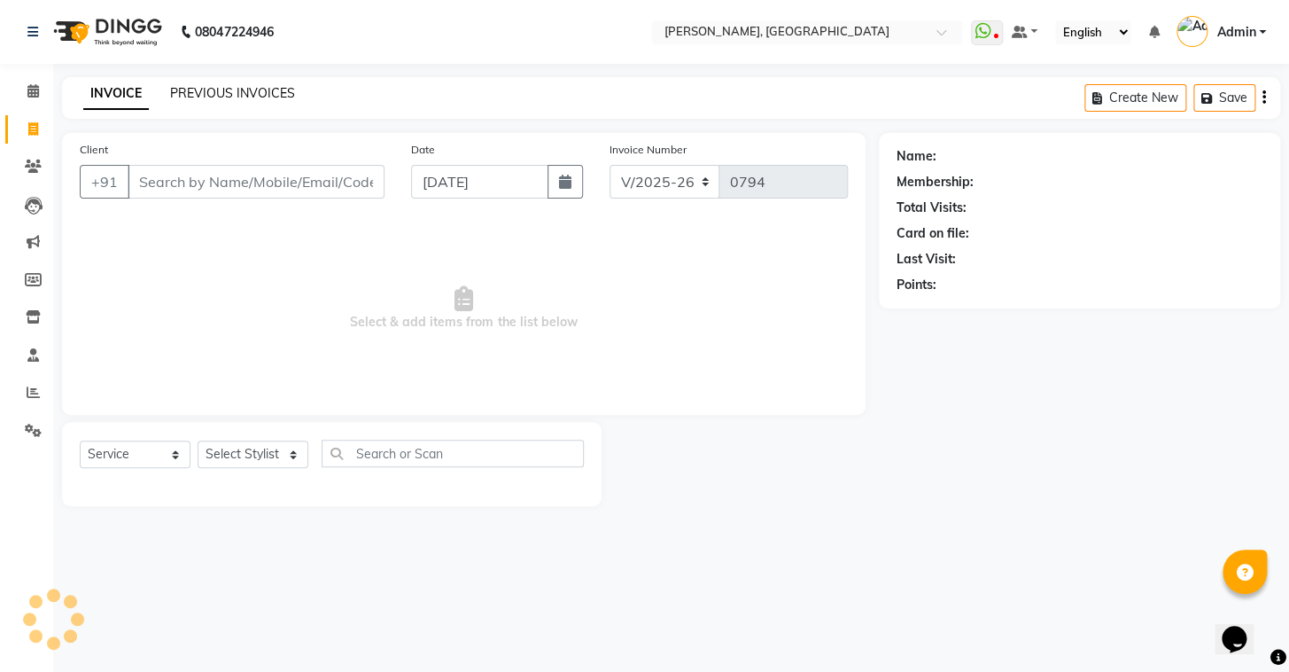
click at [191, 99] on link "PREVIOUS INVOICES" at bounding box center [232, 93] width 125 height 16
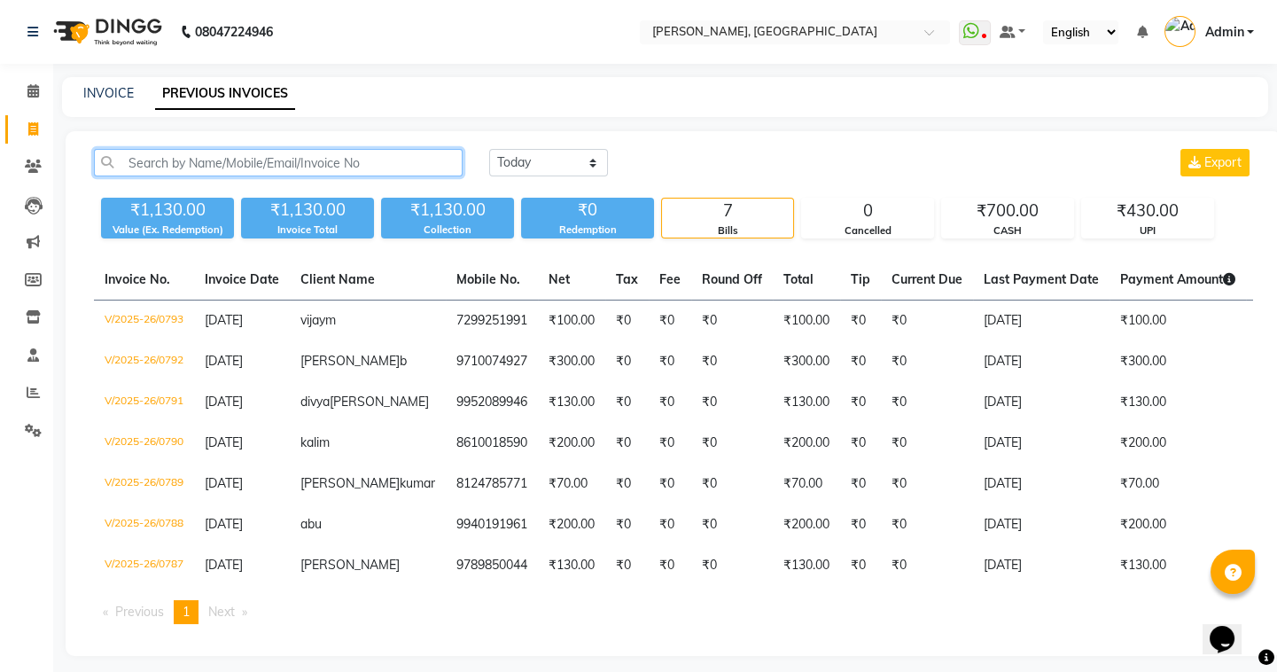
click at [171, 168] on input "text" at bounding box center [278, 162] width 369 height 27
click at [111, 96] on link "INVOICE" at bounding box center [108, 93] width 50 height 16
select select "service"
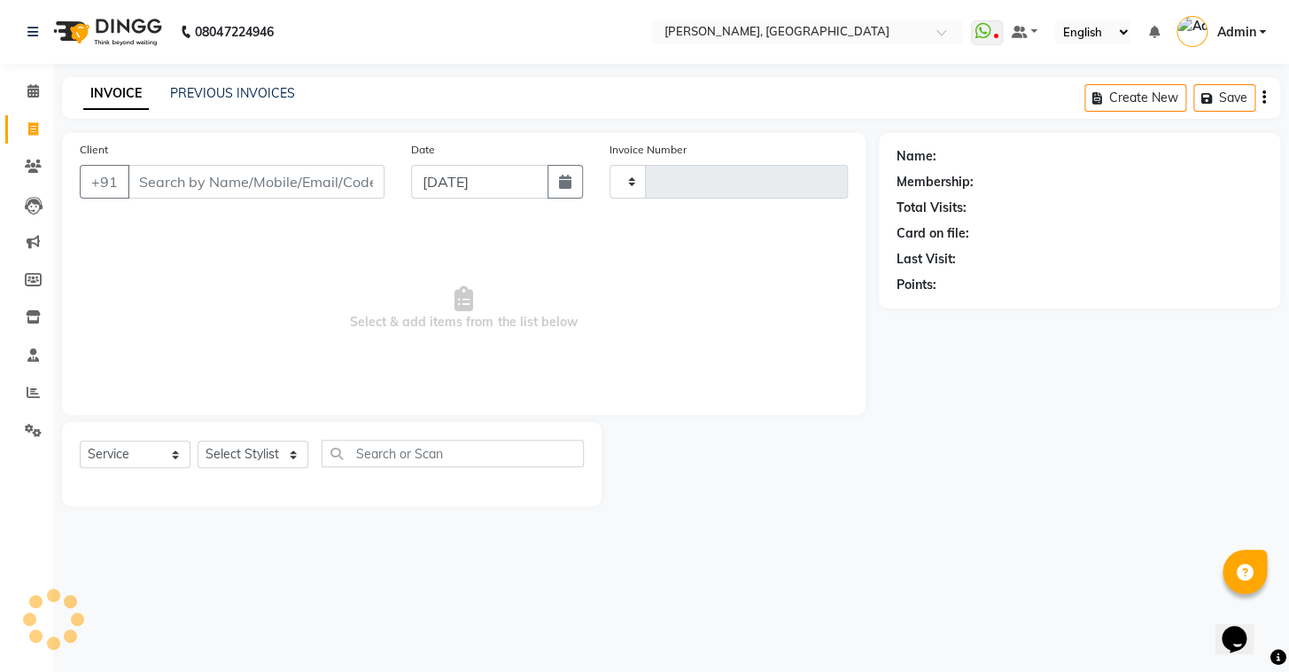
type input "0794"
select select "8667"
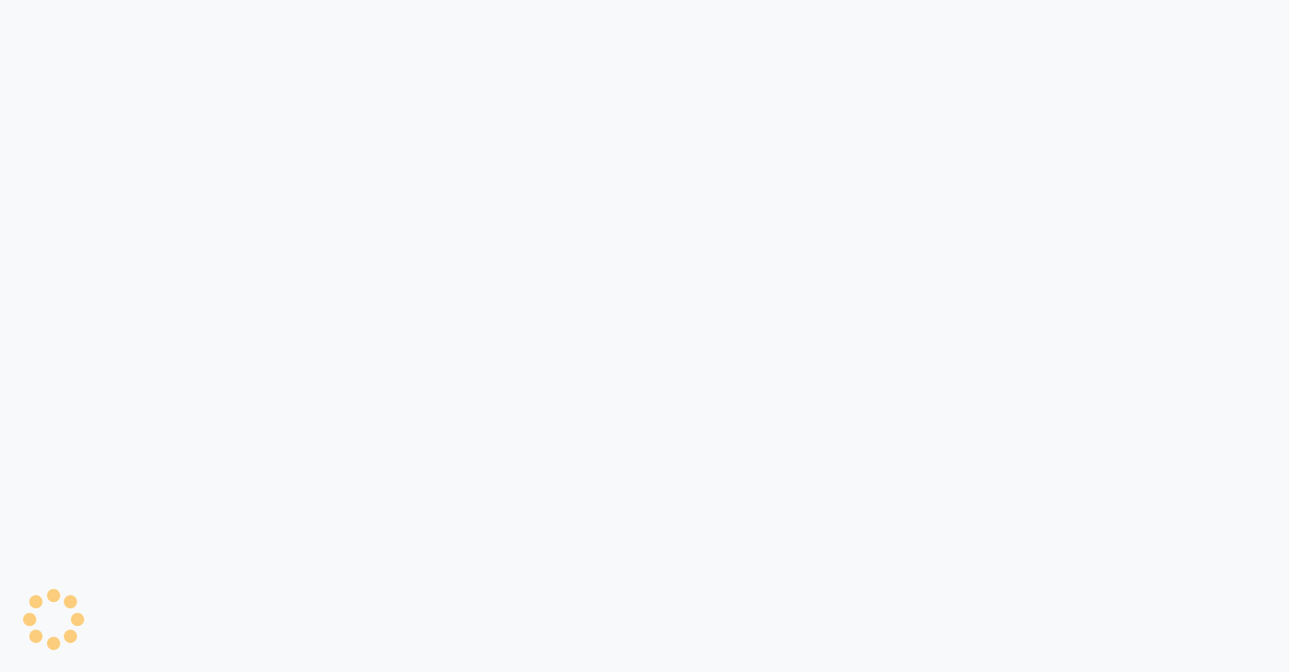
select select "8667"
select select "service"
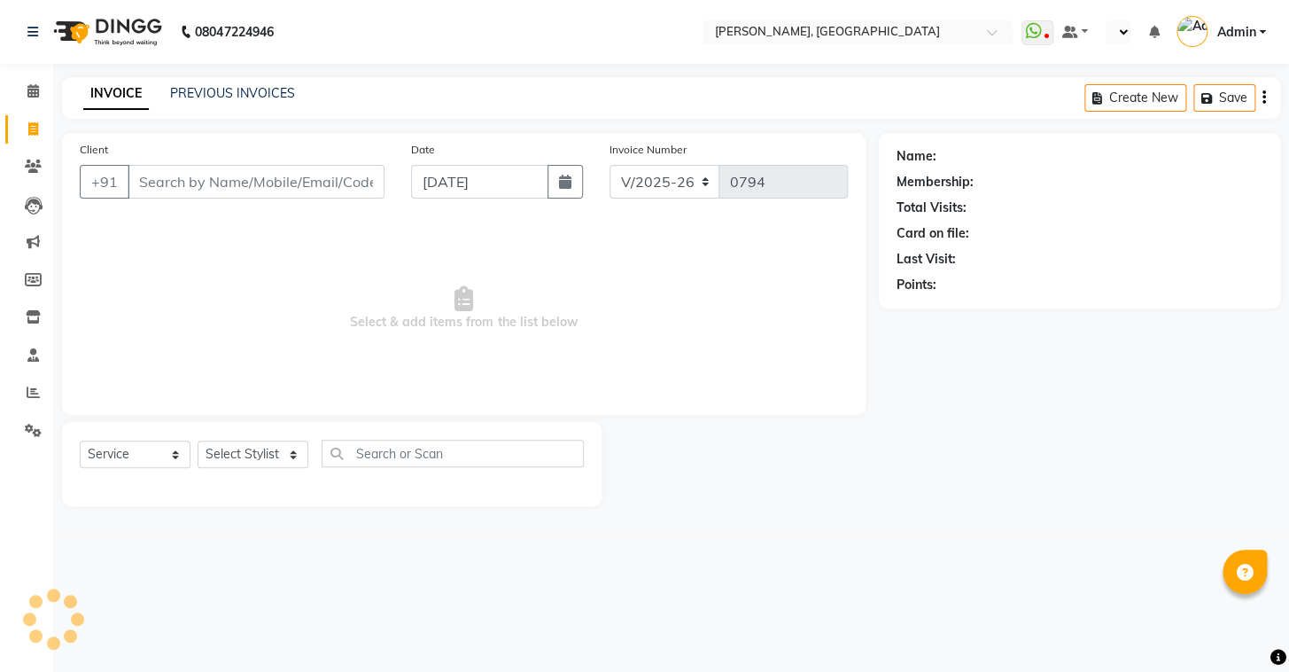
select select "en"
click at [182, 88] on link "PREVIOUS INVOICES" at bounding box center [232, 93] width 125 height 16
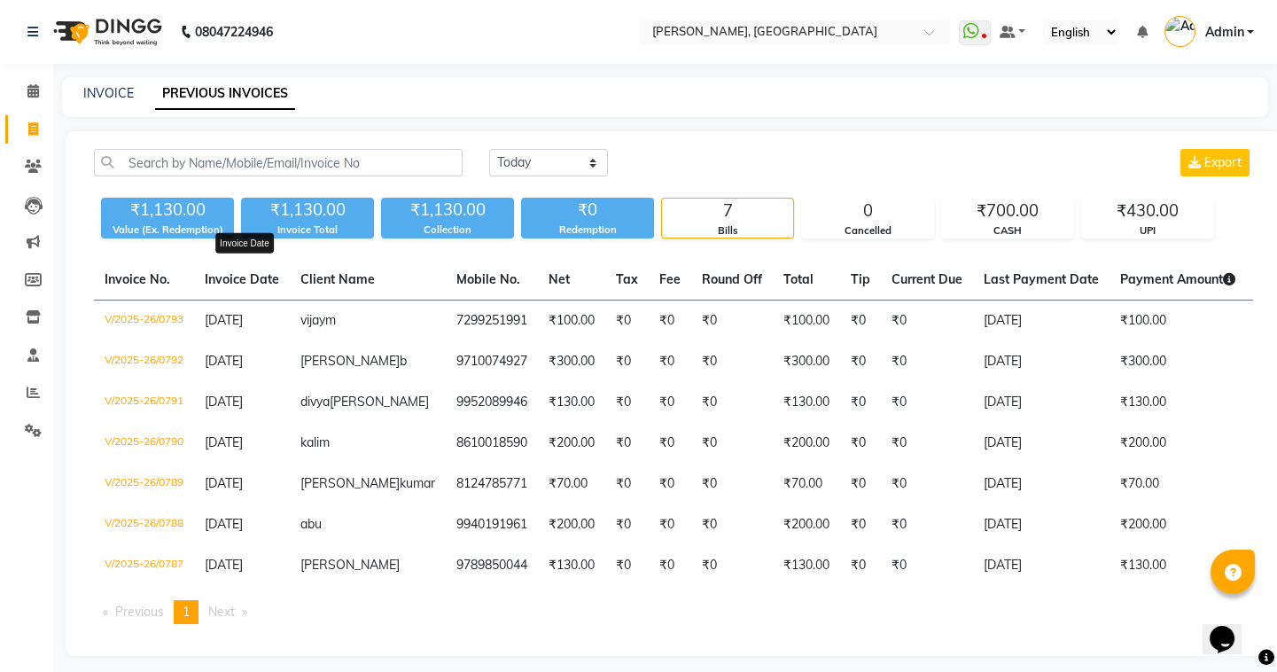
click at [279, 282] on span "Invoice Date" at bounding box center [242, 279] width 74 height 16
drag, startPoint x: 273, startPoint y: 283, endPoint x: 197, endPoint y: 279, distance: 76.3
click at [197, 279] on th "Invoice Date" at bounding box center [242, 280] width 96 height 41
drag, startPoint x: 279, startPoint y: 280, endPoint x: 178, endPoint y: 259, distance: 103.2
click at [178, 260] on tr "Invoice No. Invoice Date Client Name Mobile No. Net Tax Fee Round Off Total Tip…" at bounding box center [825, 280] width 1462 height 41
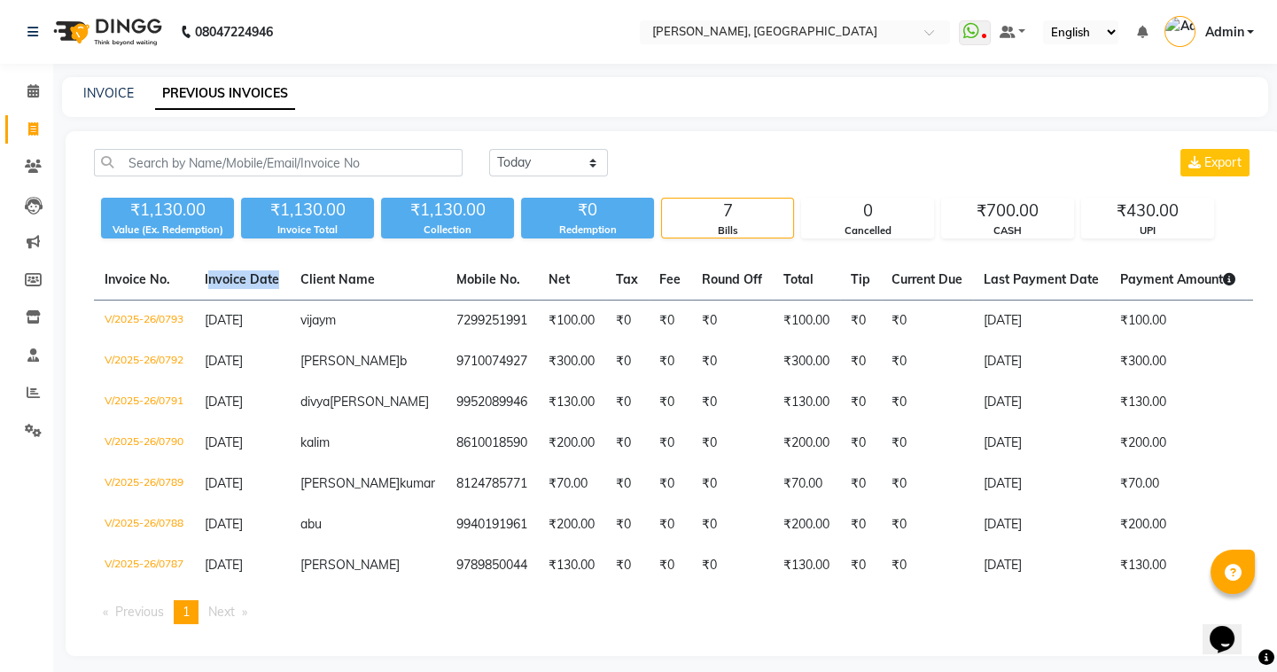
click at [178, 260] on th "Invoice No." at bounding box center [144, 280] width 100 height 41
click at [69, 0] on nav "08047224946 Select Location × Adam Salon Kolathur, Kolathur WhatsApp Status ✕ S…" at bounding box center [638, 32] width 1277 height 64
click at [99, 97] on link "INVOICE" at bounding box center [108, 93] width 50 height 16
select select "service"
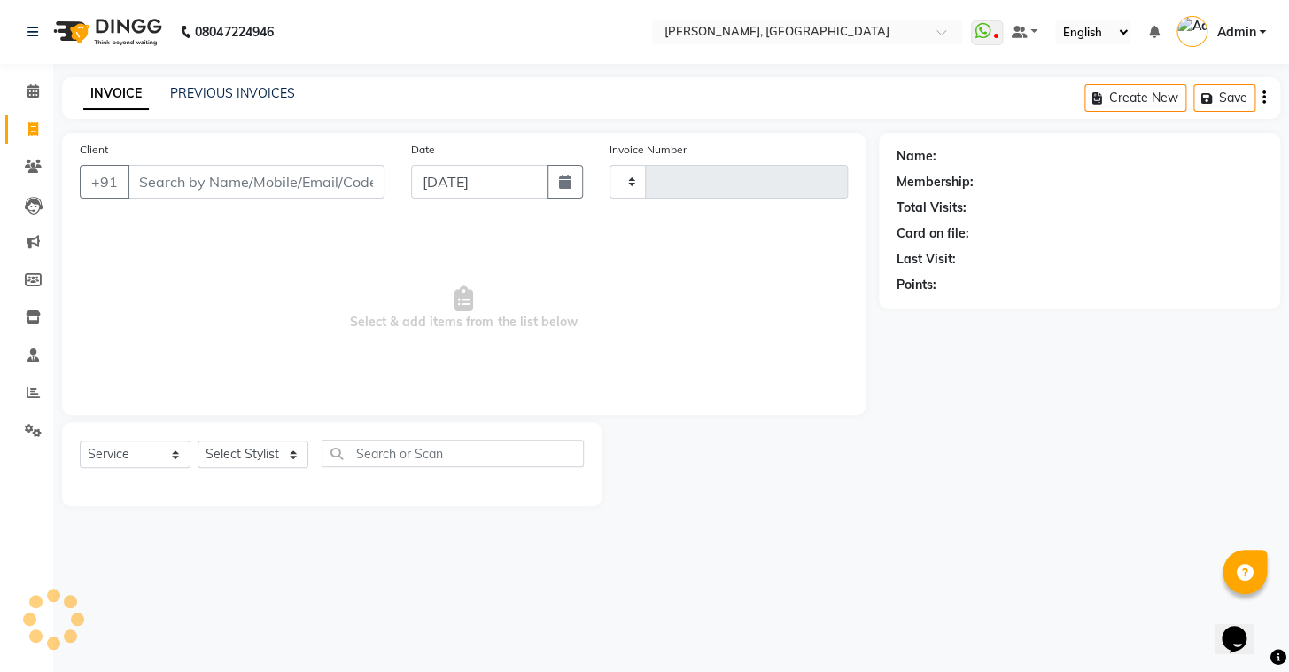
type input "0794"
select select "8667"
click at [272, 89] on link "PREVIOUS INVOICES" at bounding box center [232, 93] width 125 height 16
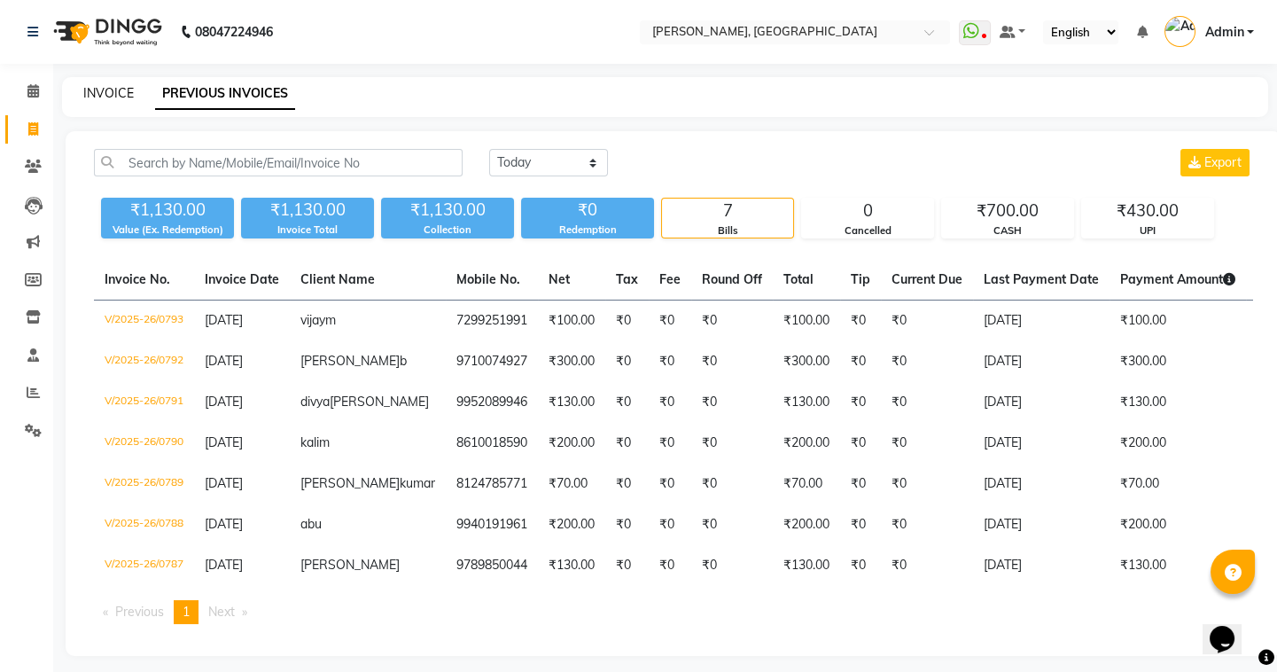
click at [109, 97] on link "INVOICE" at bounding box center [108, 93] width 50 height 16
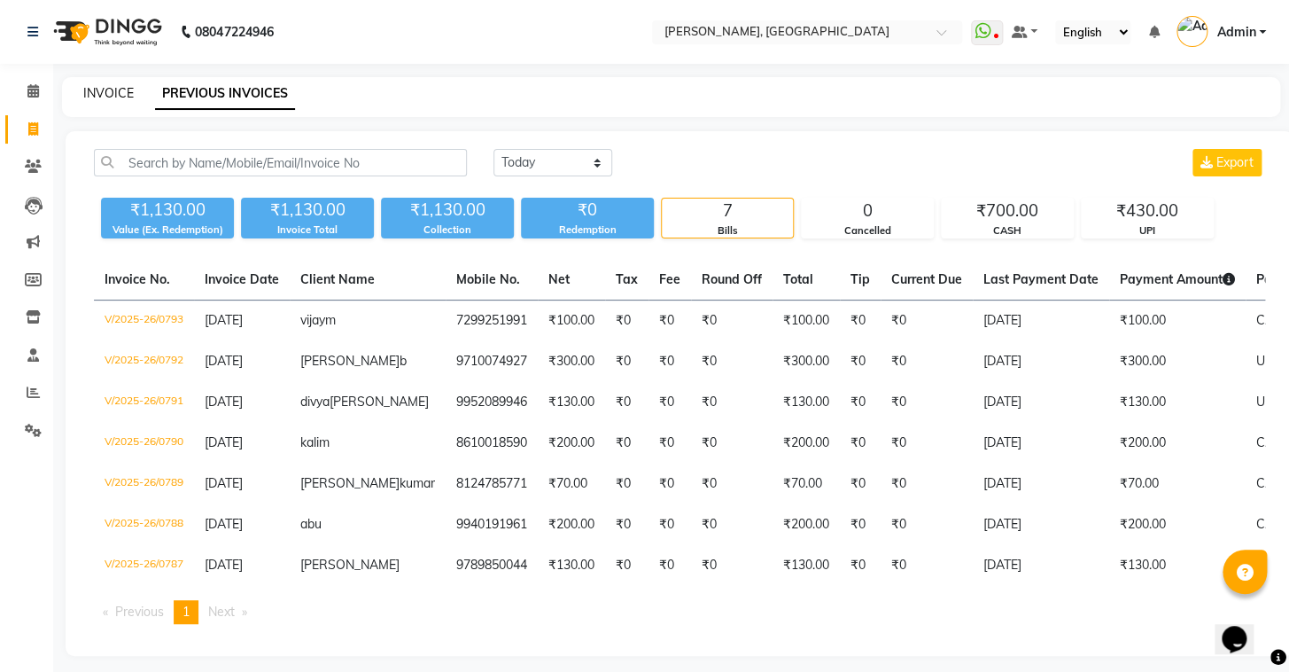
select select "8667"
select select "service"
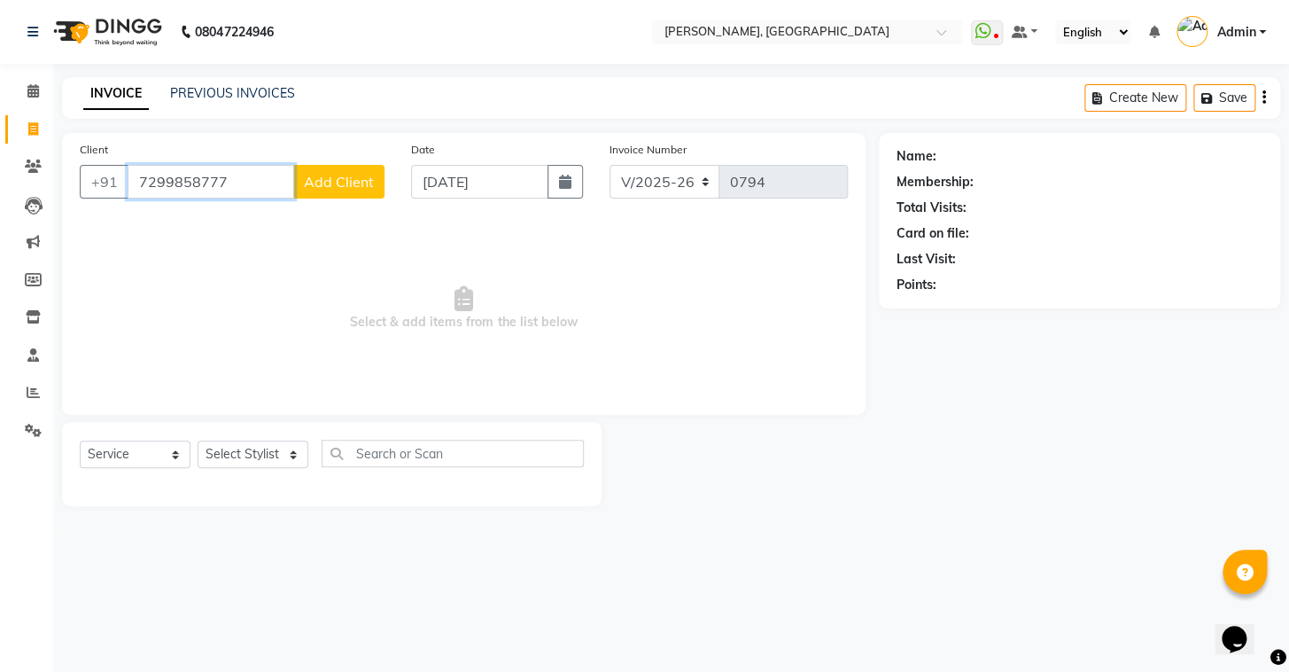
type input "7299858777"
click at [360, 175] on span "Add Client" at bounding box center [339, 182] width 70 height 18
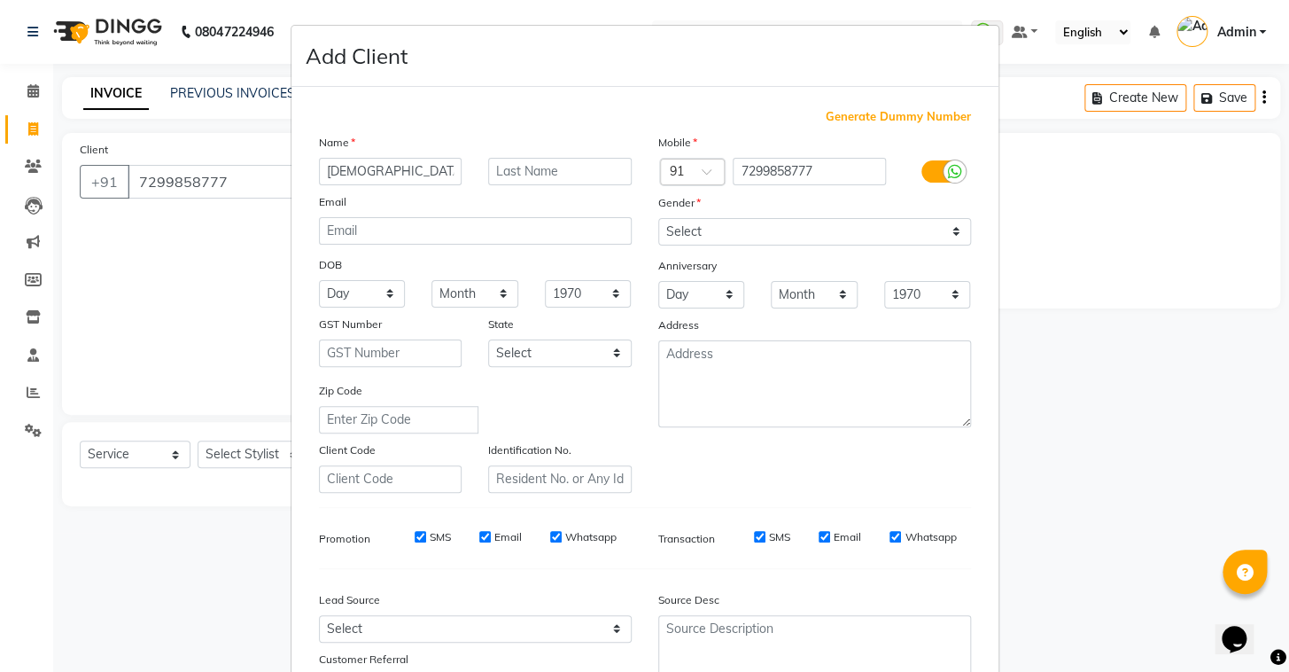
type input "vishnu"
click at [517, 168] on input "text" at bounding box center [560, 171] width 144 height 27
type input "charan"
click at [693, 229] on select "Select Male Female Other Prefer Not To Say" at bounding box center [814, 231] width 313 height 27
select select "male"
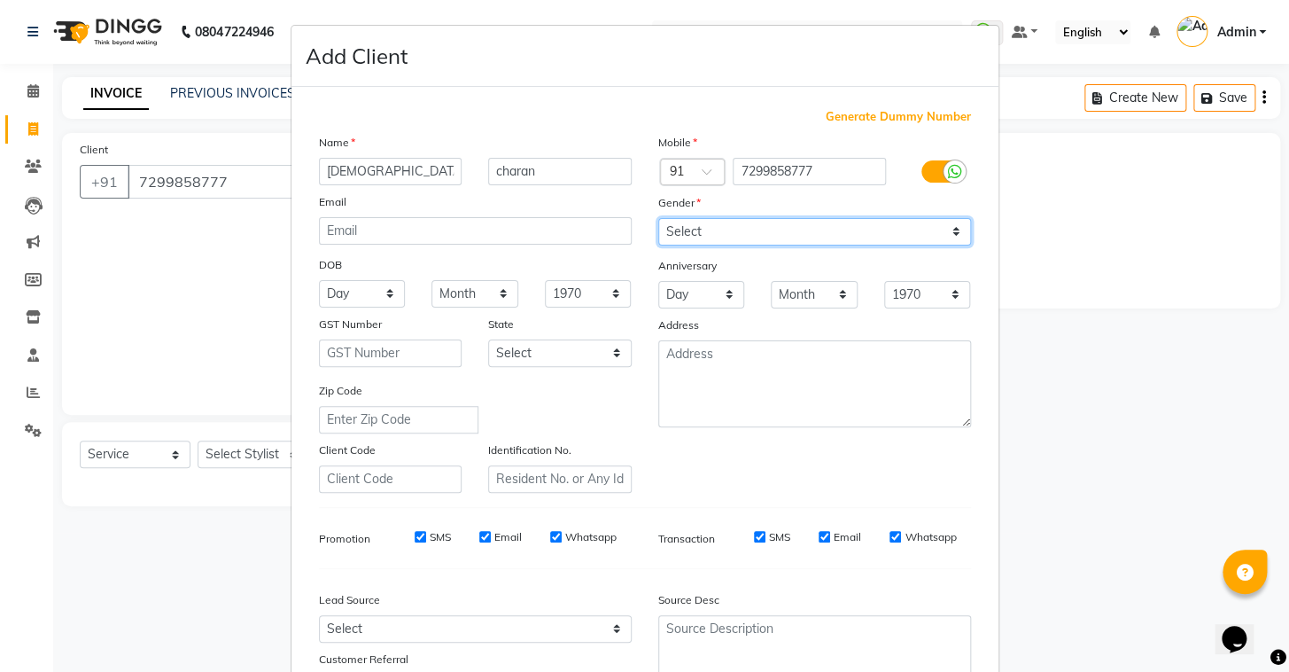
click at [658, 218] on select "Select Male Female Other Prefer Not To Say" at bounding box center [814, 231] width 313 height 27
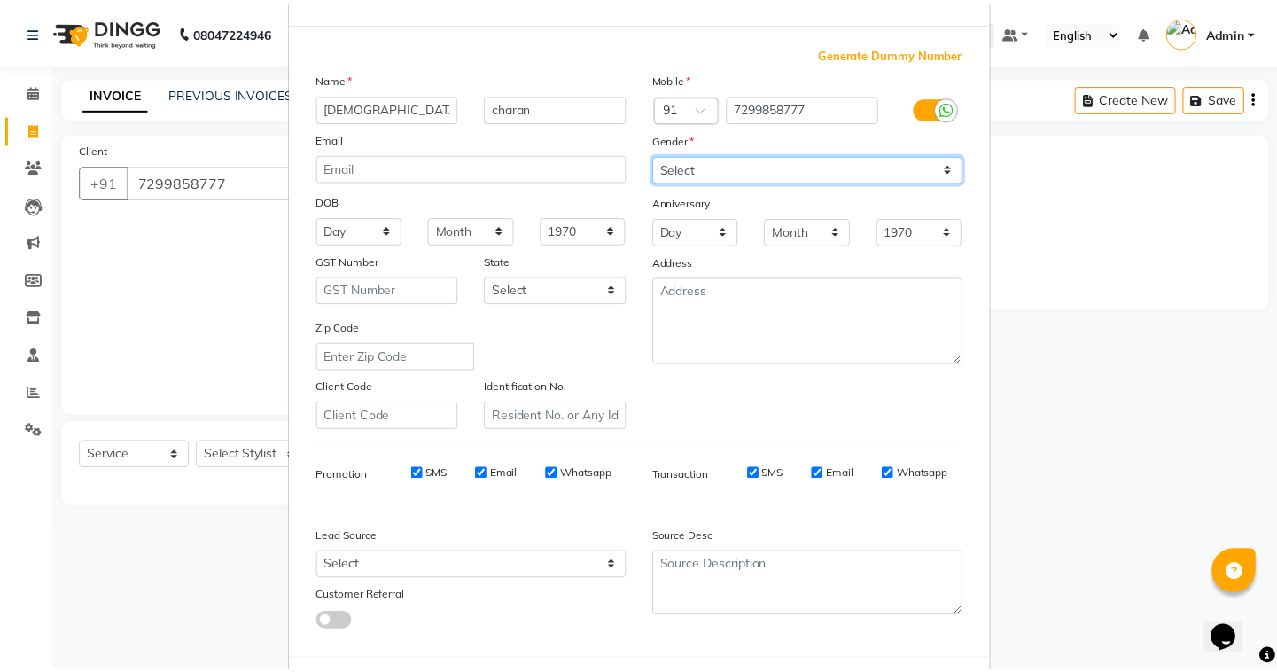
scroll to position [151, 0]
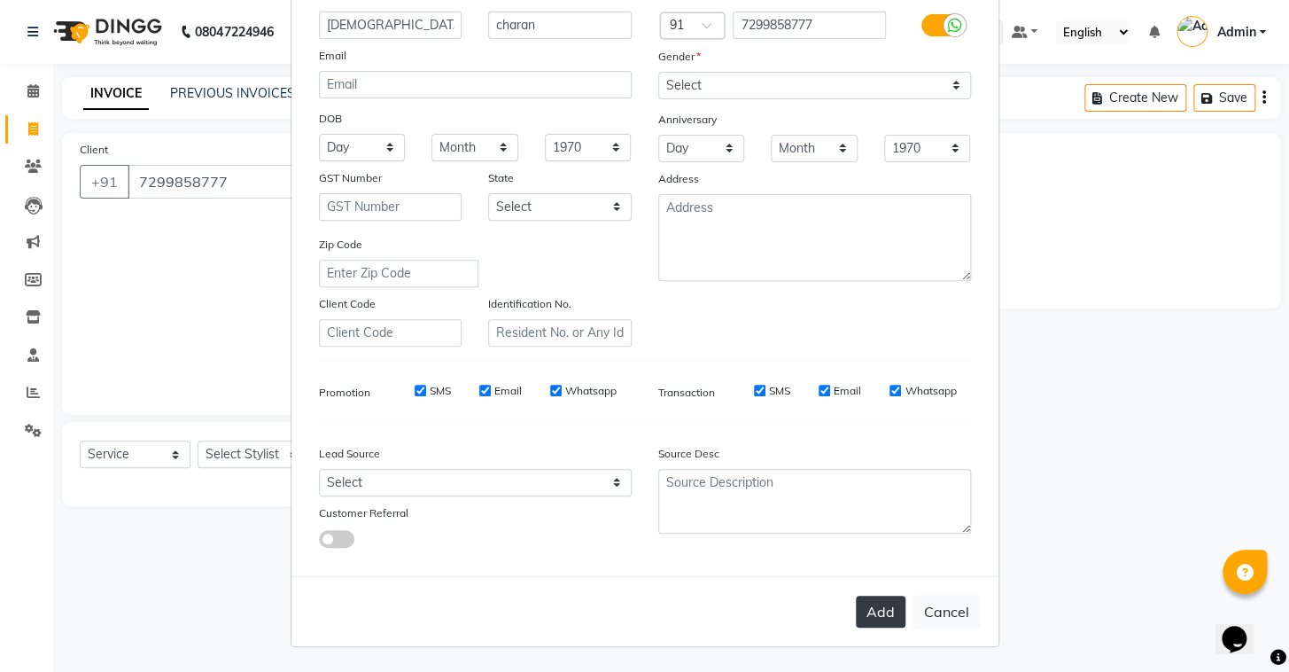
click at [883, 612] on button "Add" at bounding box center [881, 611] width 50 height 32
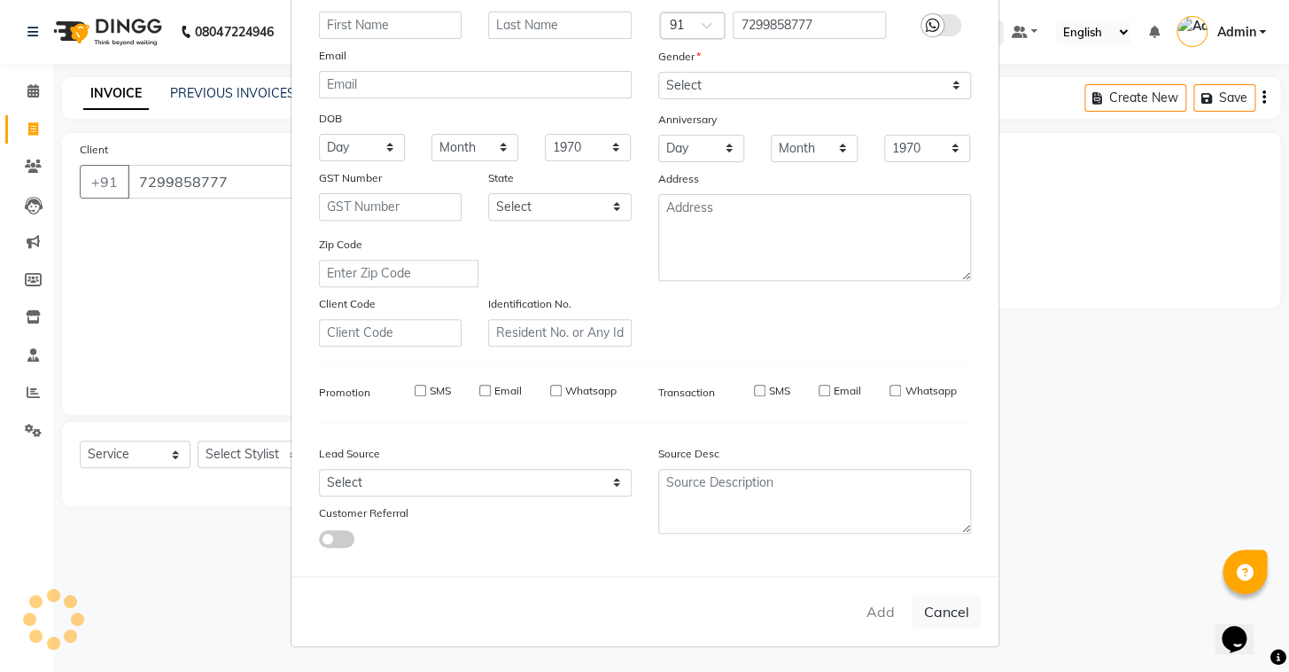
select select
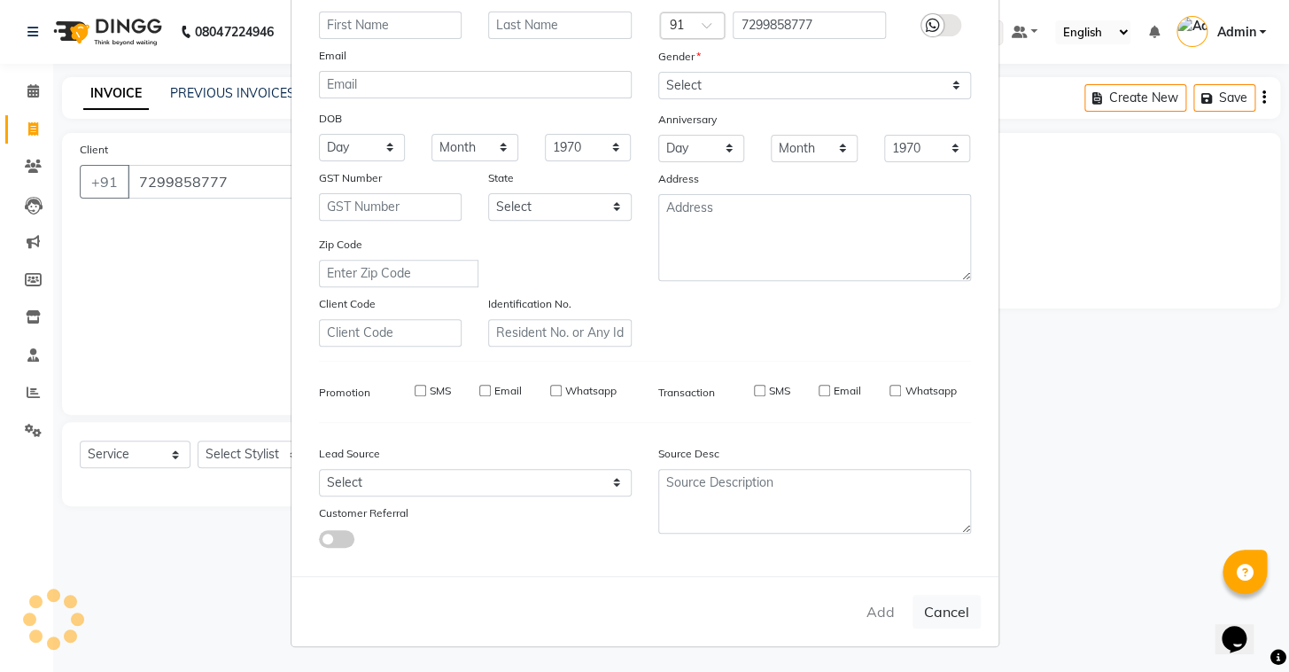
select select
checkbox input "false"
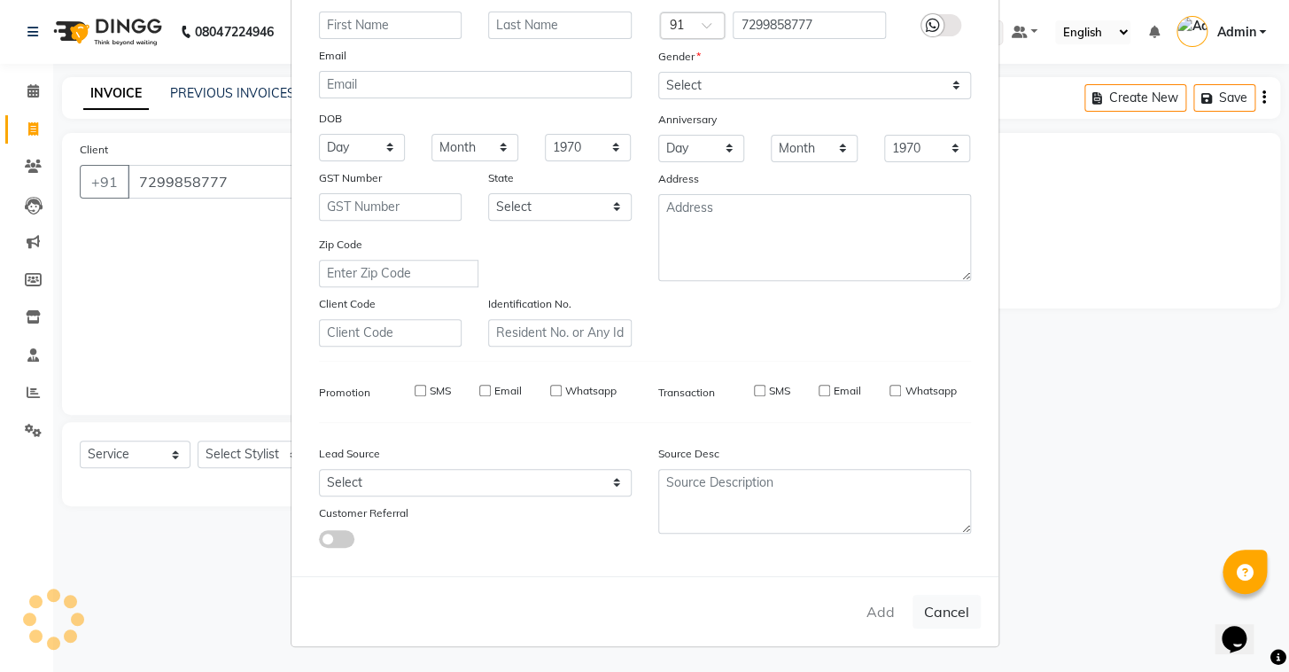
checkbox input "false"
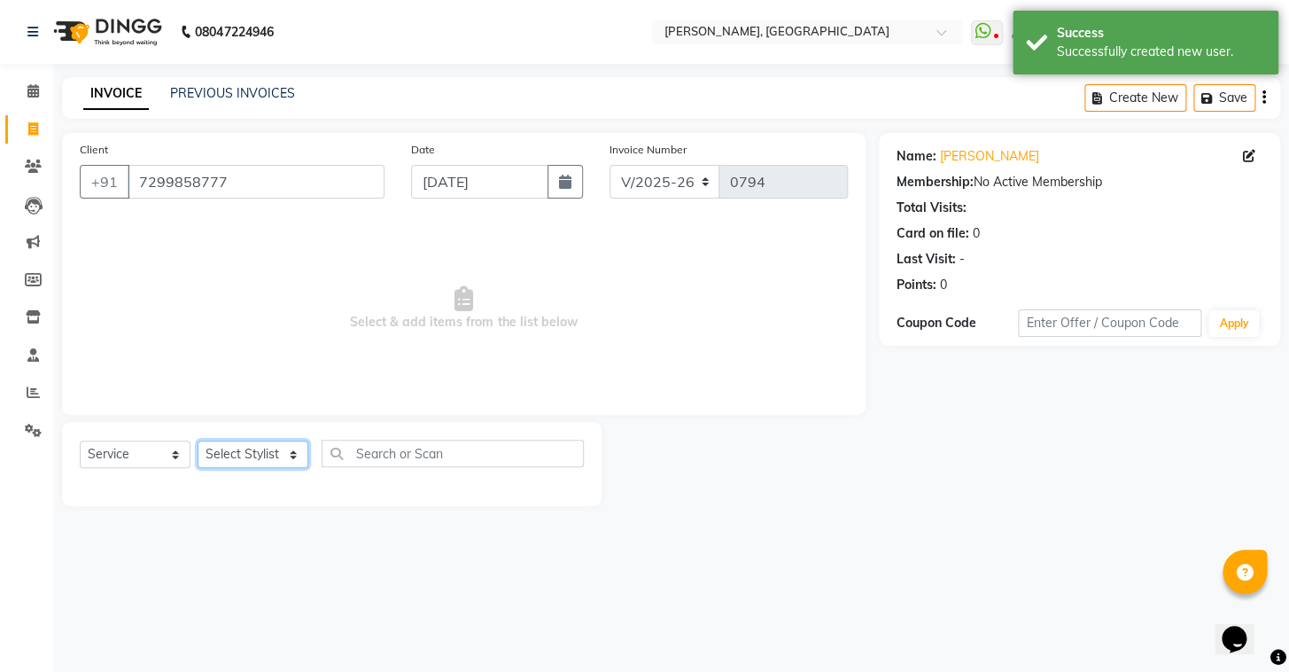
click at [281, 457] on select "Select Stylist Admin AMEER AHMAD MOHAMMED NAVAJISH MOHAMMED SANIR SHIVAM" at bounding box center [253, 453] width 111 height 27
select select "87513"
click at [198, 440] on select "Select Stylist Admin AMEER AHMAD MOHAMMED NAVAJISH MOHAMMED SANIR SHIVAM" at bounding box center [253, 453] width 111 height 27
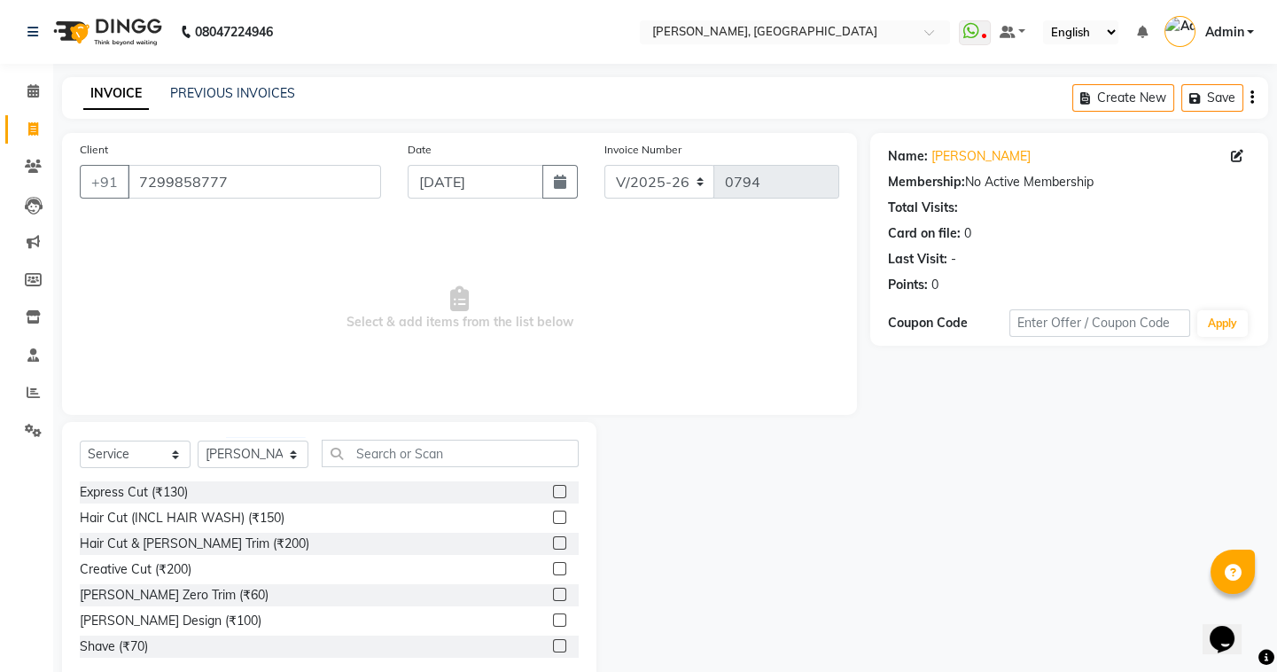
click at [553, 516] on label at bounding box center [559, 516] width 13 height 13
click at [553, 516] on input "checkbox" at bounding box center [559, 518] width 12 height 12
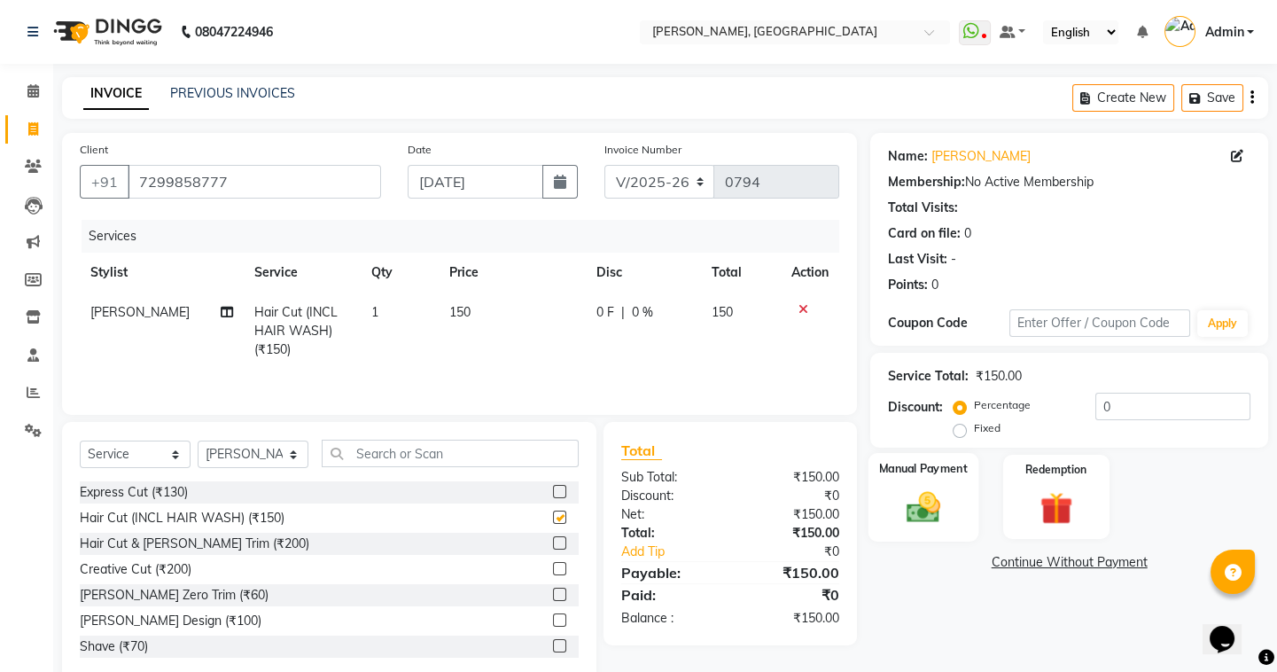
checkbox input "false"
click at [928, 498] on img at bounding box center [923, 506] width 55 height 39
click at [1014, 558] on span "UPI" at bounding box center [1011, 563] width 27 height 20
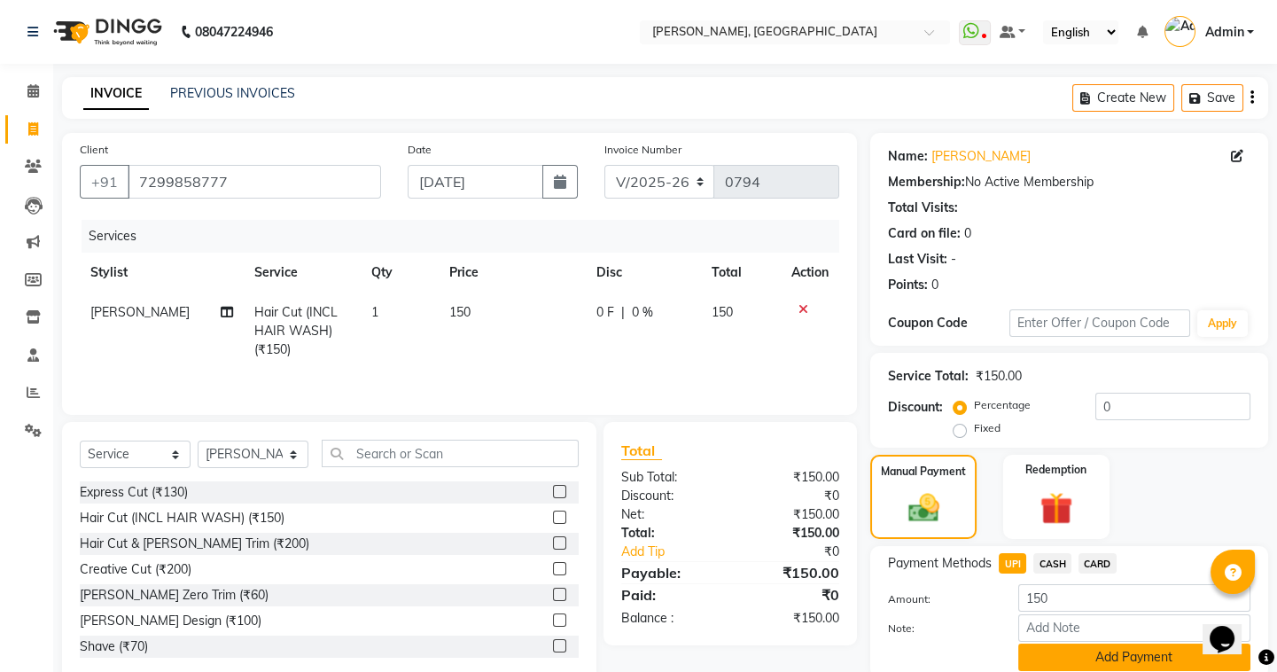
click at [1072, 656] on button "Add Payment" at bounding box center [1134, 656] width 232 height 27
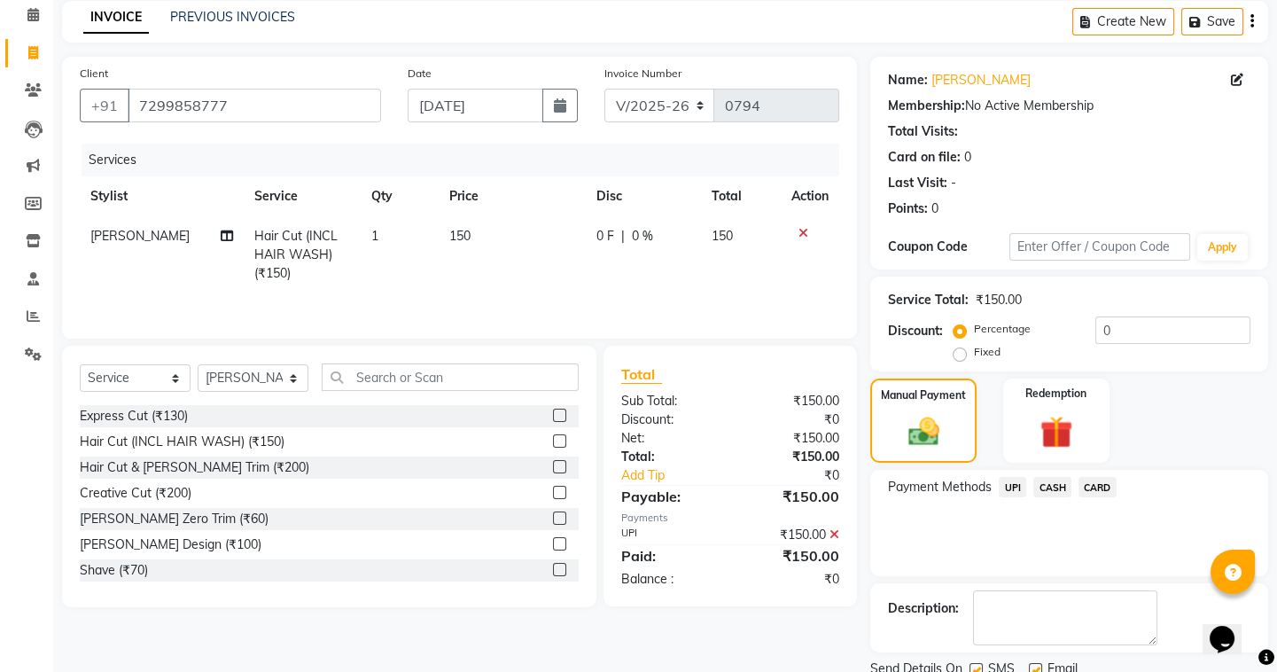
scroll to position [142, 0]
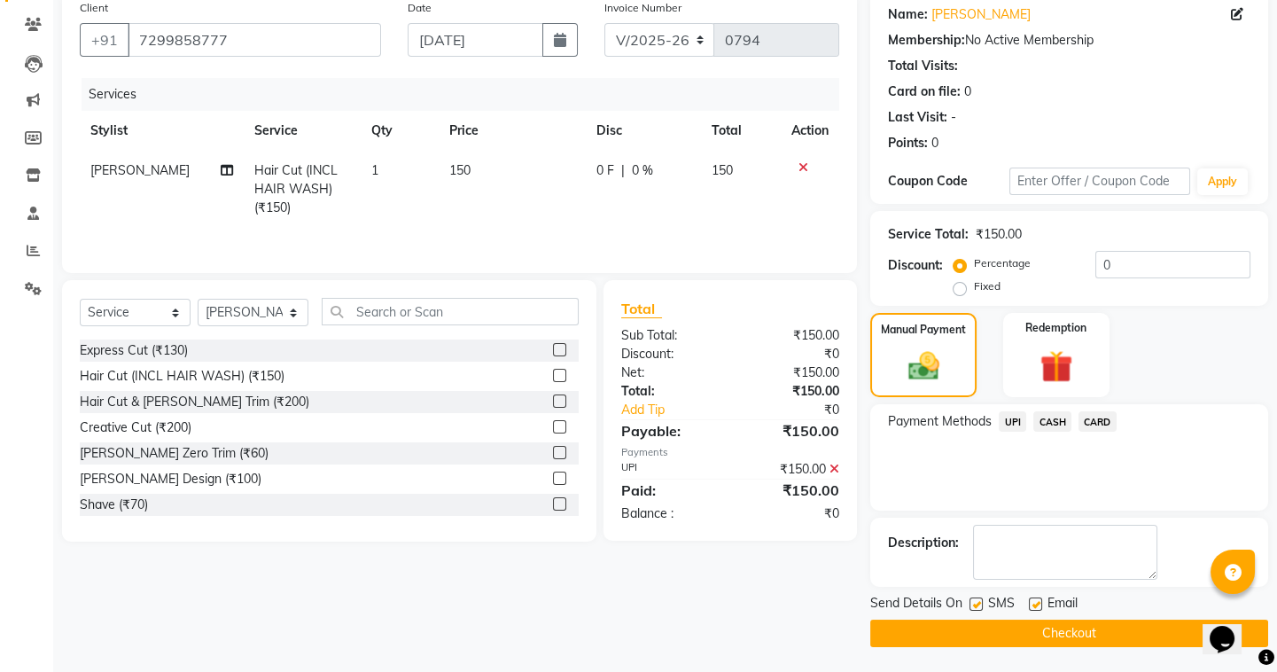
click at [1015, 631] on button "Checkout" at bounding box center [1069, 632] width 398 height 27
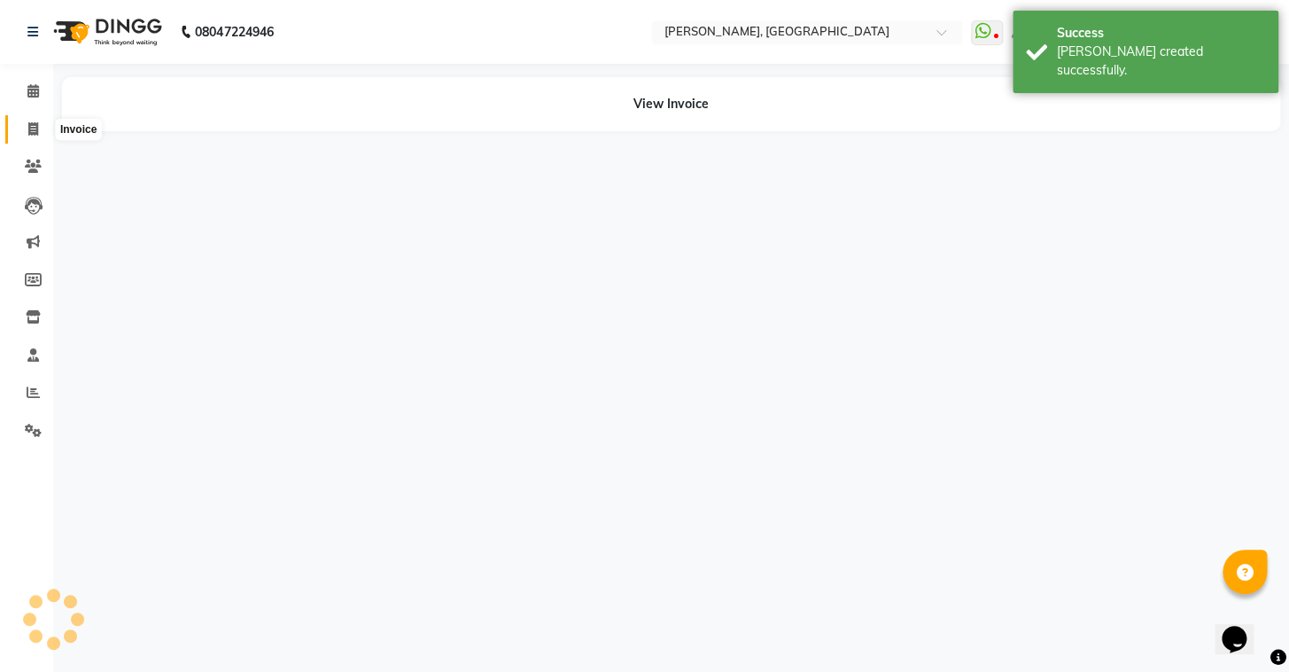
click at [29, 128] on icon at bounding box center [33, 128] width 10 height 13
select select "service"
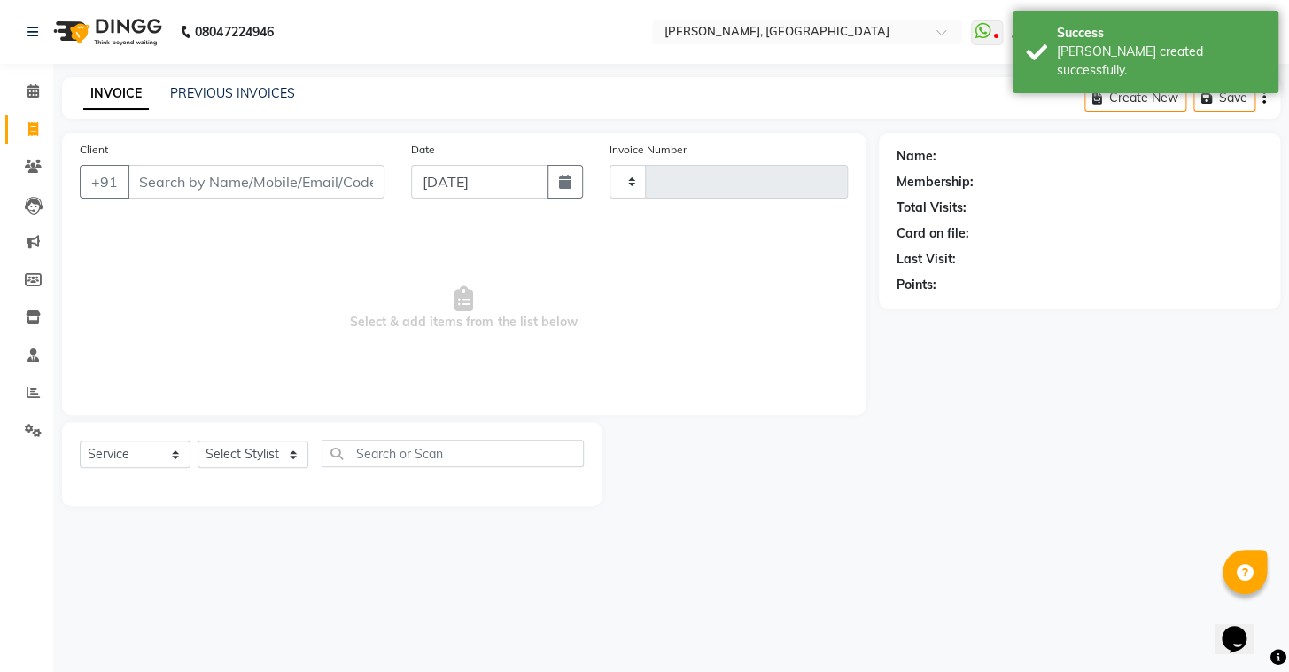
type input "0795"
select select "8667"
click at [169, 175] on input "Client" at bounding box center [256, 182] width 257 height 34
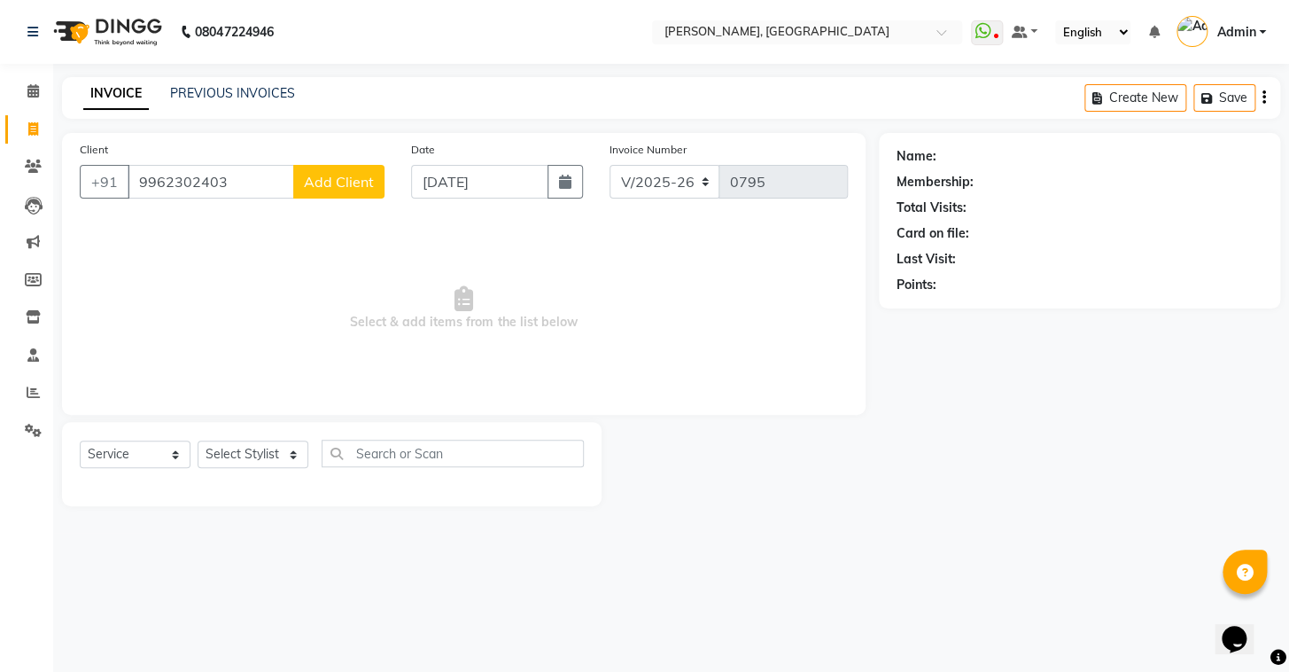
type input "9962302403"
click at [337, 185] on span "Add Client" at bounding box center [339, 182] width 70 height 18
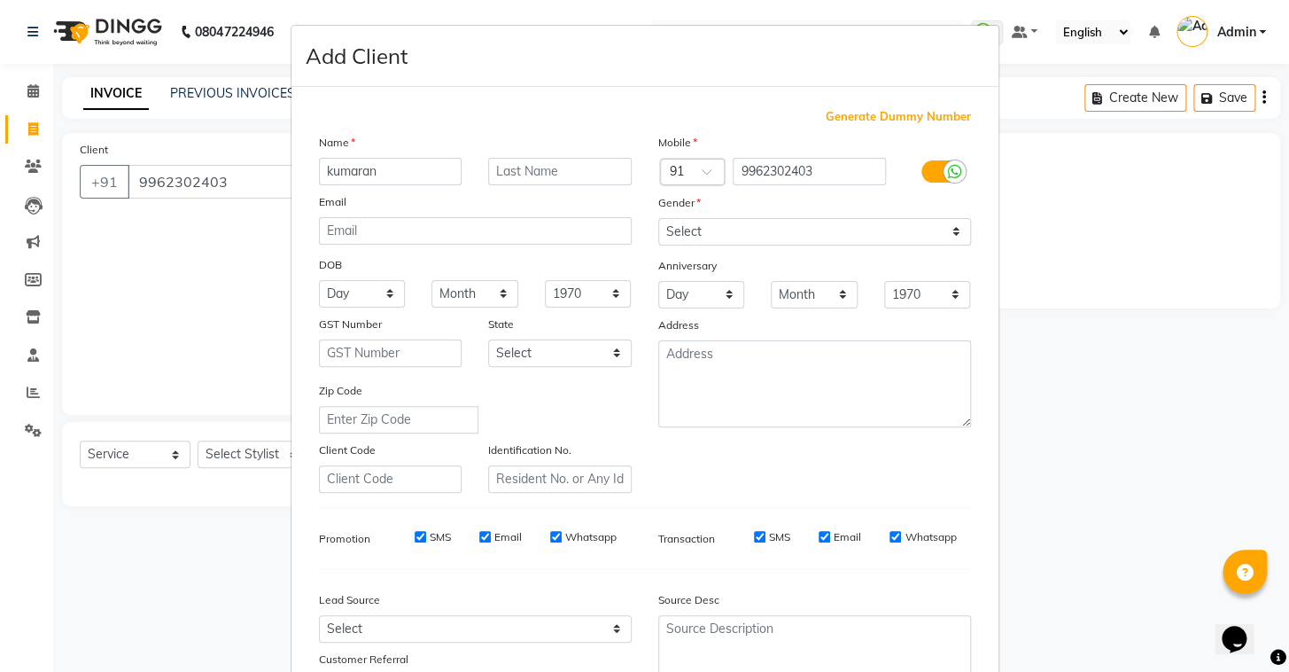
type input "kumaran"
click at [565, 186] on div "Name kumaran Email DOB Day 01 02 03 04 05 06 07 08 09 10 11 12 13 14 15 16 17 1…" at bounding box center [475, 313] width 339 height 360
click at [565, 180] on input "text" at bounding box center [560, 171] width 144 height 27
type input "jashwanth"
click at [680, 225] on select "Select Male Female Other Prefer Not To Say" at bounding box center [814, 231] width 313 height 27
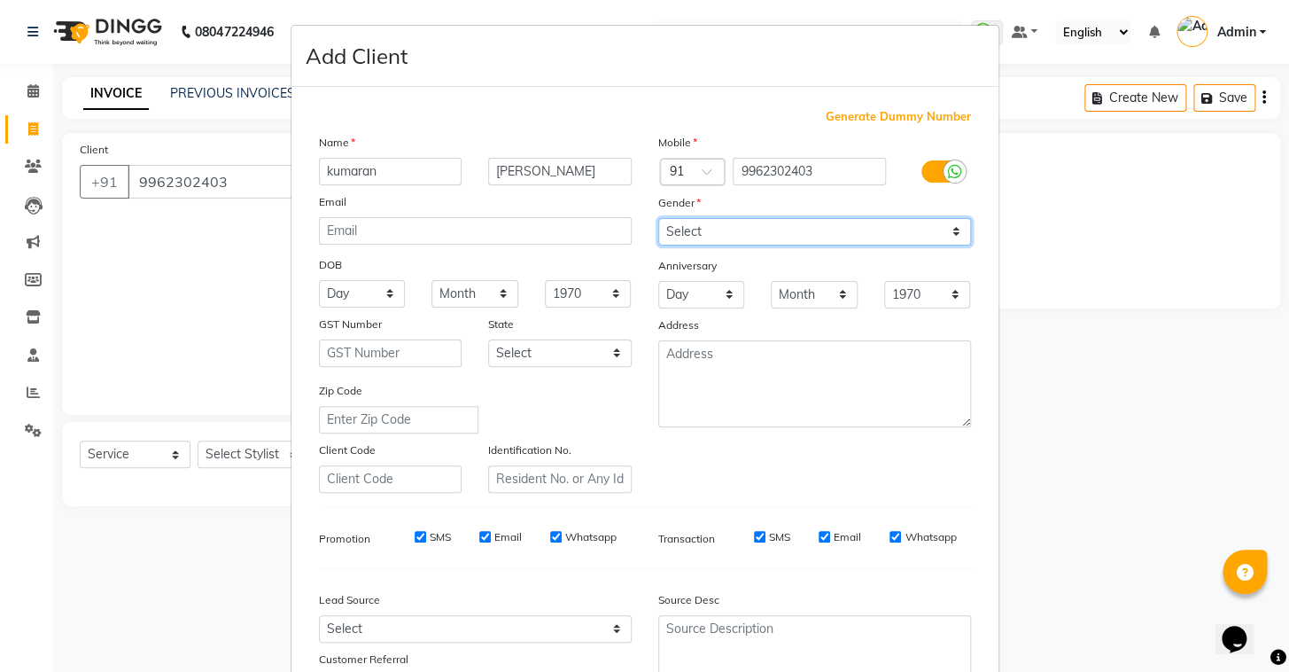
click at [658, 218] on select "Select Male Female Other Prefer Not To Say" at bounding box center [814, 231] width 313 height 27
click at [690, 241] on select "Select Male Female Other Prefer Not To Say" at bounding box center [814, 231] width 313 height 27
select select "male"
click at [658, 218] on select "Select Male Female Other Prefer Not To Say" at bounding box center [814, 231] width 313 height 27
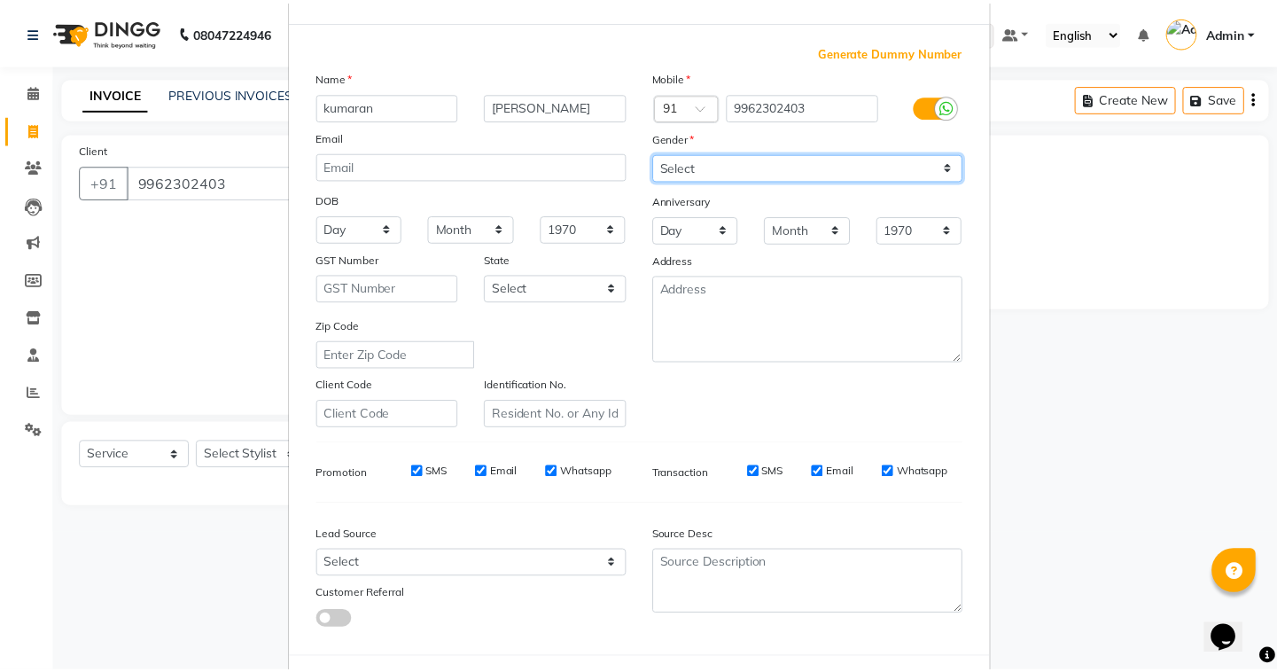
scroll to position [151, 0]
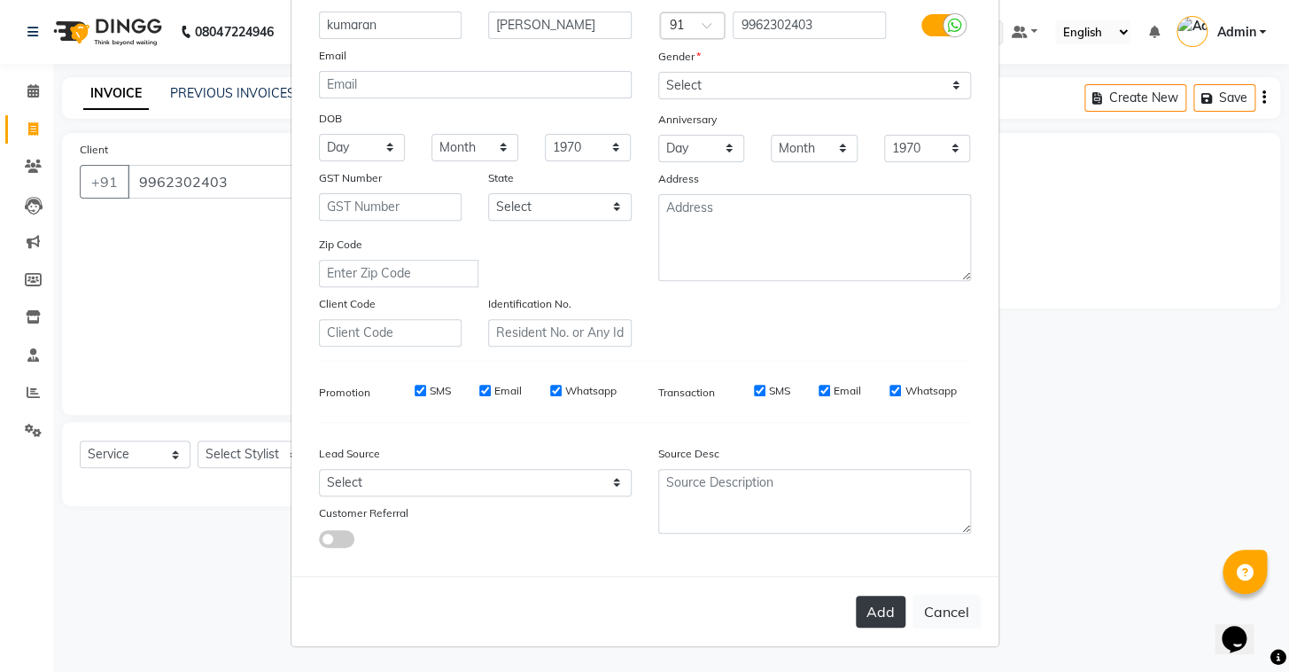
click at [875, 617] on button "Add" at bounding box center [881, 611] width 50 height 32
select select
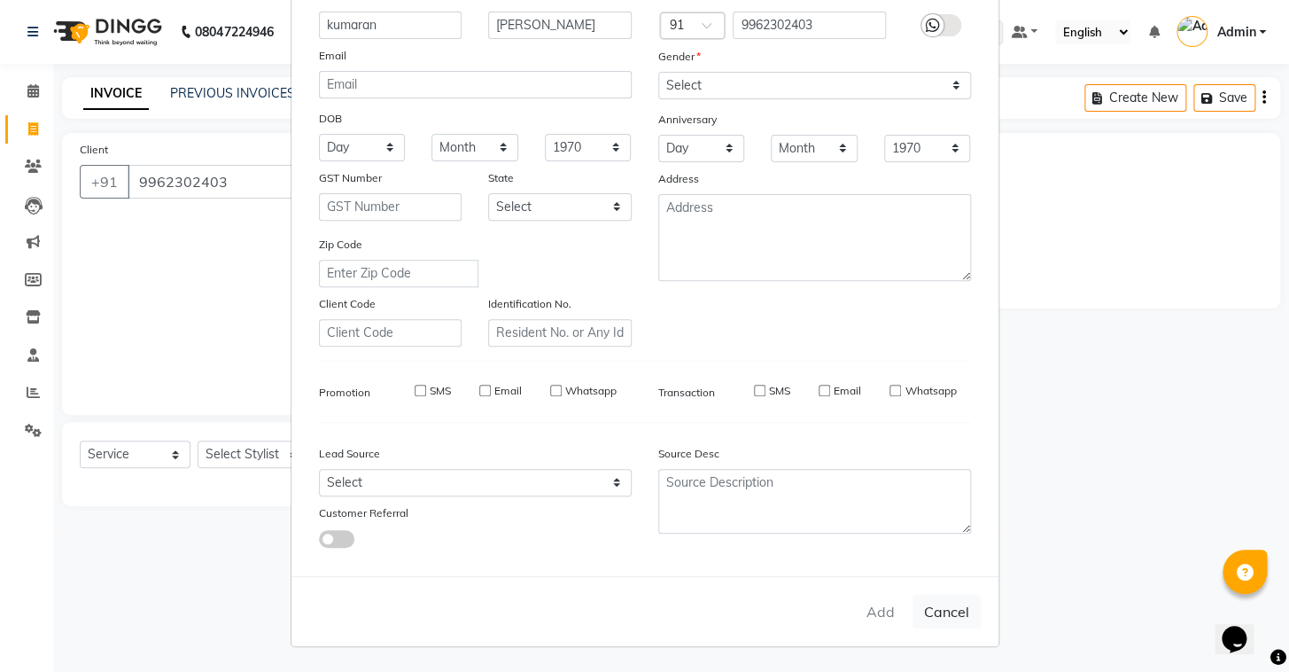
select select
checkbox input "false"
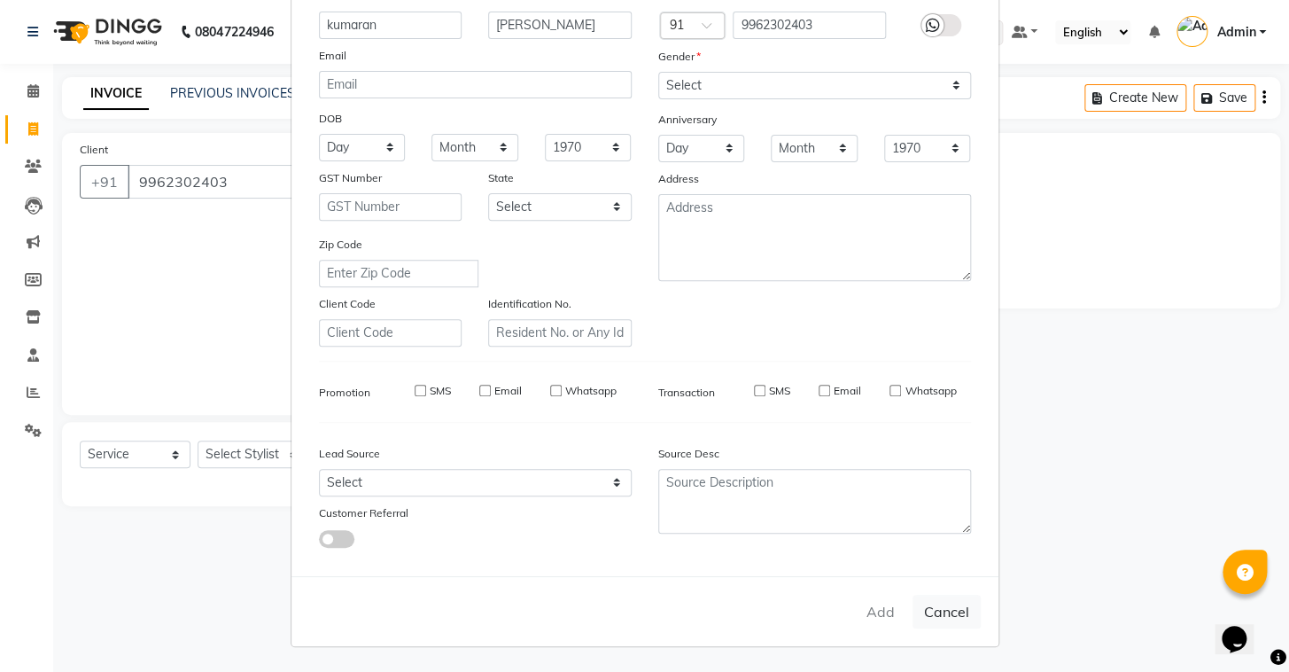
checkbox input "false"
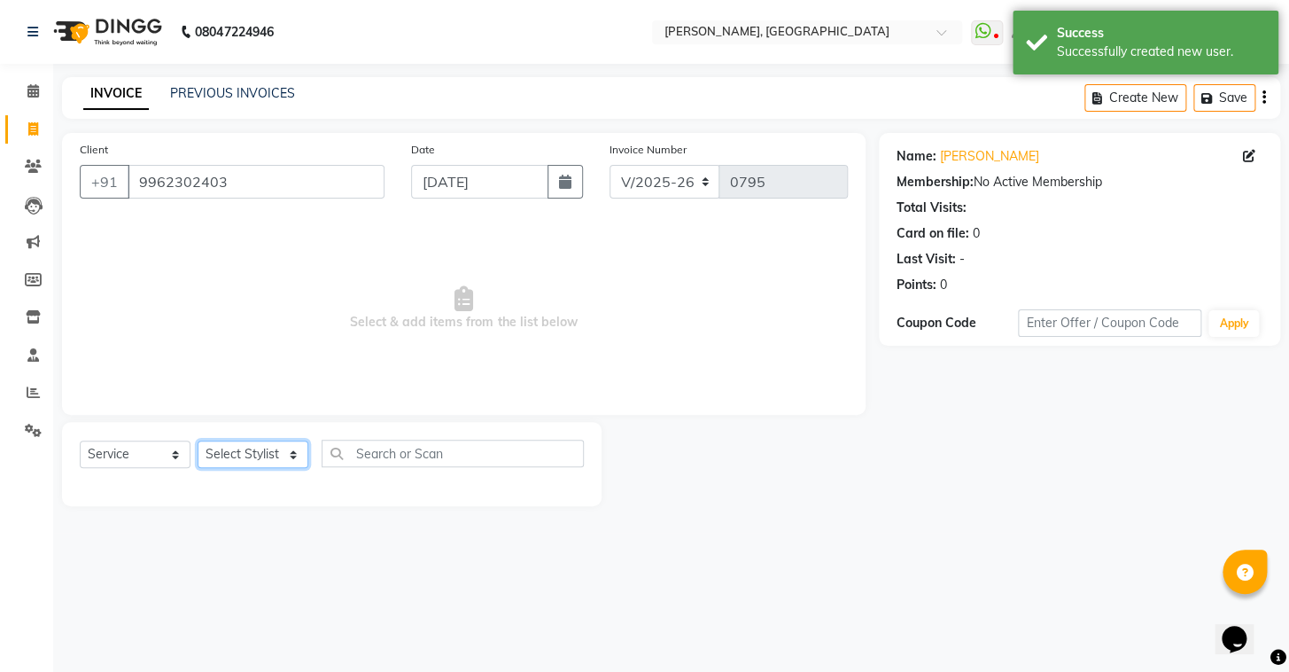
click at [258, 463] on select "Select Stylist Admin AMEER AHMAD MOHAMMED NAVAJISH MOHAMMED SANIR SHIVAM" at bounding box center [253, 453] width 111 height 27
select select "87509"
click at [198, 440] on select "Select Stylist Admin AMEER AHMAD MOHAMMED NAVAJISH MOHAMMED SANIR SHIVAM" at bounding box center [253, 453] width 111 height 27
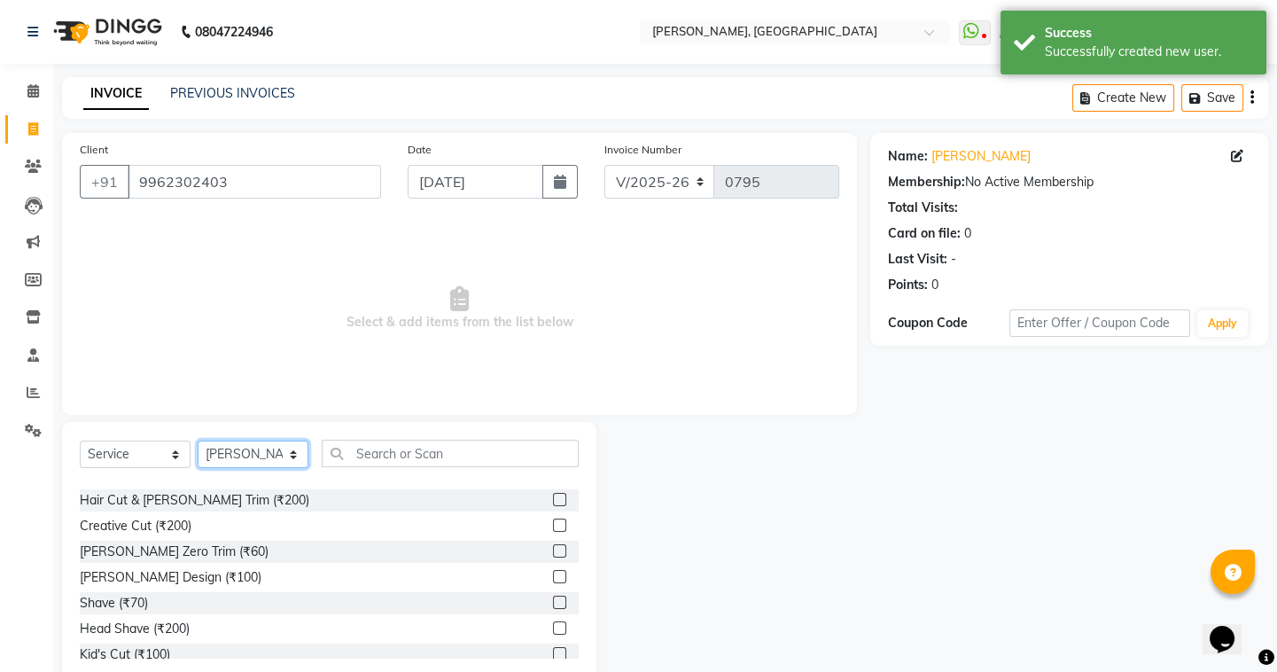
scroll to position [80, 0]
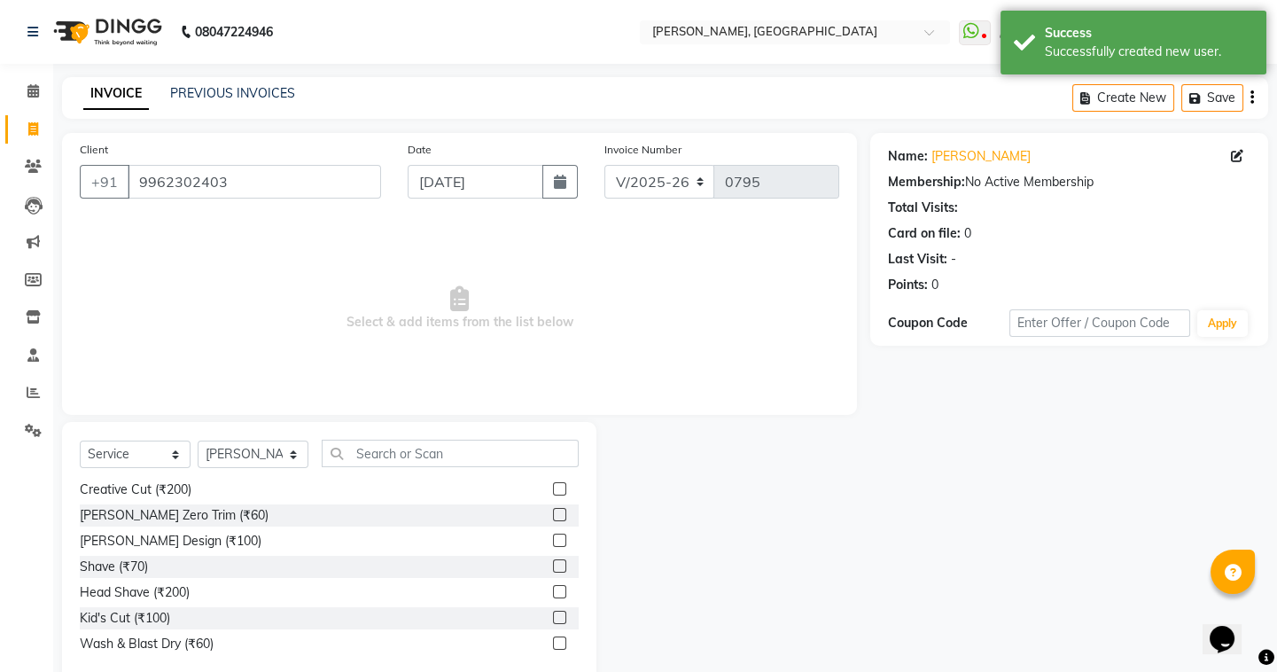
click at [553, 617] on label at bounding box center [559, 616] width 13 height 13
click at [553, 617] on input "checkbox" at bounding box center [559, 618] width 12 height 12
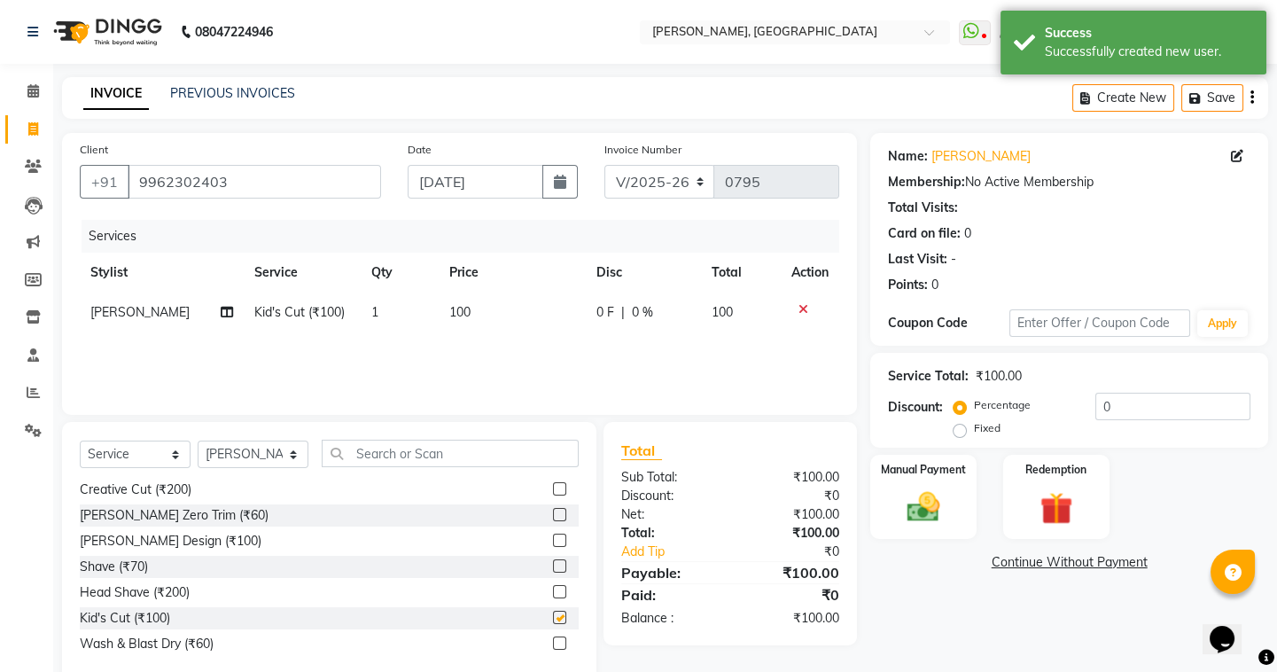
checkbox input "false"
click at [924, 503] on img at bounding box center [923, 506] width 55 height 39
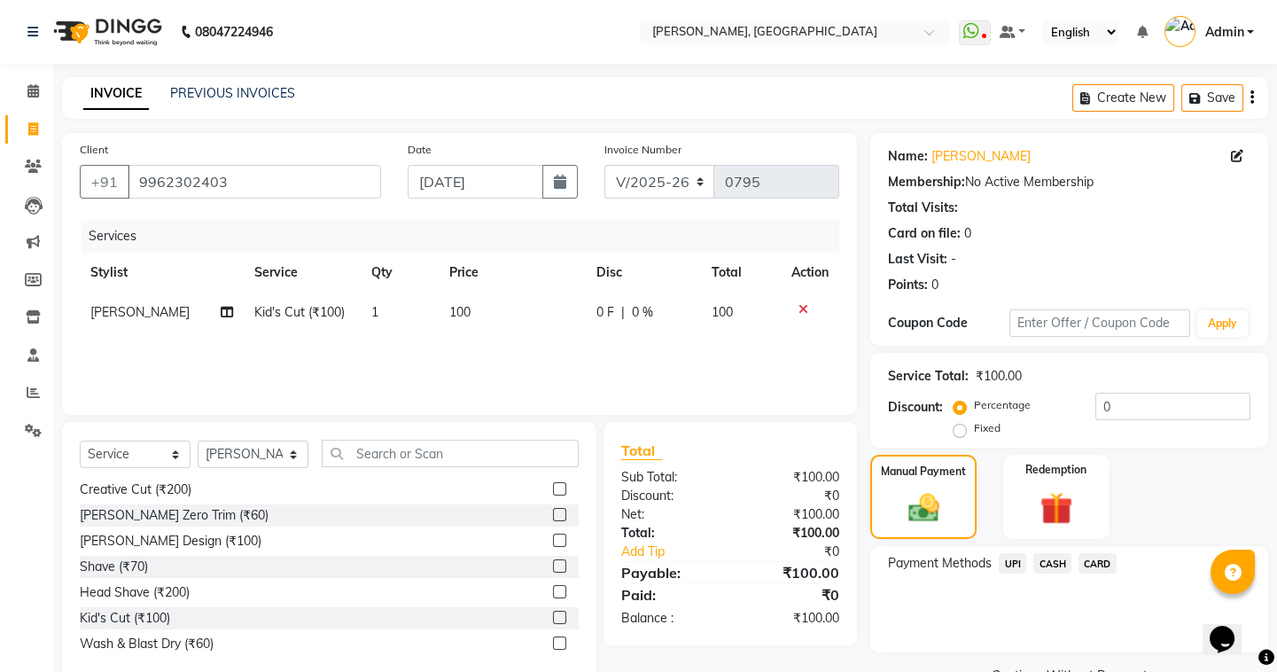
click at [1011, 561] on span "UPI" at bounding box center [1011, 563] width 27 height 20
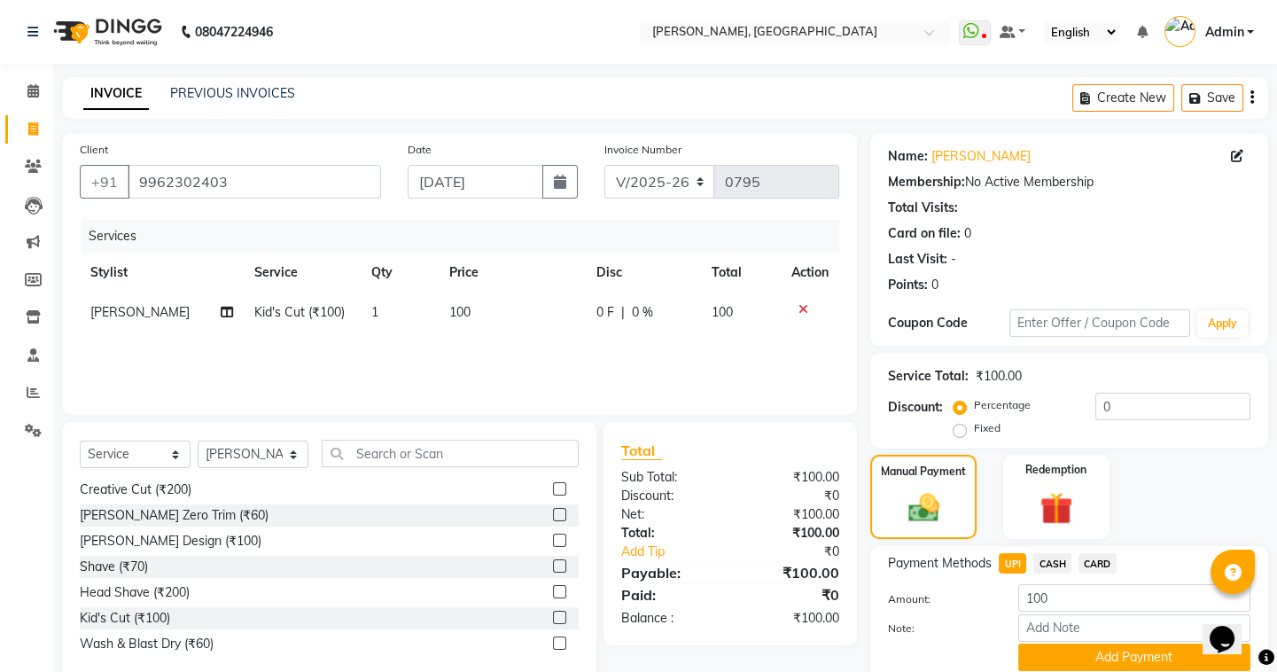
click at [1063, 565] on span "CASH" at bounding box center [1052, 563] width 38 height 20
click at [1097, 653] on button "Add Payment" at bounding box center [1134, 656] width 232 height 27
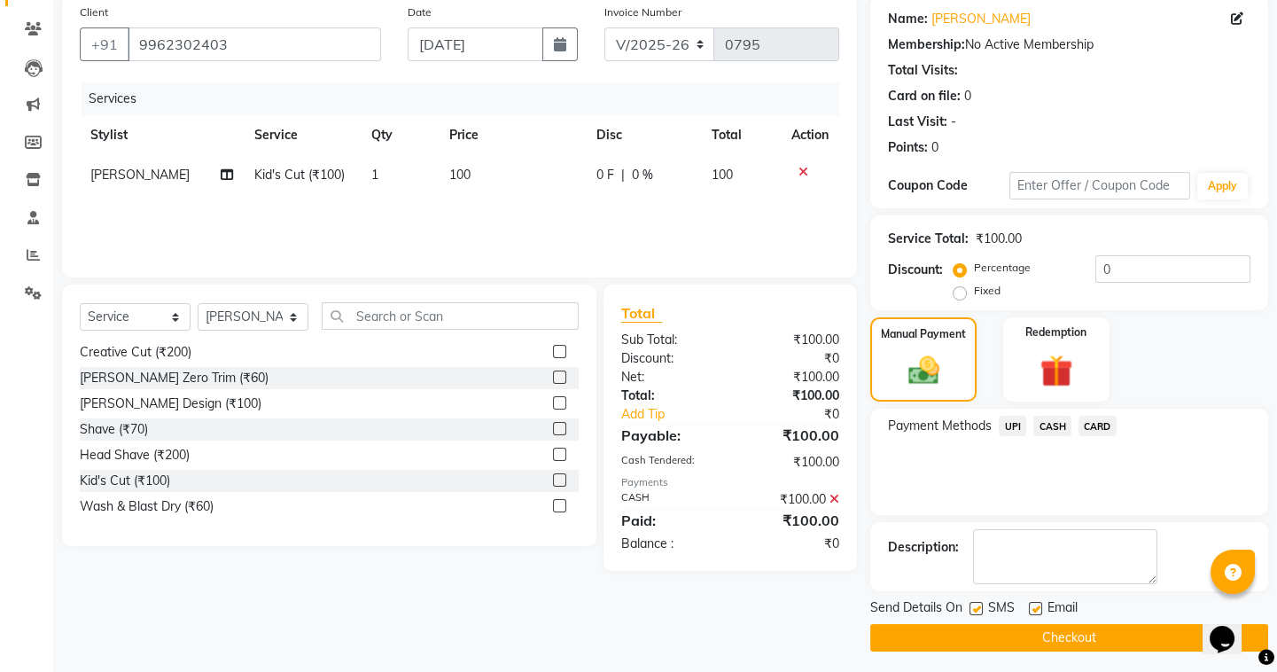
scroll to position [142, 0]
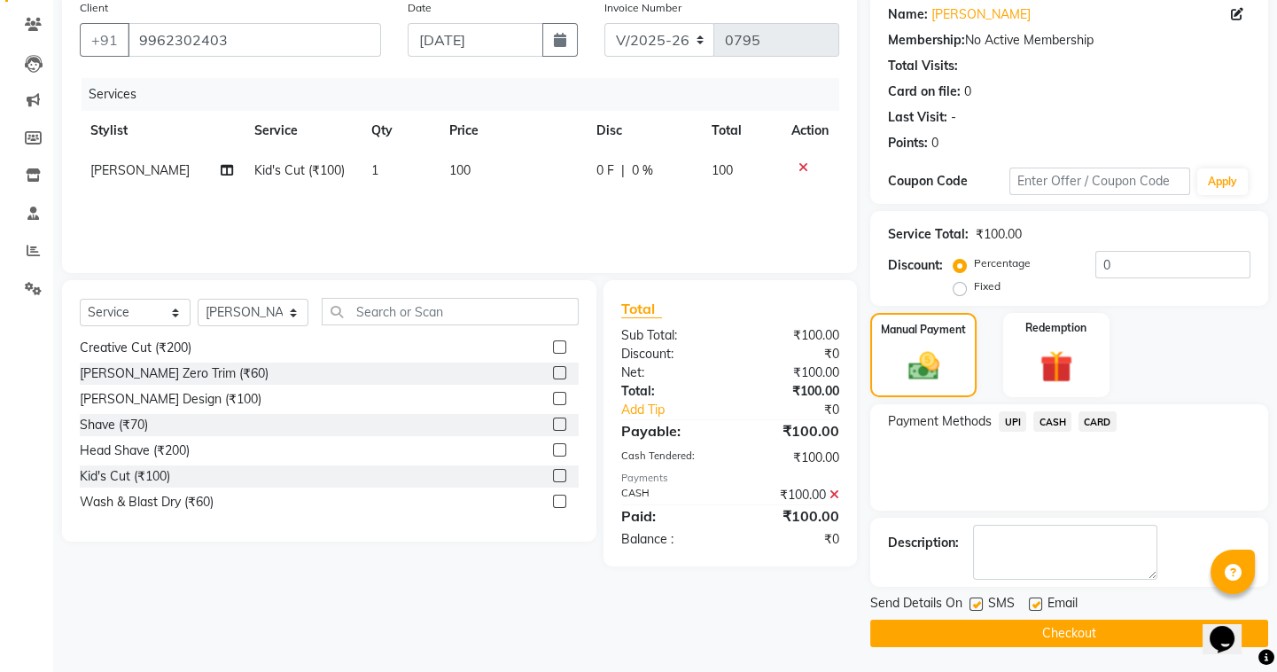
click at [1001, 637] on button "Checkout" at bounding box center [1069, 632] width 398 height 27
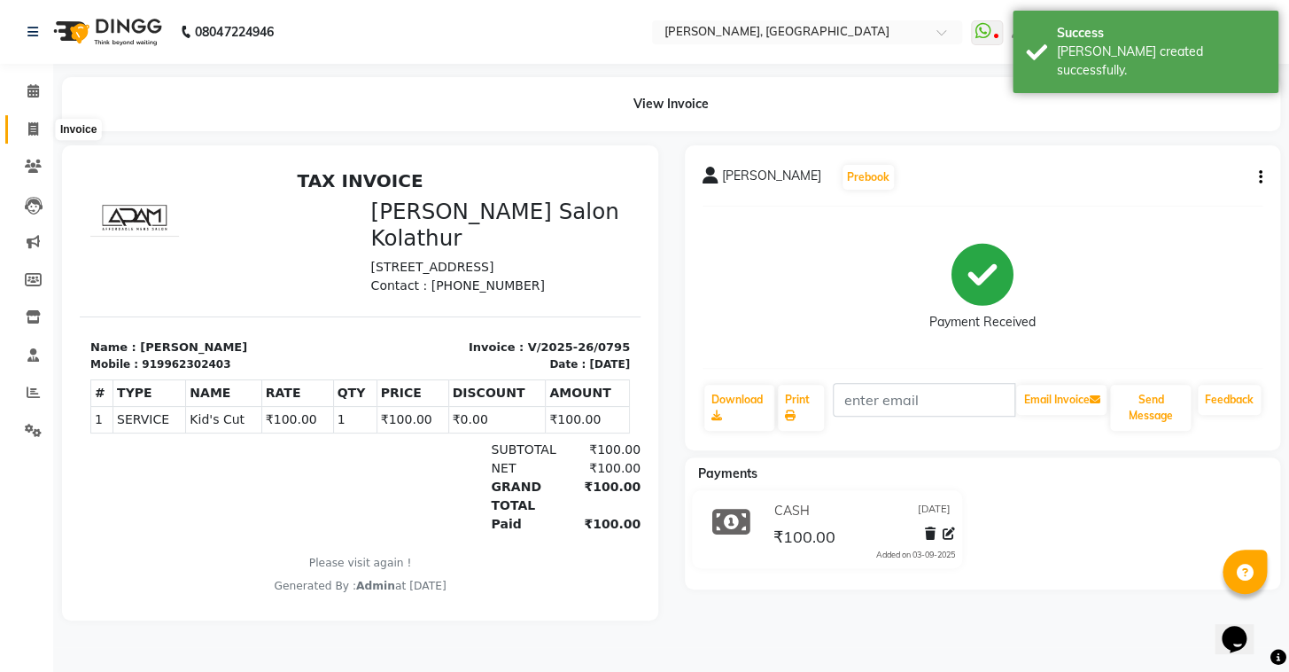
click at [28, 127] on icon at bounding box center [33, 128] width 10 height 13
select select "8667"
select select "service"
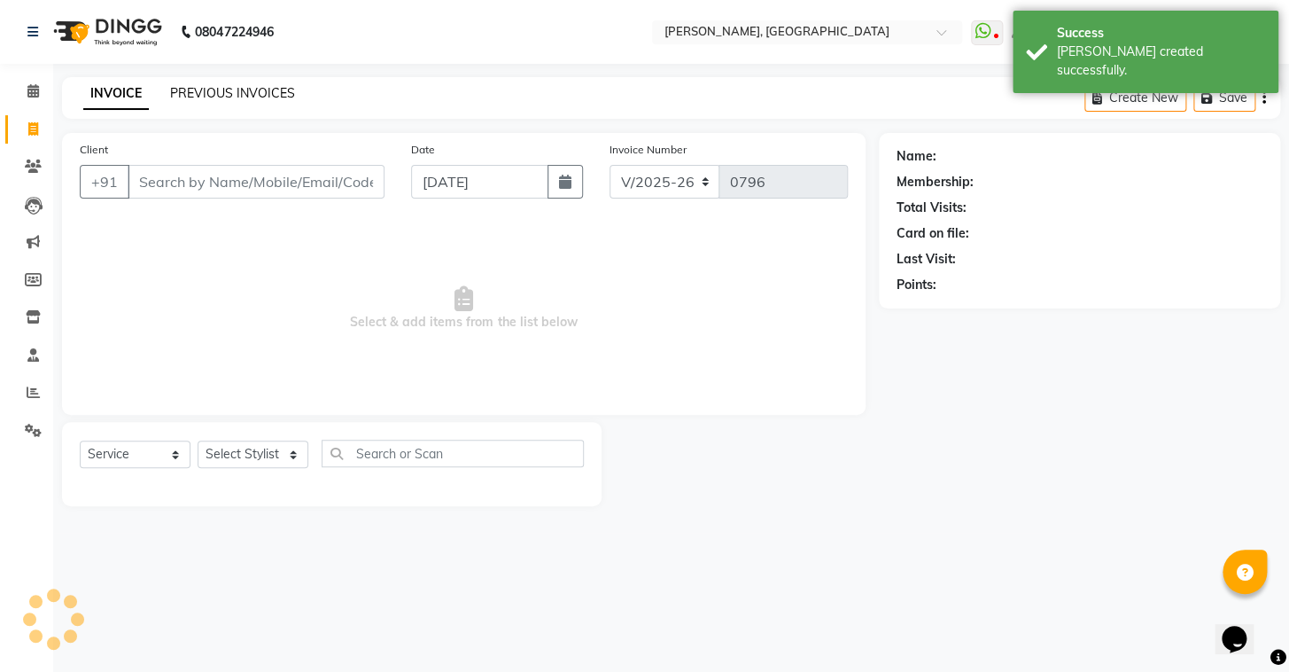
click at [176, 86] on link "PREVIOUS INVOICES" at bounding box center [232, 93] width 125 height 16
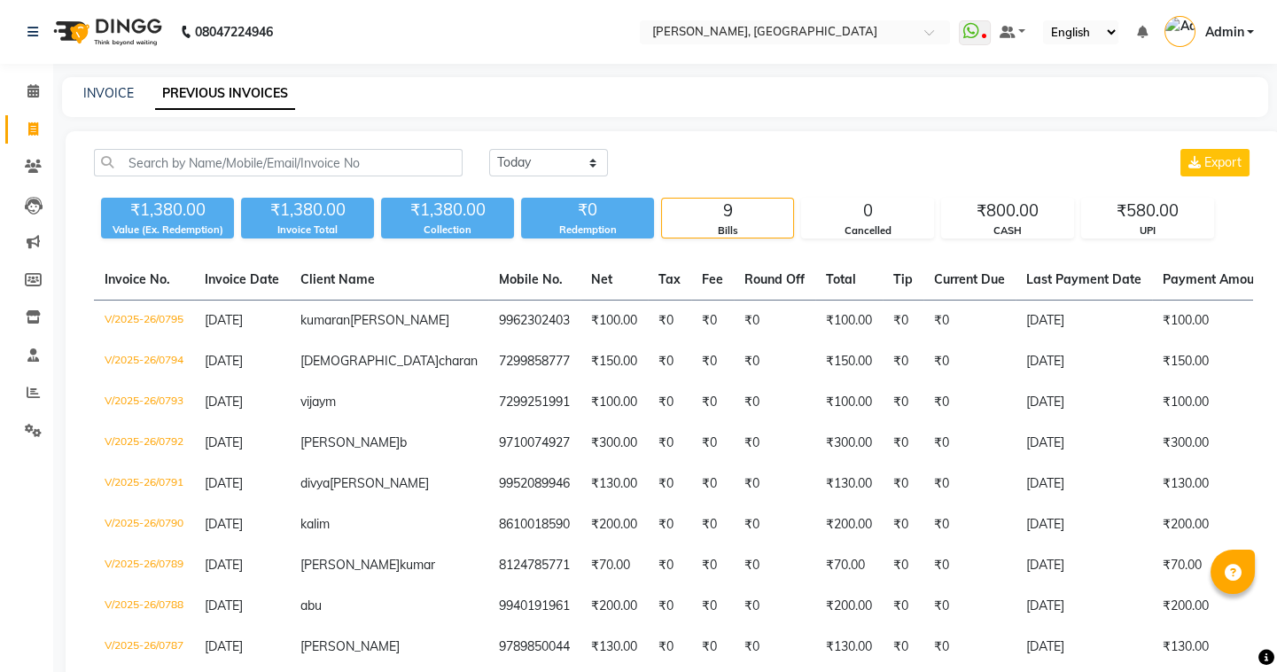
click at [105, 105] on div "INVOICE PREVIOUS INVOICES" at bounding box center [665, 97] width 1206 height 40
click at [105, 98] on link "INVOICE" at bounding box center [108, 93] width 50 height 16
select select "8667"
select select "service"
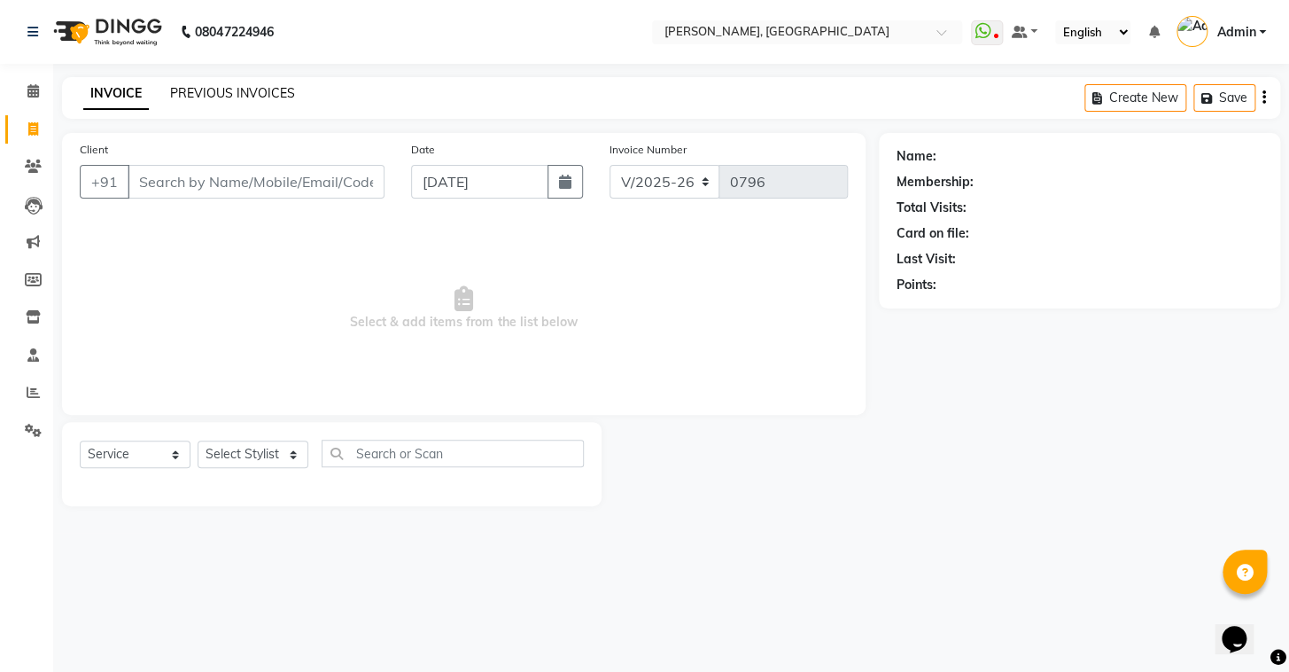
click at [272, 90] on link "PREVIOUS INVOICES" at bounding box center [232, 93] width 125 height 16
